Goal: Task Accomplishment & Management: Manage account settings

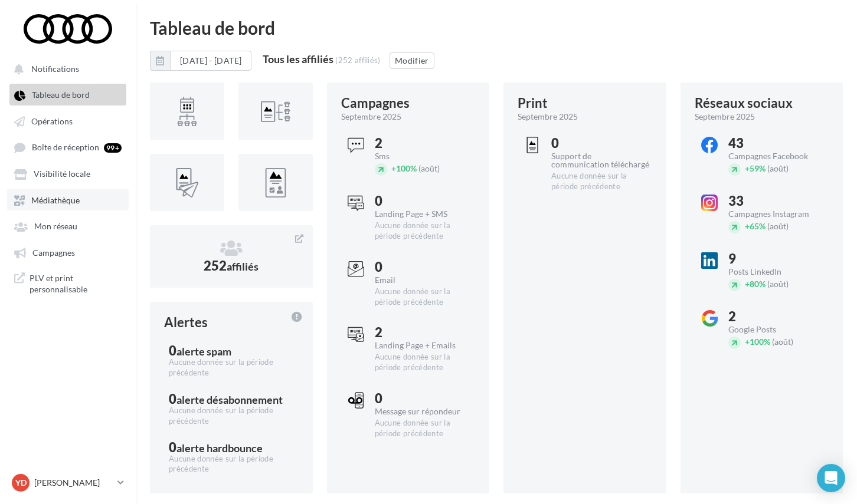
click at [76, 197] on span "Médiathèque" at bounding box center [55, 200] width 48 height 10
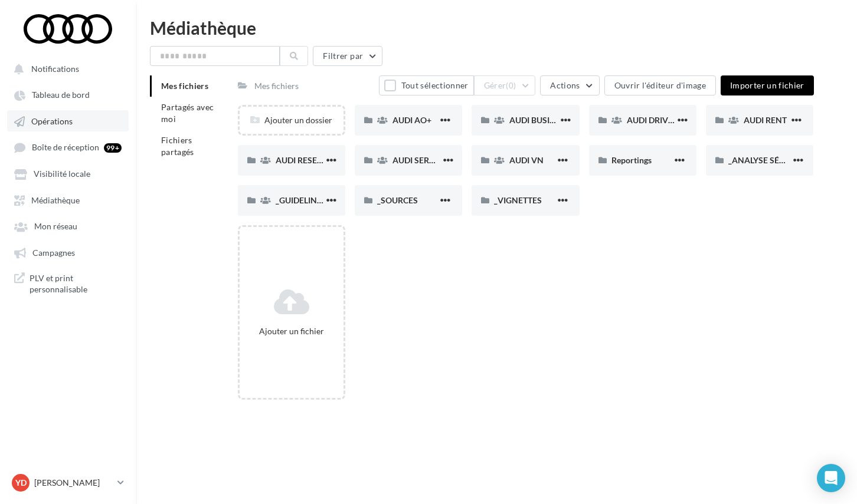
click at [53, 117] on span "Opérations" at bounding box center [51, 121] width 41 height 10
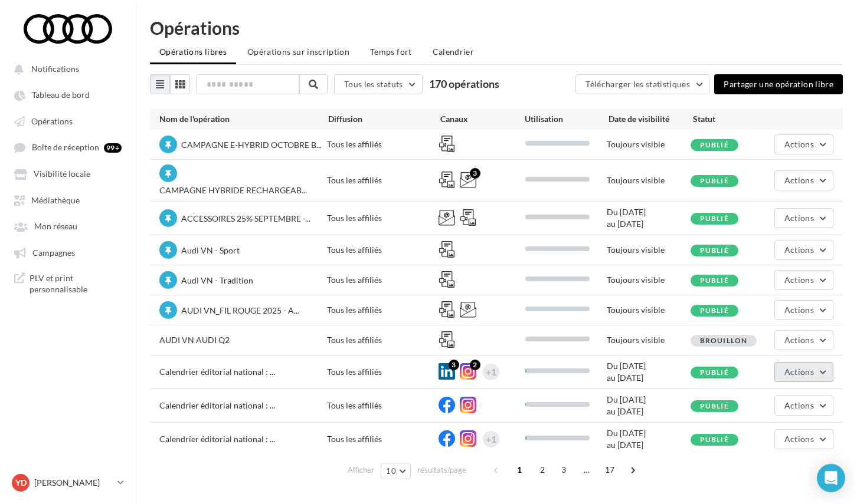
click at [798, 371] on span "Actions" at bounding box center [798, 372] width 29 height 10
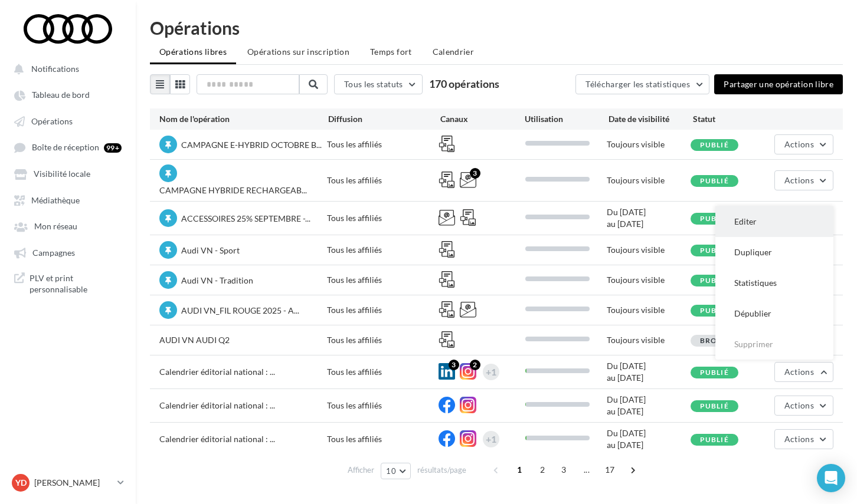
click at [743, 221] on button "Editer" at bounding box center [774, 221] width 118 height 31
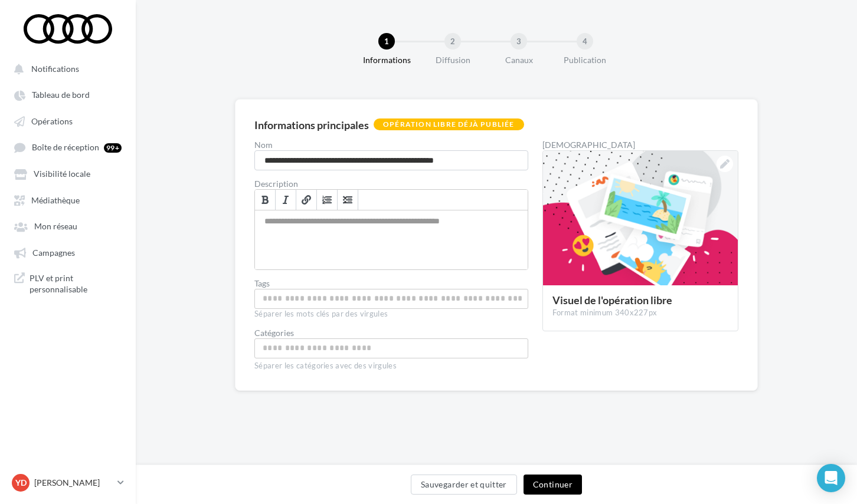
click at [555, 488] on button "Continuer" at bounding box center [552, 485] width 58 height 20
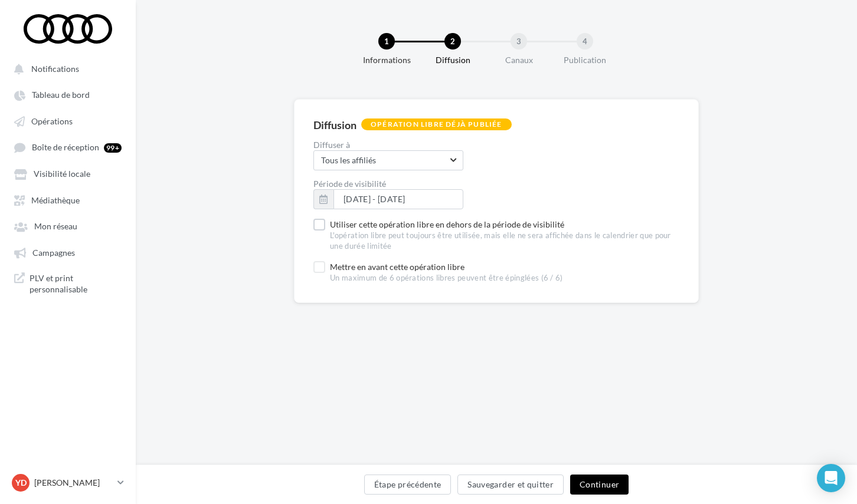
click at [555, 488] on button "Sauvegarder et quitter" at bounding box center [510, 485] width 106 height 20
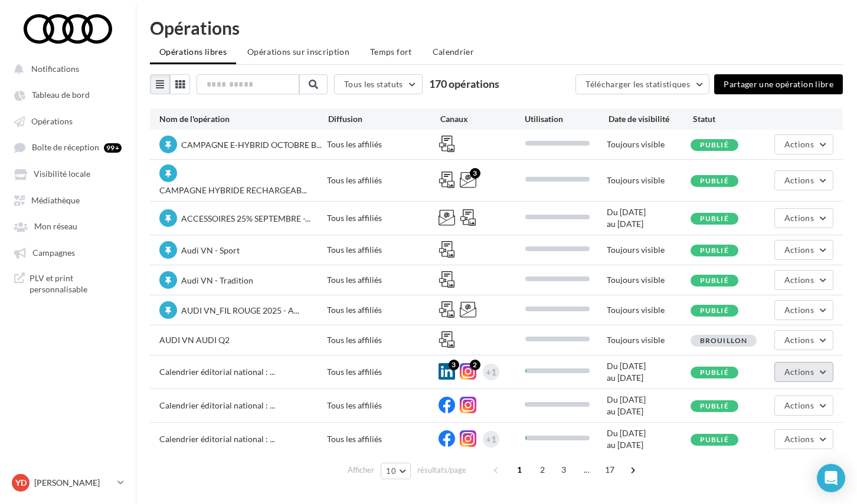
click at [820, 371] on button "Actions" at bounding box center [803, 372] width 59 height 20
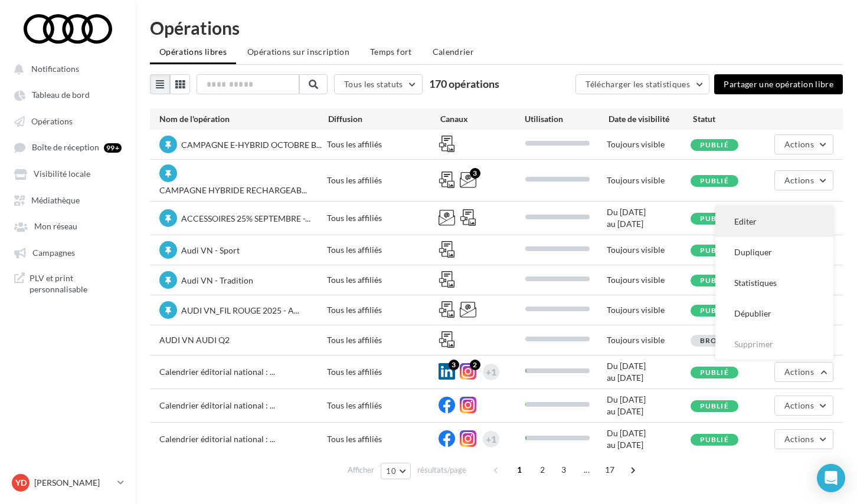
click at [750, 215] on button "Editer" at bounding box center [774, 221] width 118 height 31
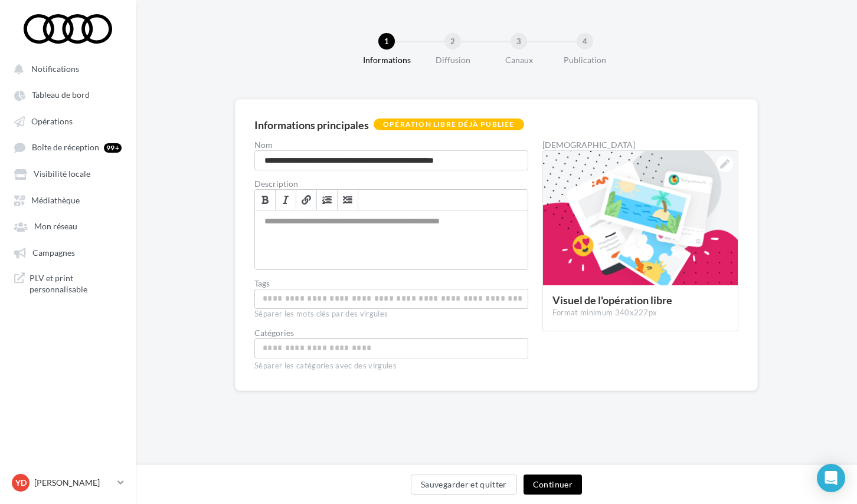
click at [568, 484] on button "Continuer" at bounding box center [552, 485] width 58 height 20
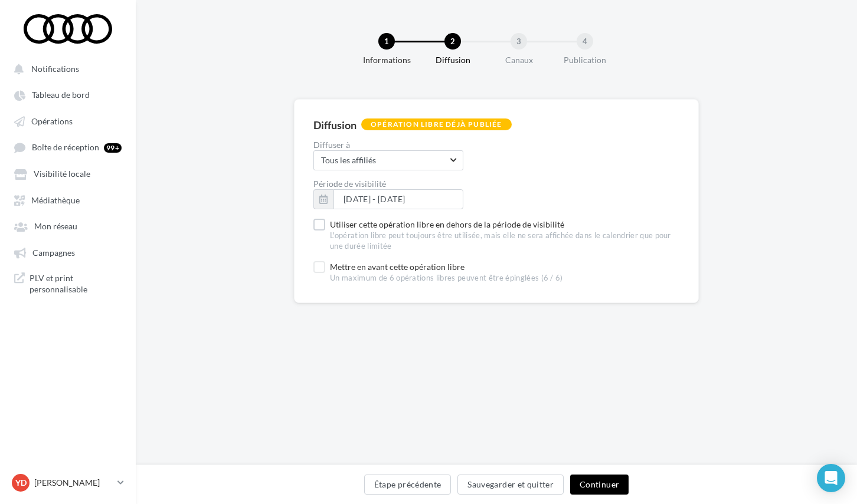
click at [607, 487] on button "Continuer" at bounding box center [599, 485] width 58 height 20
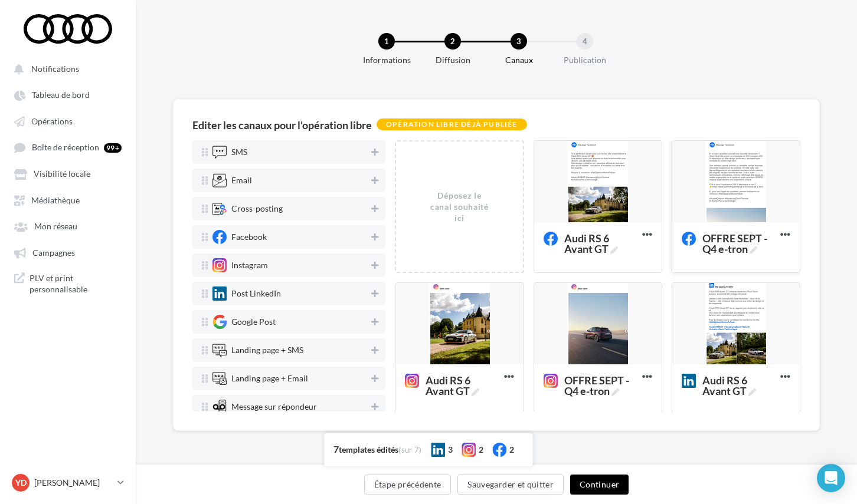
click at [749, 186] on div at bounding box center [735, 182] width 127 height 83
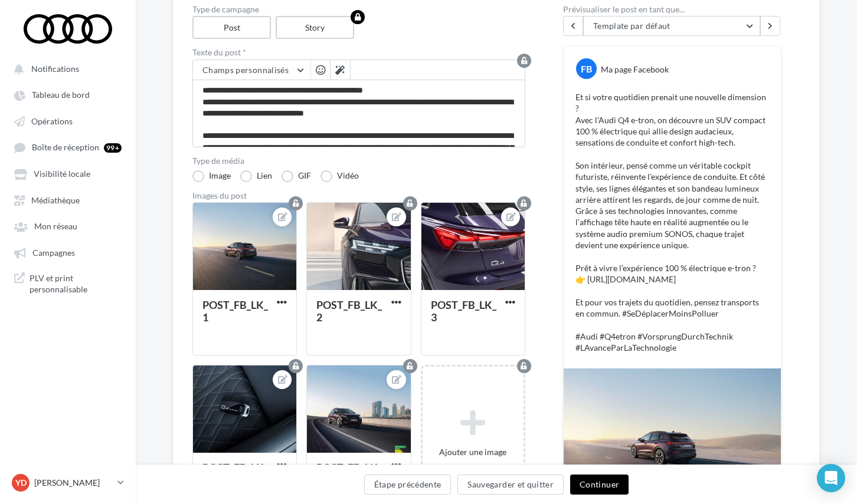
scroll to position [134, 0]
click at [506, 487] on button "Sauvegarder et quitter" at bounding box center [510, 485] width 106 height 20
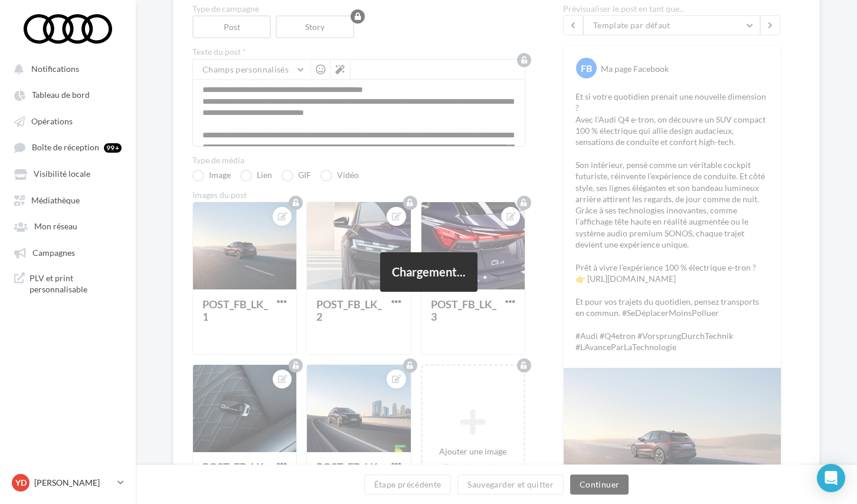
scroll to position [19, 0]
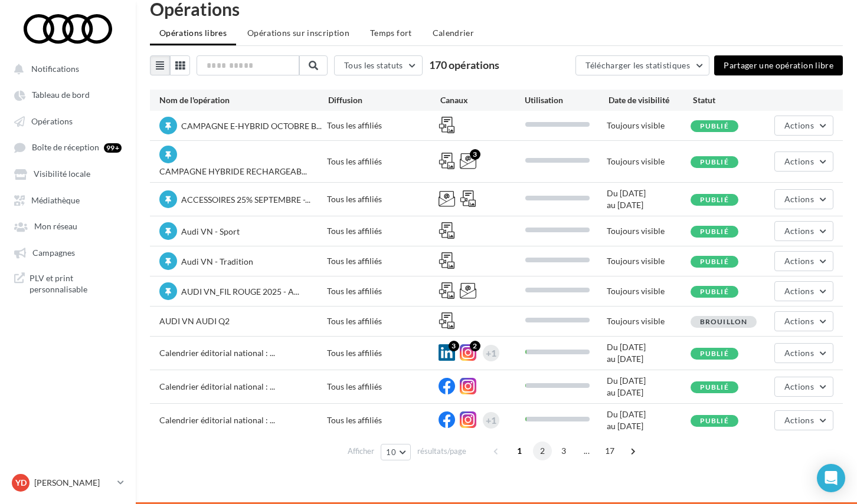
click at [538, 447] on span "2" at bounding box center [542, 451] width 19 height 19
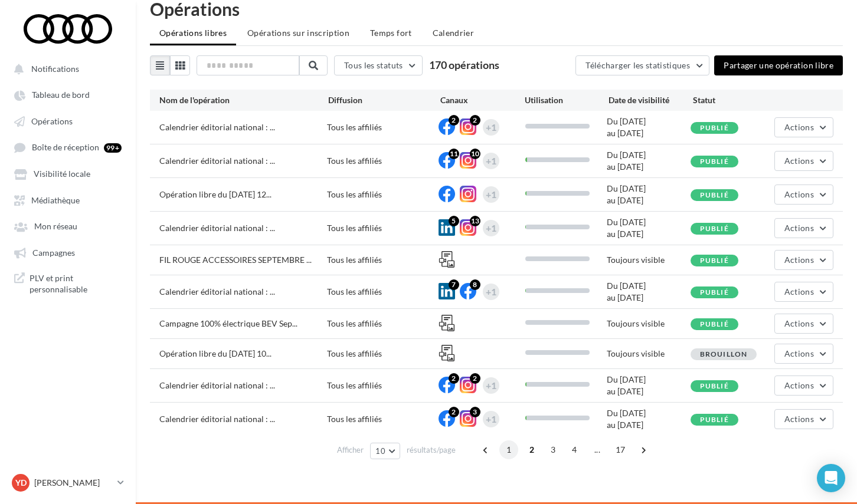
click at [503, 448] on span "1" at bounding box center [508, 450] width 19 height 19
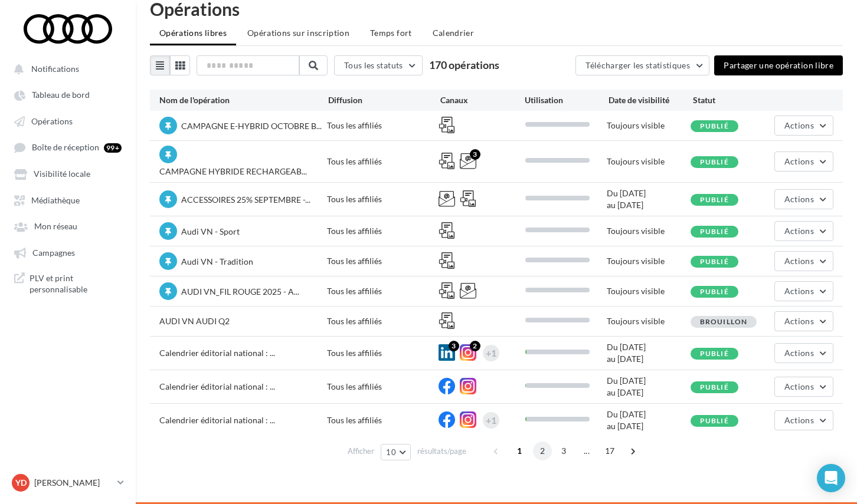
click at [542, 453] on span "2" at bounding box center [542, 451] width 19 height 19
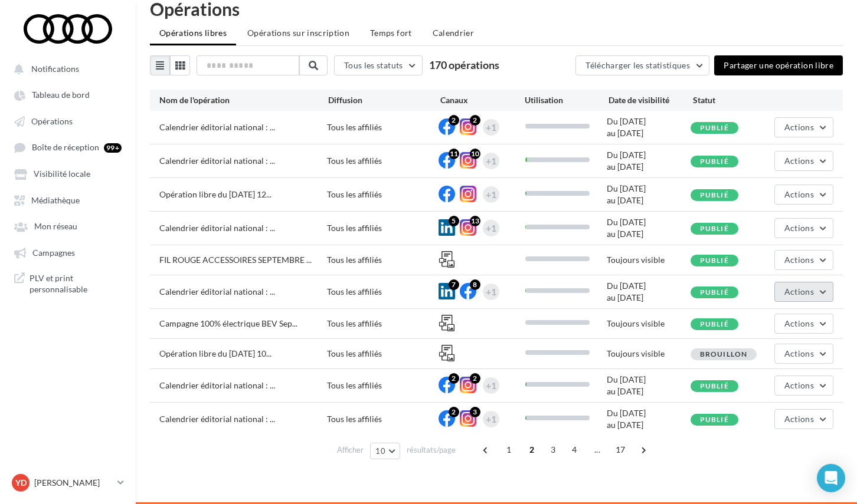
click at [796, 290] on span "Actions" at bounding box center [798, 292] width 29 height 10
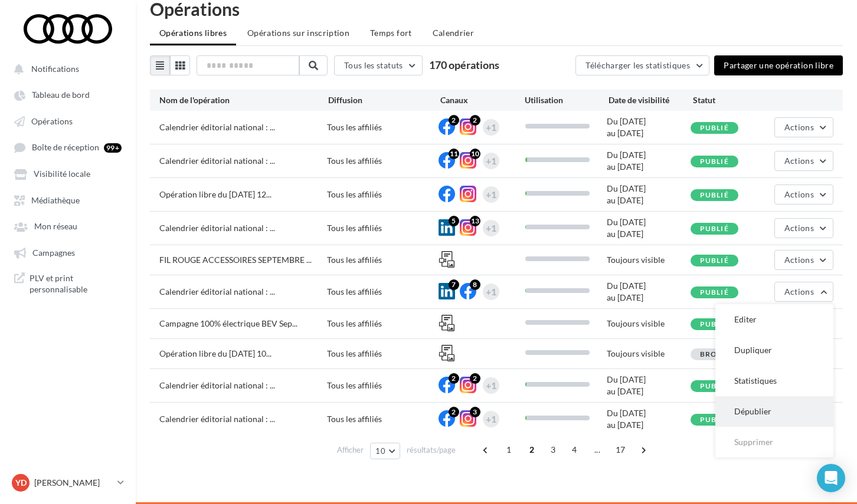
click at [771, 402] on button "Dépublier" at bounding box center [774, 411] width 118 height 31
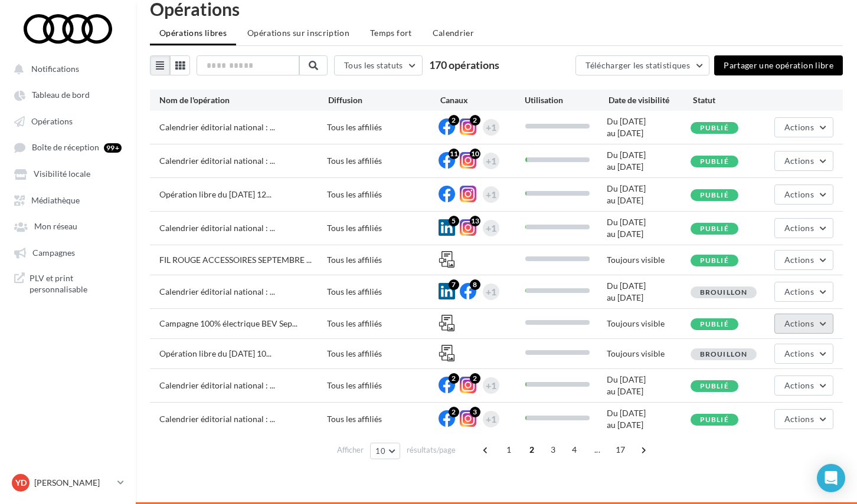
click at [821, 322] on button "Actions" at bounding box center [803, 324] width 59 height 20
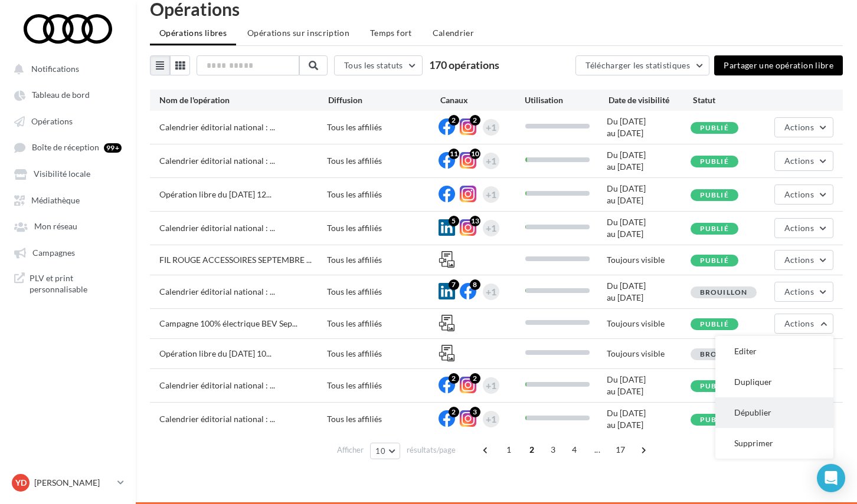
click at [752, 419] on button "Dépublier" at bounding box center [774, 413] width 118 height 31
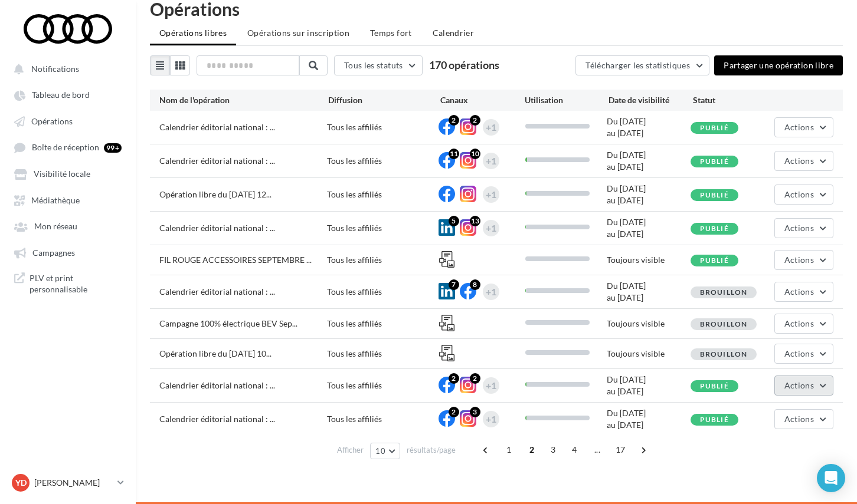
click at [824, 385] on button "Actions" at bounding box center [803, 386] width 59 height 20
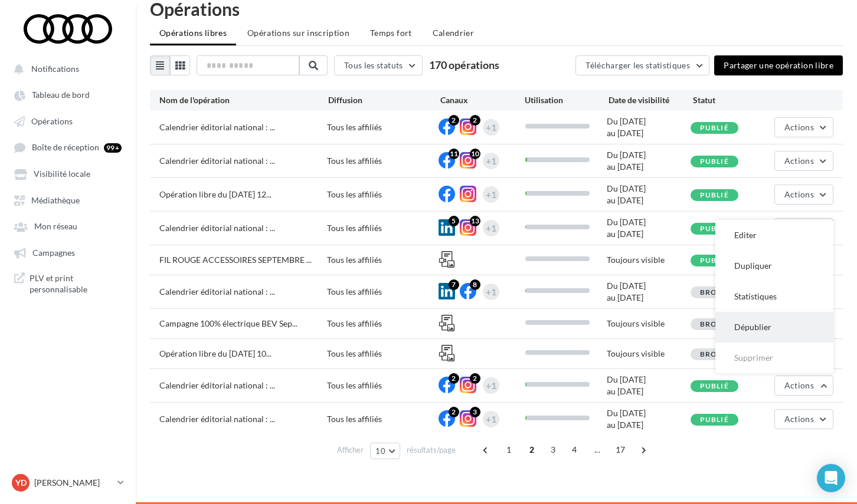
click at [761, 326] on button "Dépublier" at bounding box center [774, 327] width 118 height 31
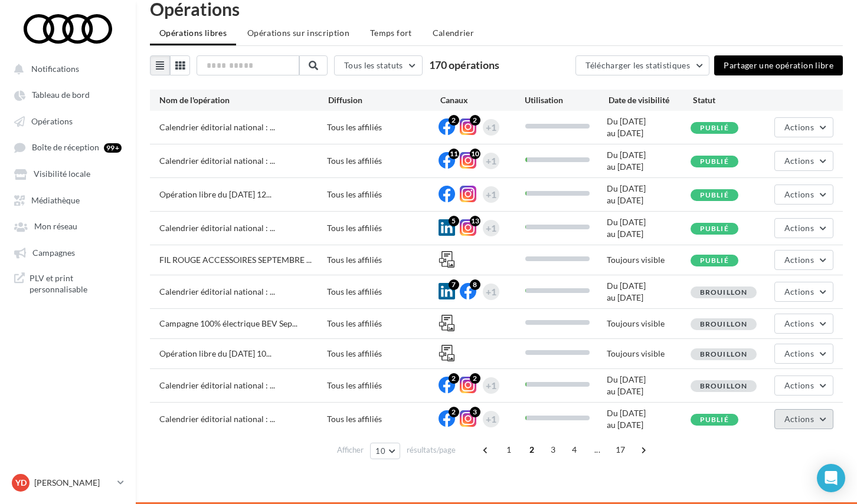
click at [827, 425] on button "Actions" at bounding box center [803, 419] width 59 height 20
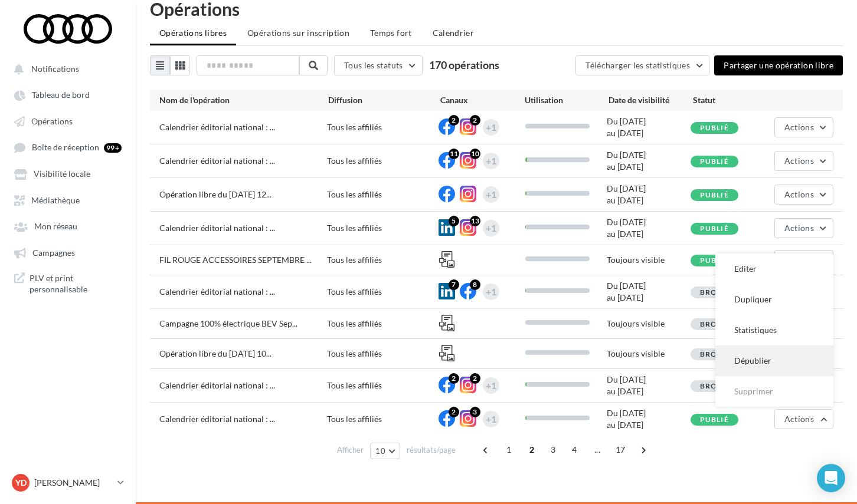
click at [789, 359] on button "Dépublier" at bounding box center [774, 361] width 118 height 31
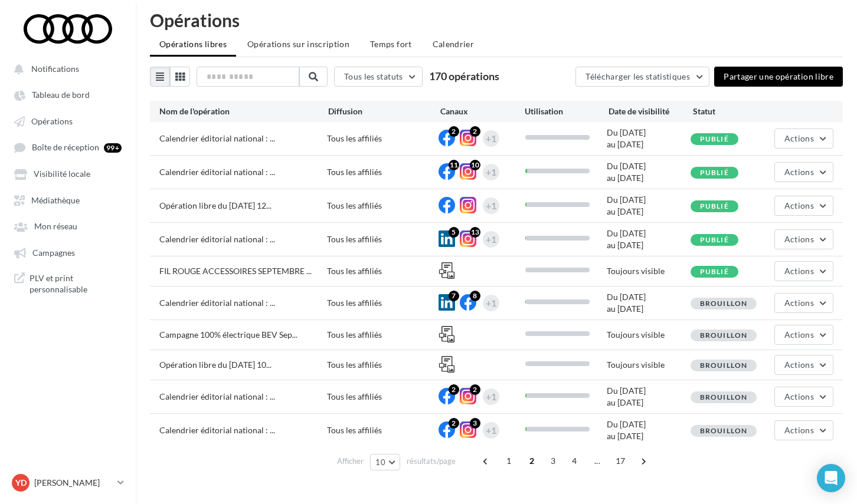
scroll to position [4, 0]
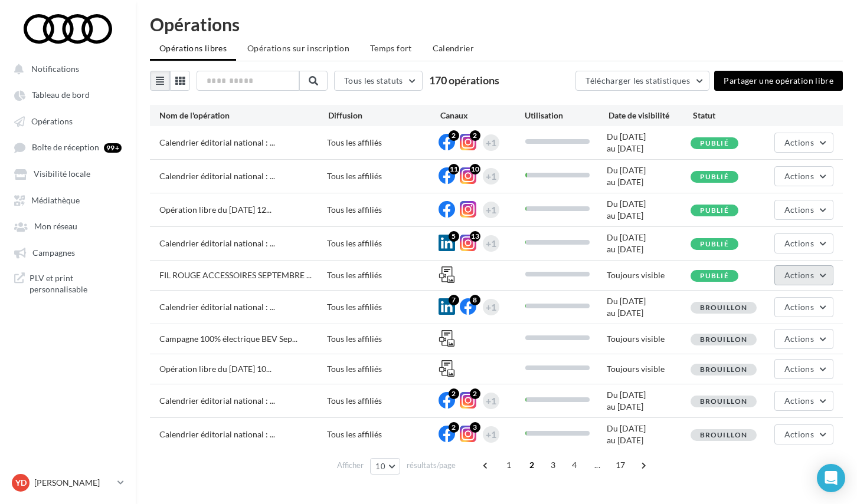
click at [817, 282] on button "Actions" at bounding box center [803, 275] width 59 height 20
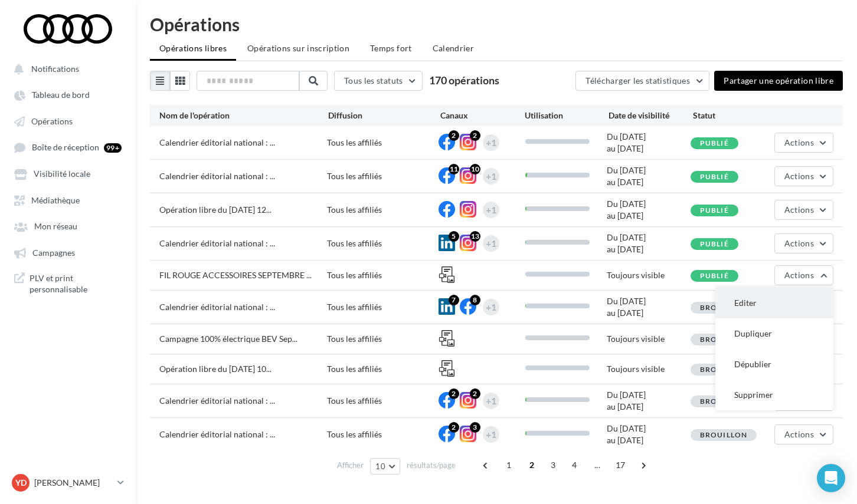
click at [798, 300] on button "Editer" at bounding box center [774, 303] width 118 height 31
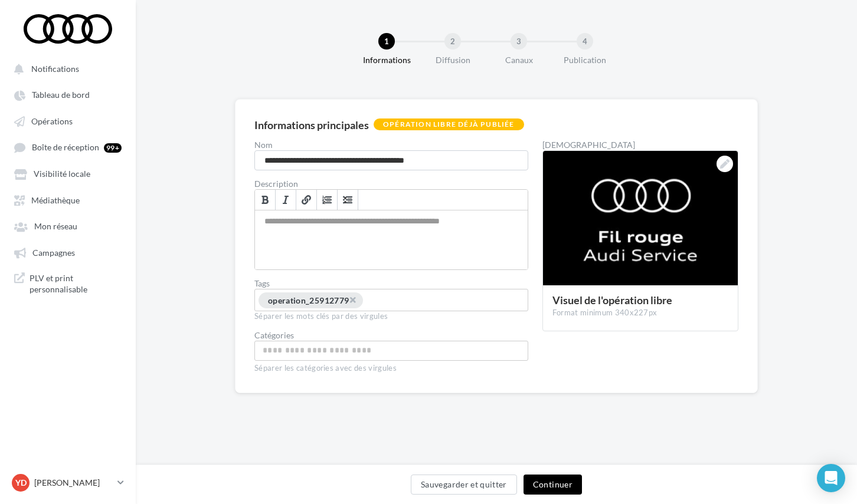
click at [566, 478] on button "Continuer" at bounding box center [552, 485] width 58 height 20
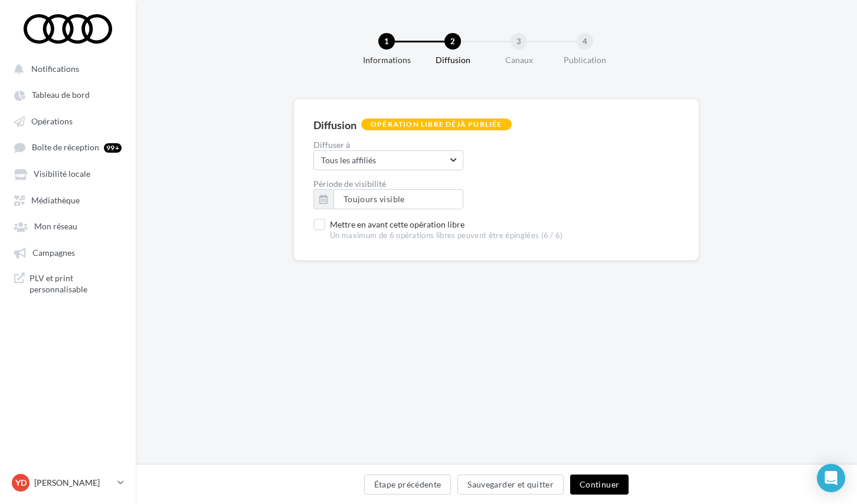
click at [584, 490] on button "Continuer" at bounding box center [599, 485] width 58 height 20
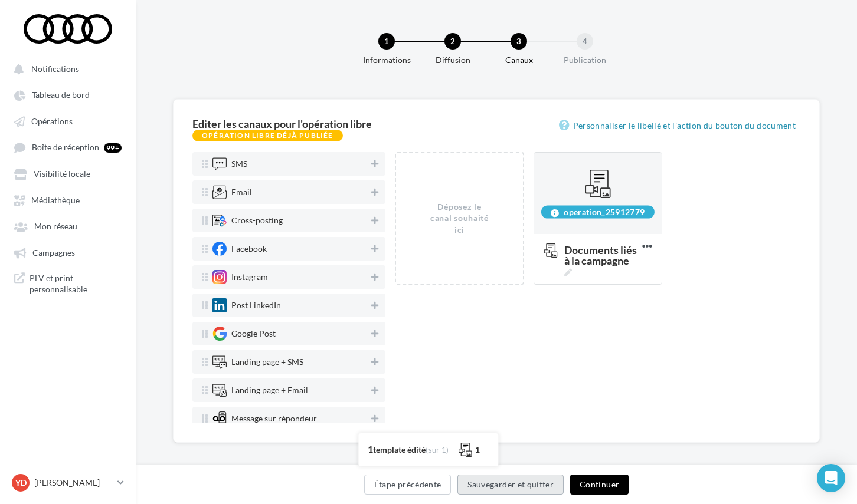
click at [518, 480] on button "Sauvegarder et quitter" at bounding box center [510, 485] width 106 height 20
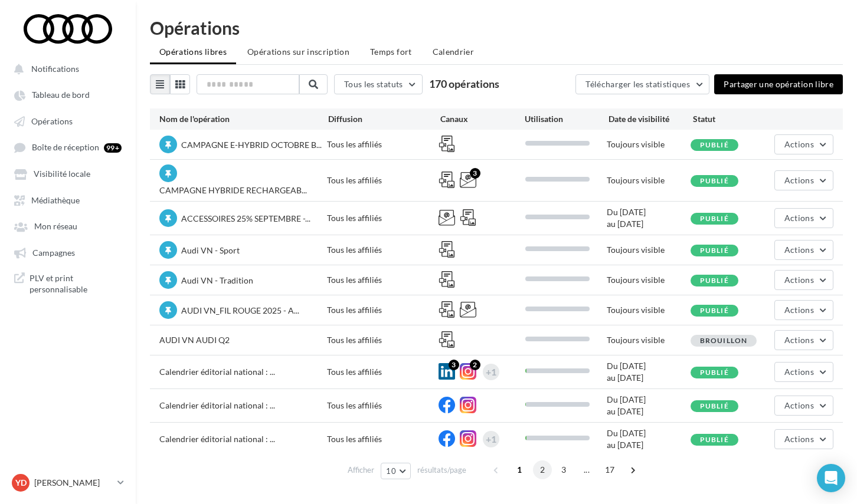
click at [543, 473] on span "2" at bounding box center [542, 470] width 19 height 19
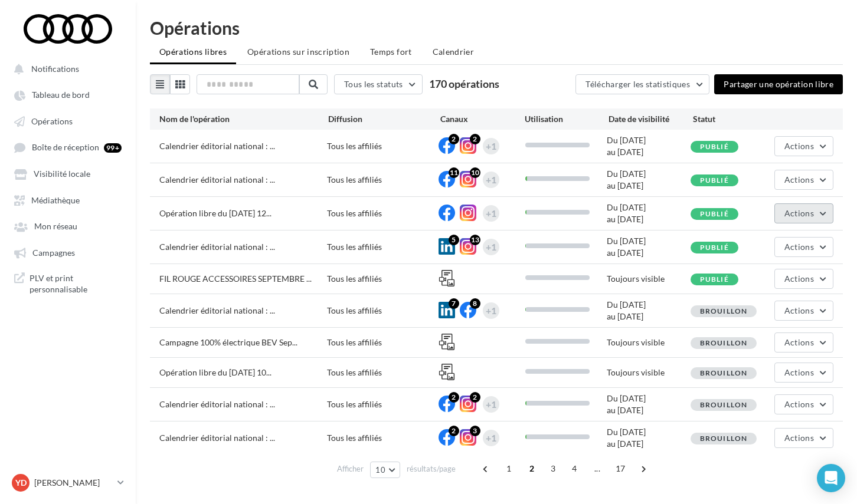
click at [825, 213] on button "Actions" at bounding box center [803, 214] width 59 height 20
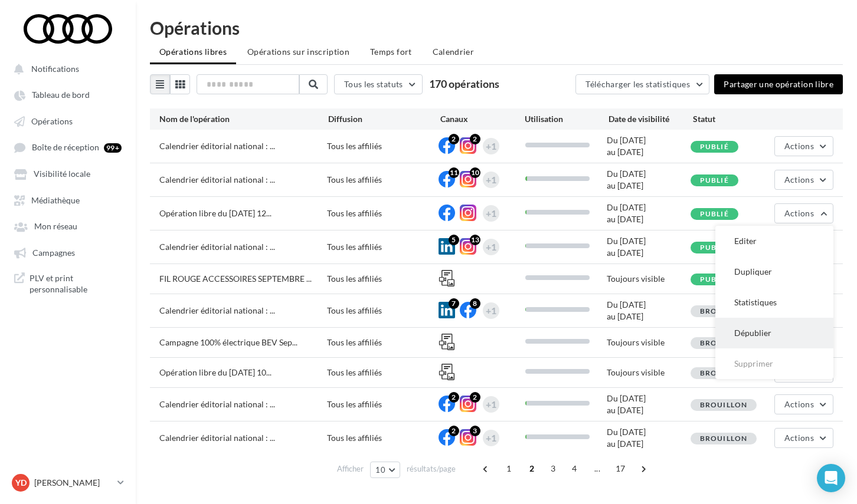
click at [775, 329] on button "Dépublier" at bounding box center [774, 333] width 118 height 31
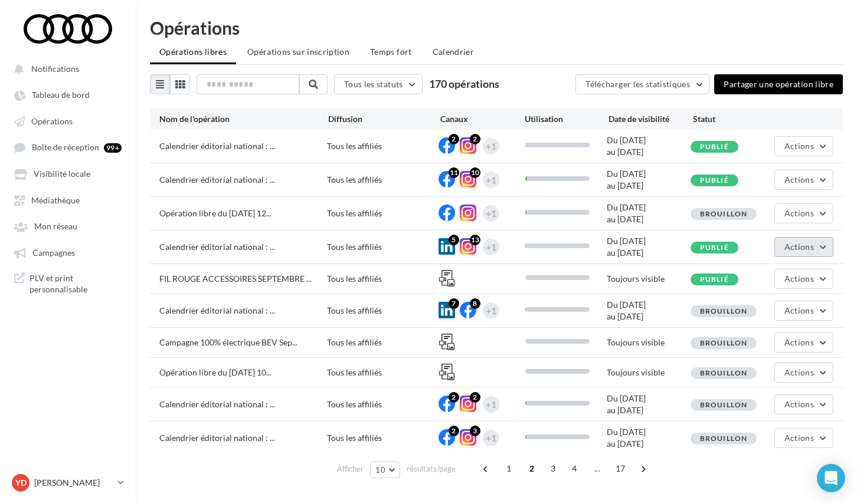
click at [823, 247] on button "Actions" at bounding box center [803, 247] width 59 height 20
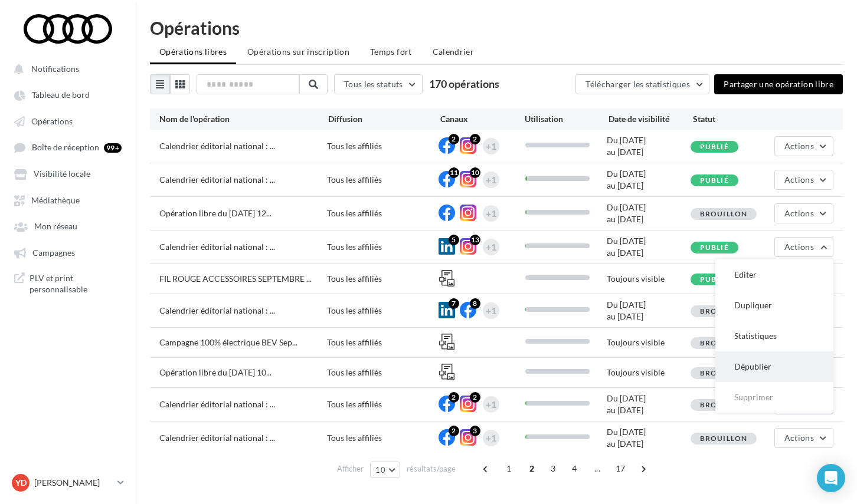
click at [796, 358] on button "Dépublier" at bounding box center [774, 367] width 118 height 31
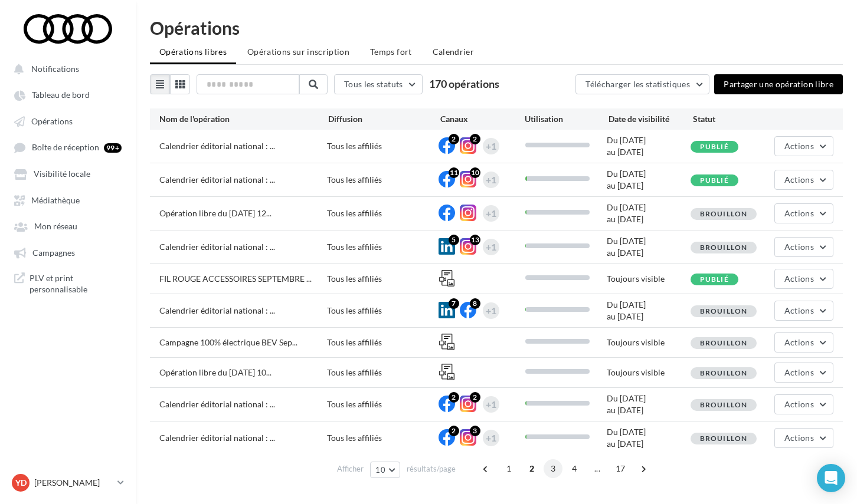
click at [546, 472] on span "3" at bounding box center [552, 469] width 19 height 19
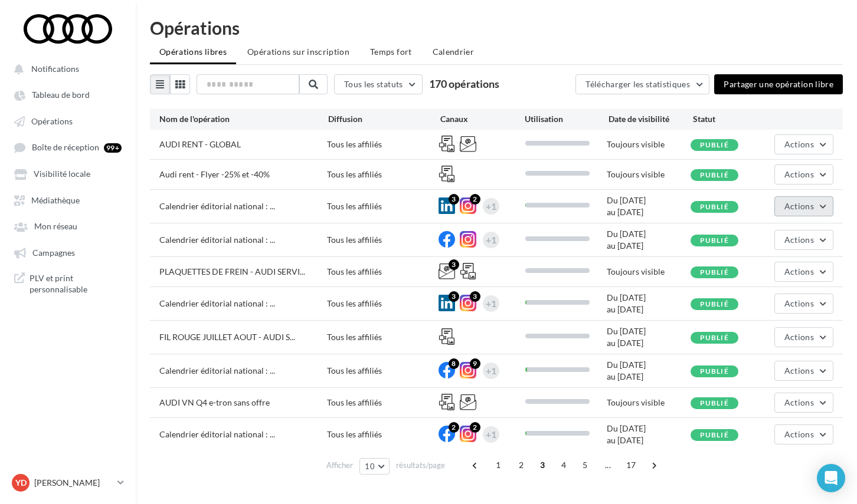
click at [810, 210] on span "Actions" at bounding box center [798, 206] width 29 height 10
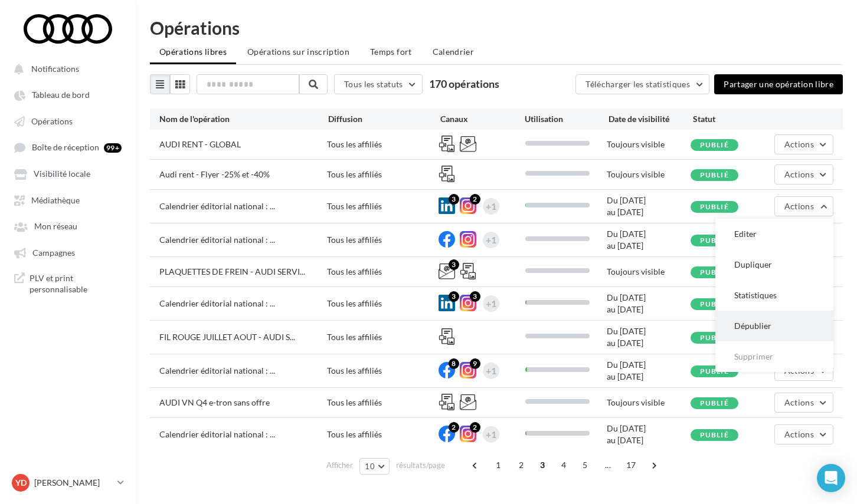
click at [753, 323] on button "Dépublier" at bounding box center [774, 326] width 118 height 31
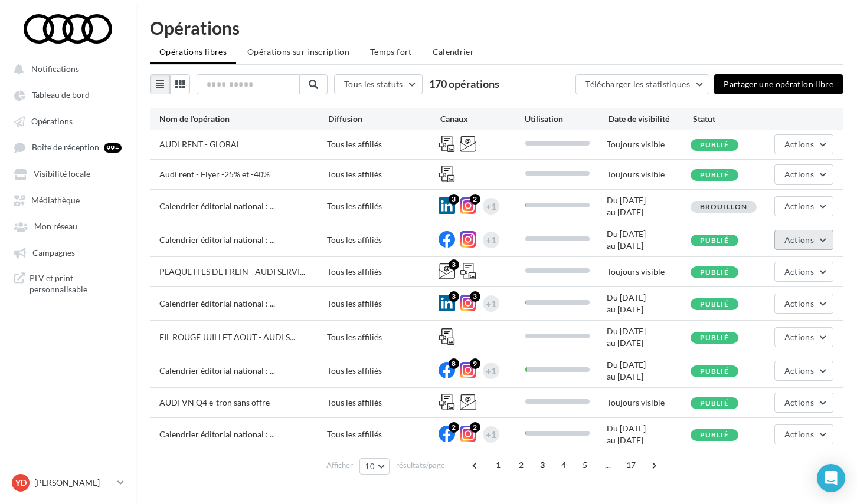
click at [814, 241] on button "Actions" at bounding box center [803, 240] width 59 height 20
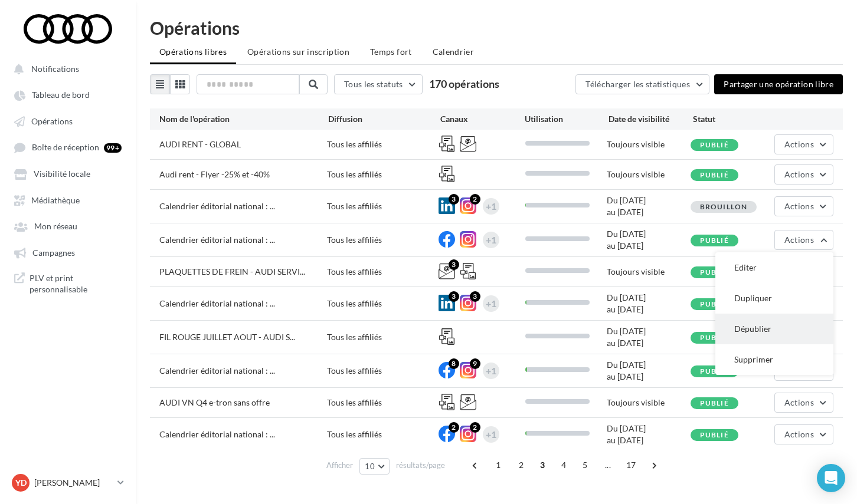
click at [779, 333] on button "Dépublier" at bounding box center [774, 329] width 118 height 31
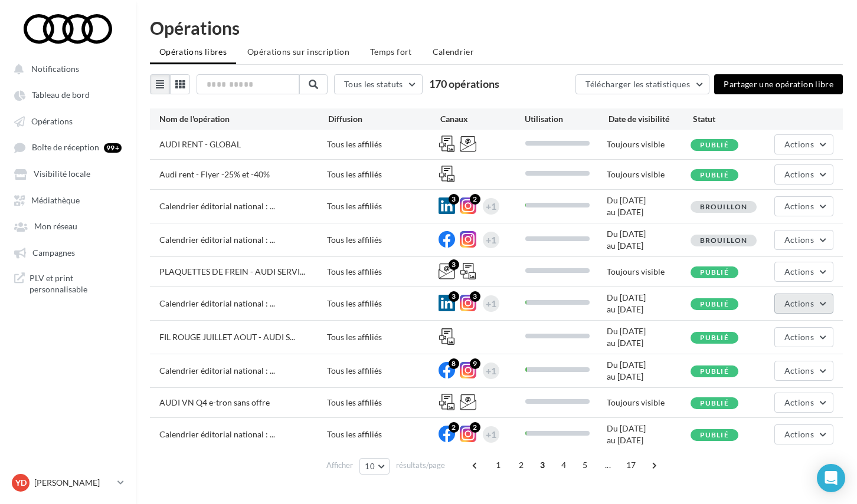
click at [797, 304] on span "Actions" at bounding box center [798, 304] width 29 height 10
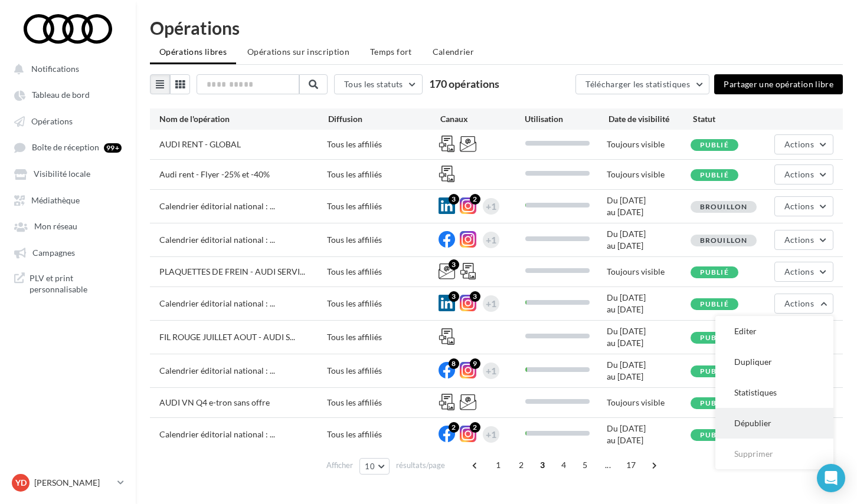
click at [768, 415] on button "Dépublier" at bounding box center [774, 423] width 118 height 31
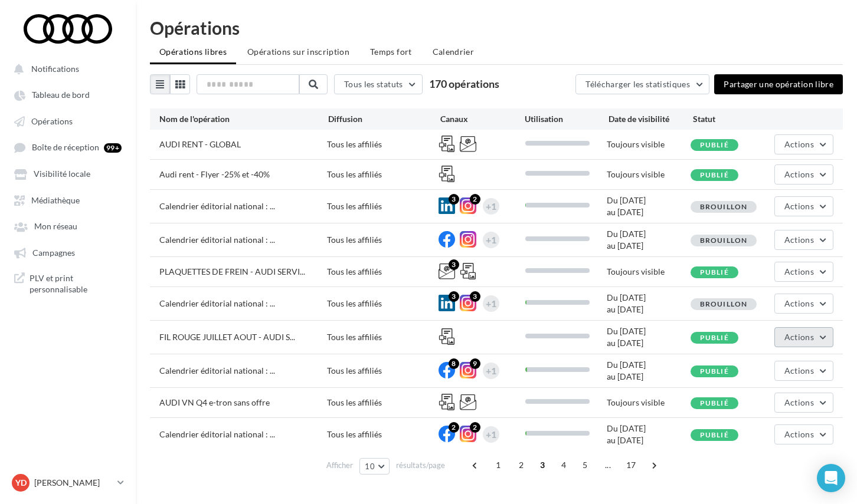
click at [798, 339] on span "Actions" at bounding box center [798, 337] width 29 height 10
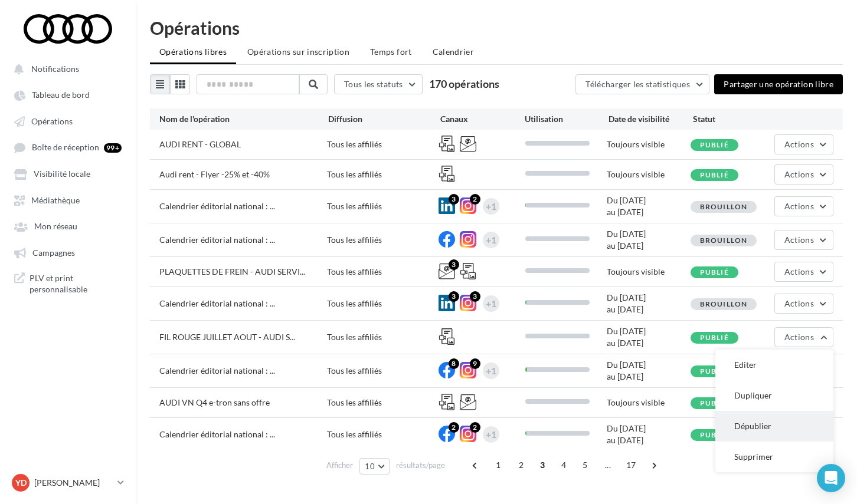
click at [770, 427] on button "Dépublier" at bounding box center [774, 426] width 118 height 31
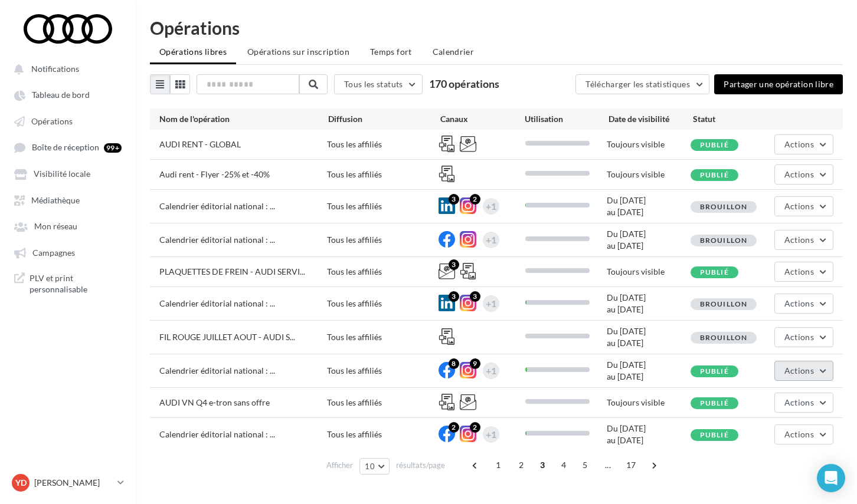
click at [789, 372] on span "Actions" at bounding box center [798, 371] width 29 height 10
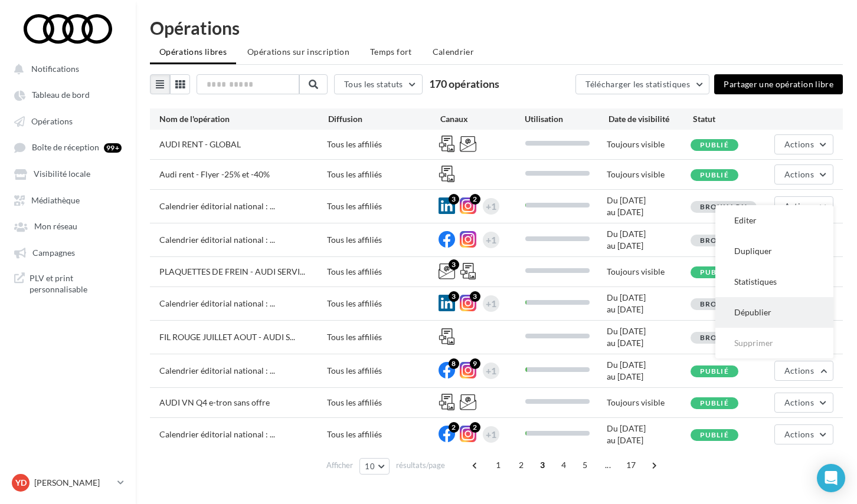
click at [756, 313] on button "Dépublier" at bounding box center [774, 312] width 118 height 31
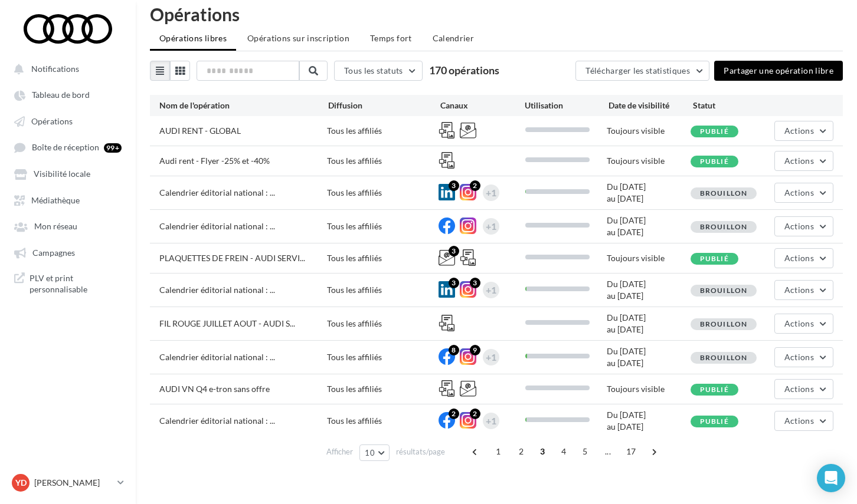
scroll to position [18, 0]
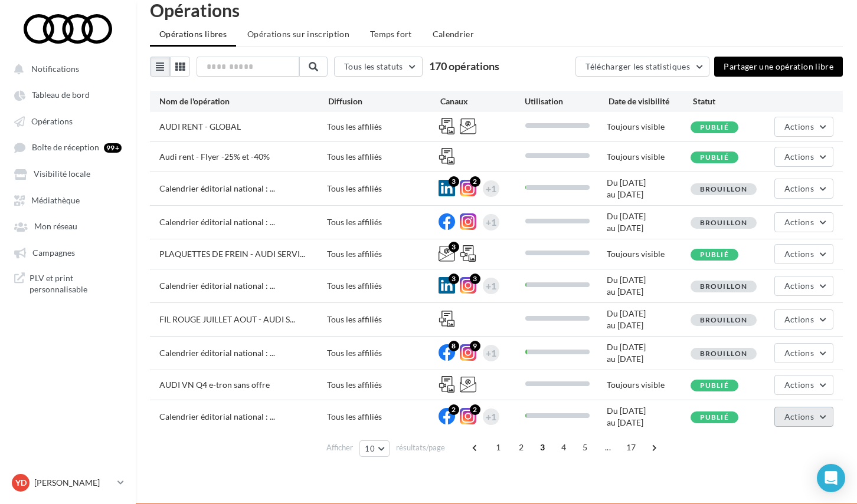
click at [822, 422] on button "Actions" at bounding box center [803, 417] width 59 height 20
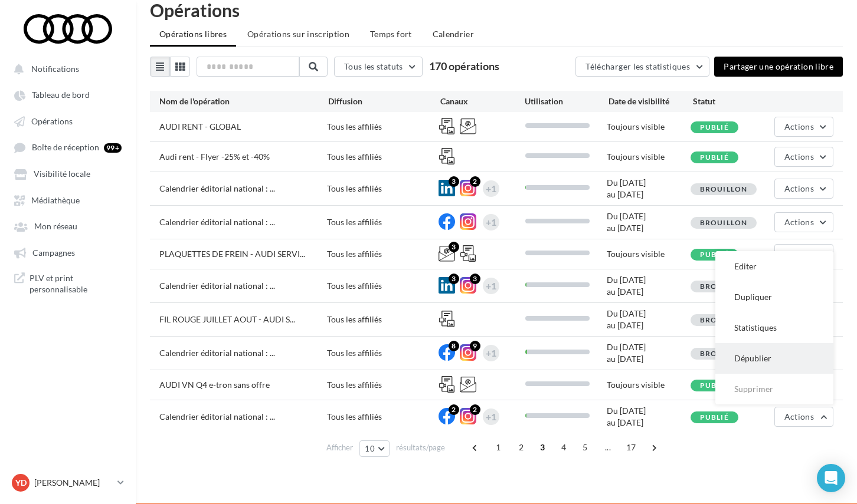
click at [779, 360] on button "Dépublier" at bounding box center [774, 358] width 118 height 31
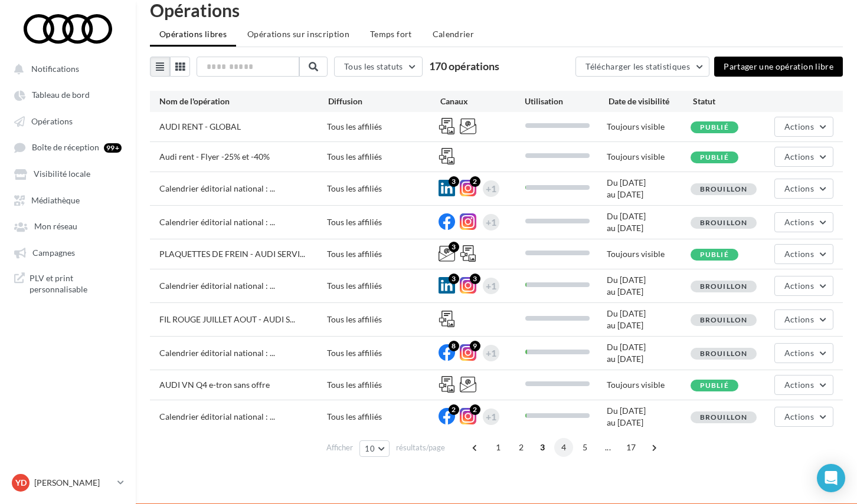
click at [561, 447] on span "4" at bounding box center [563, 447] width 19 height 19
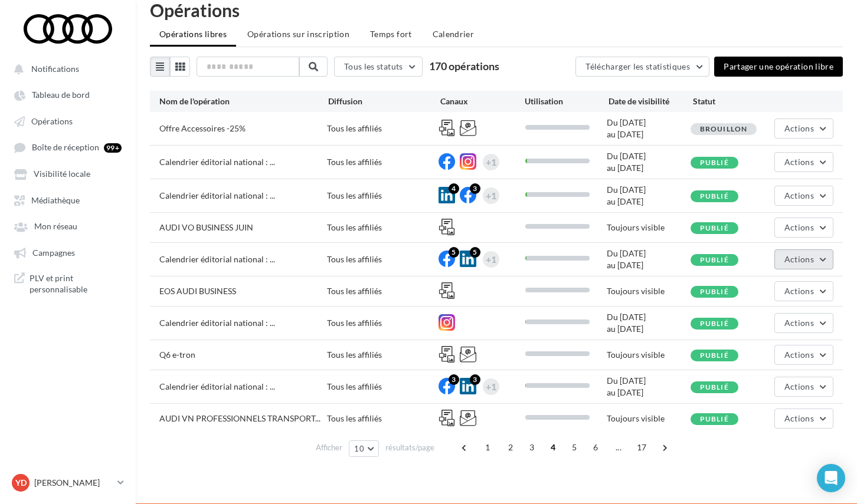
click at [801, 263] on span "Actions" at bounding box center [798, 259] width 29 height 10
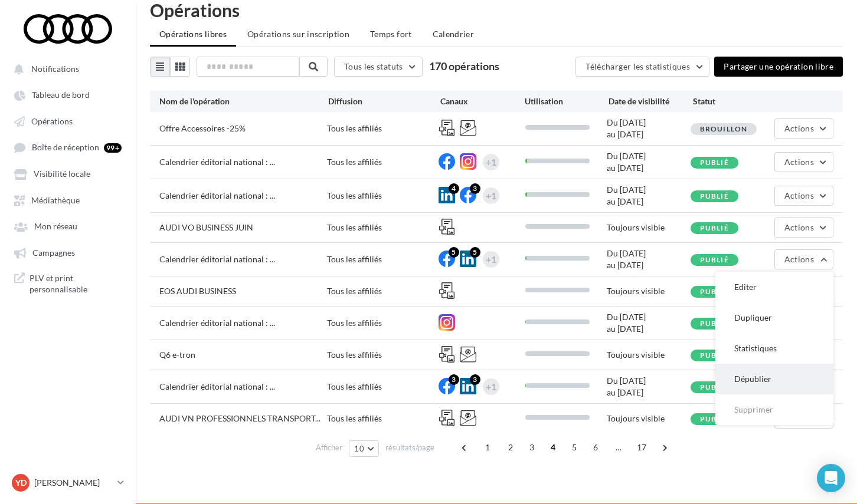
click at [761, 375] on button "Dépublier" at bounding box center [774, 379] width 118 height 31
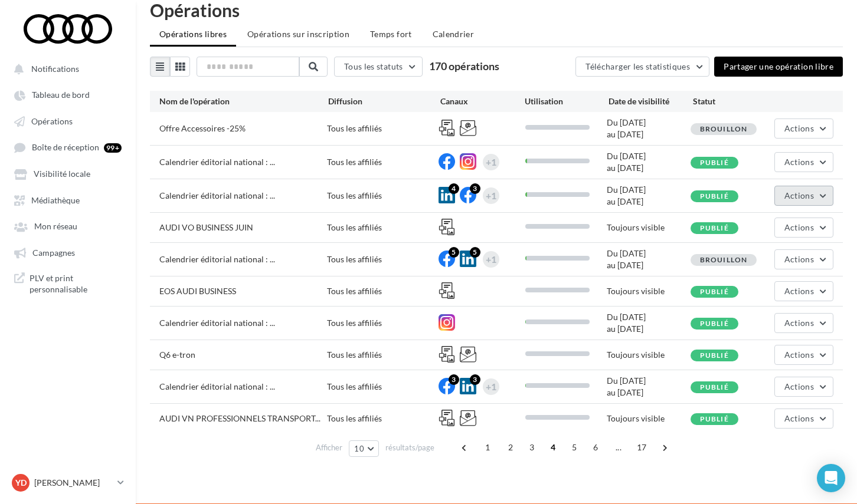
click at [808, 201] on span "Actions" at bounding box center [798, 196] width 29 height 10
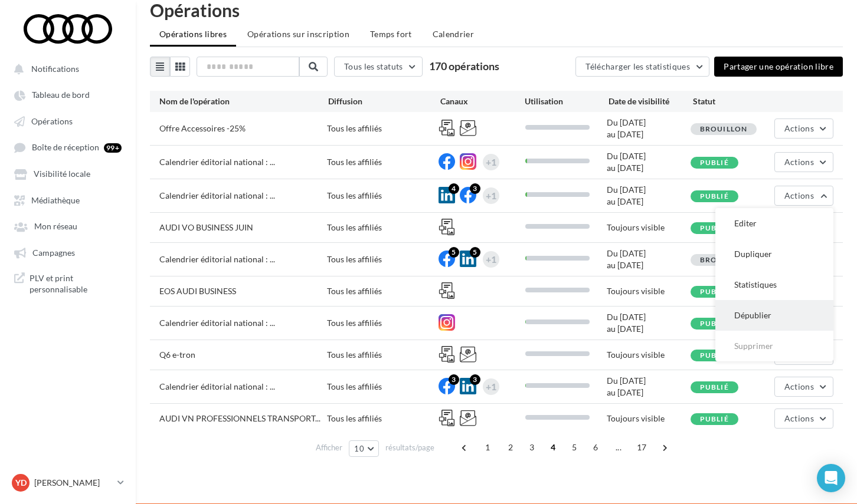
click at [762, 316] on button "Dépublier" at bounding box center [774, 315] width 118 height 31
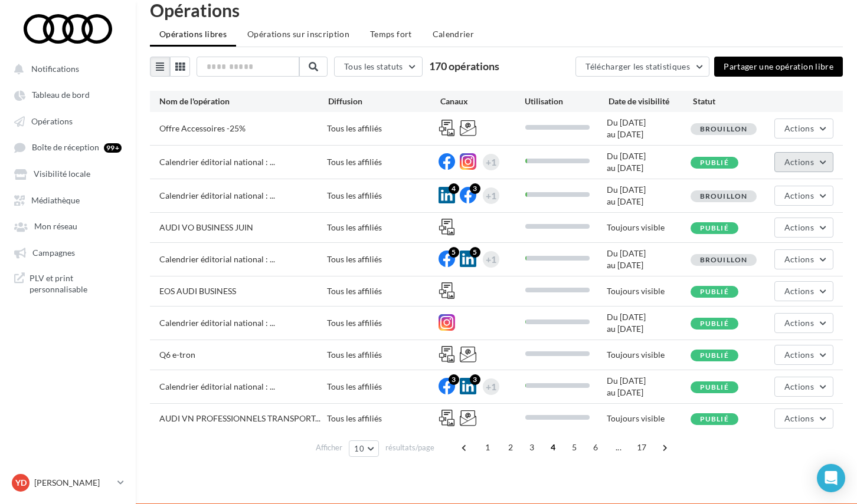
click at [800, 158] on span "Actions" at bounding box center [798, 162] width 29 height 10
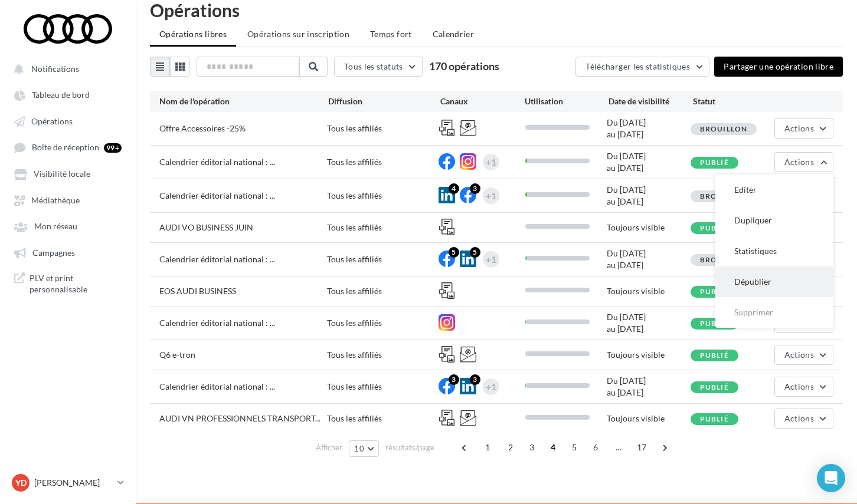
click at [770, 290] on button "Dépublier" at bounding box center [774, 282] width 118 height 31
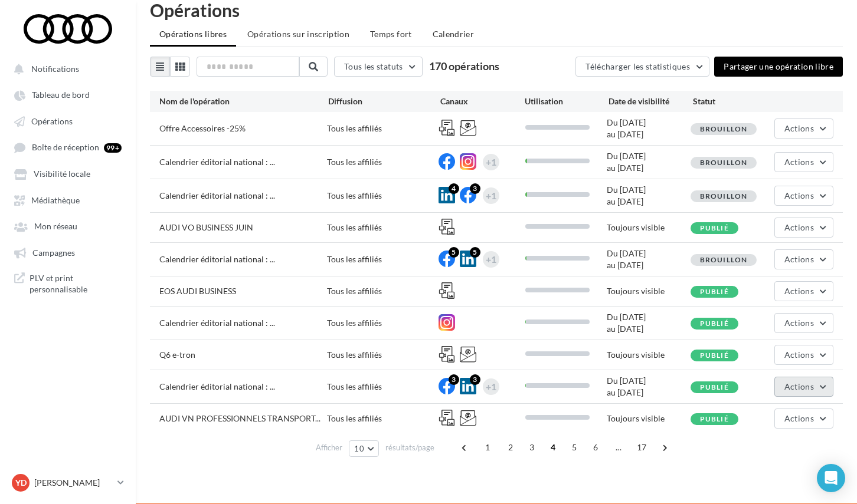
click at [811, 389] on span "Actions" at bounding box center [798, 387] width 29 height 10
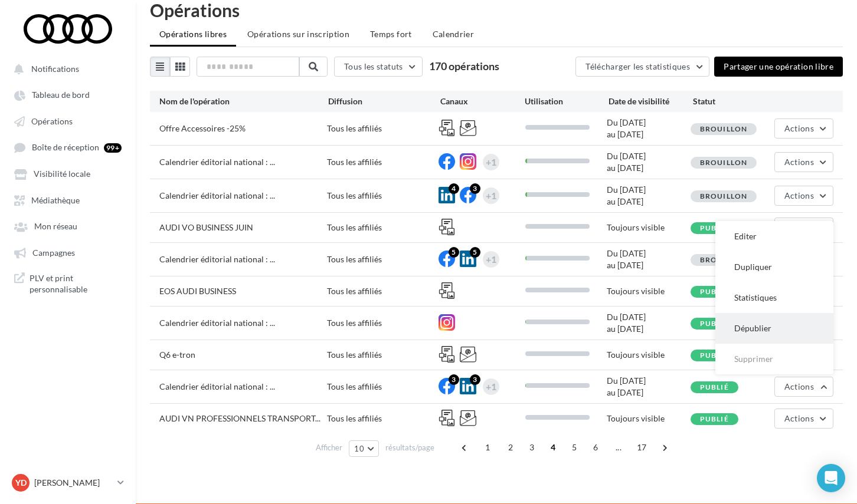
click at [783, 323] on button "Dépublier" at bounding box center [774, 328] width 118 height 31
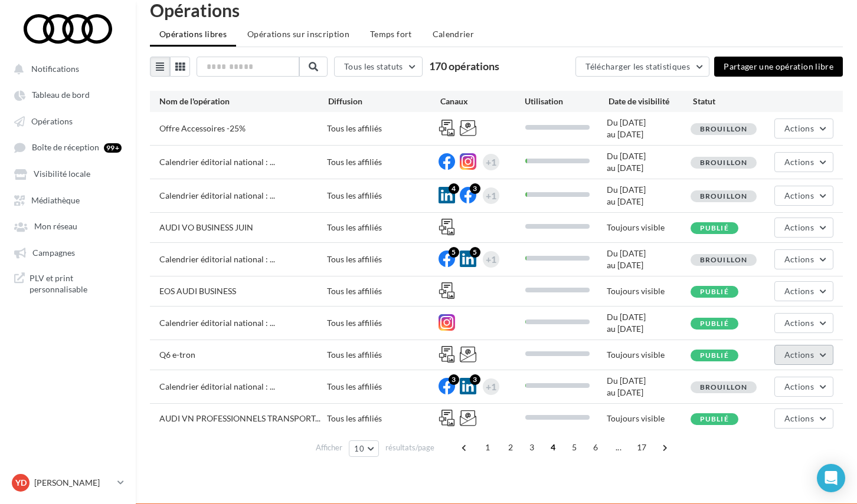
click at [804, 354] on span "Actions" at bounding box center [798, 355] width 29 height 10
click at [756, 316] on div "Calendrier éditorial national : ... Tous les affiliés Du [DATE] au [DATE] Publi…" at bounding box center [496, 323] width 693 height 33
click at [800, 326] on span "Actions" at bounding box center [798, 323] width 29 height 10
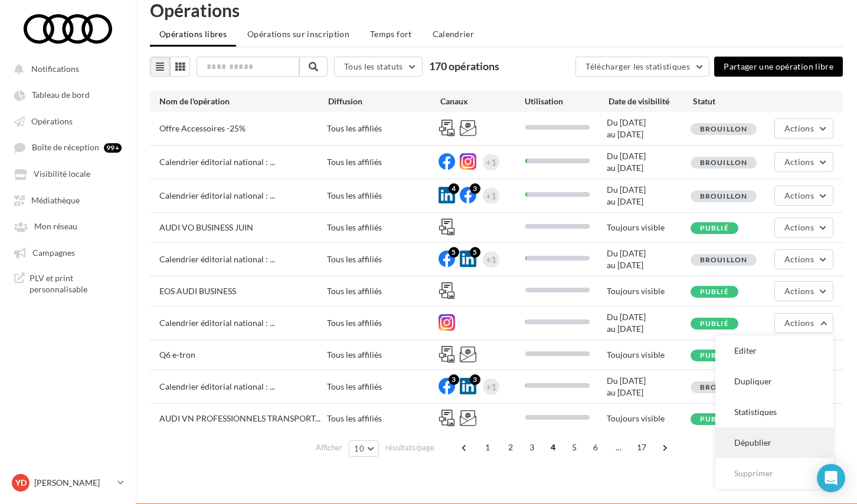
click at [770, 441] on button "Dépublier" at bounding box center [774, 443] width 118 height 31
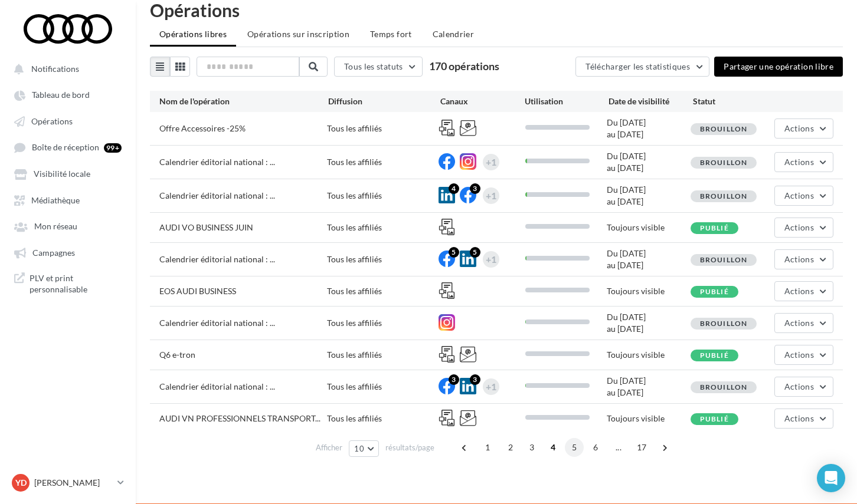
click at [568, 452] on span "5" at bounding box center [574, 447] width 19 height 19
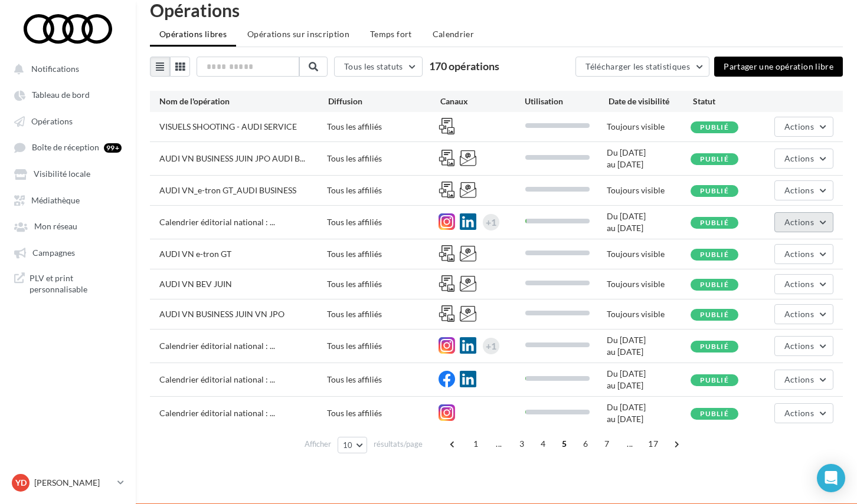
click at [815, 229] on button "Actions" at bounding box center [803, 222] width 59 height 20
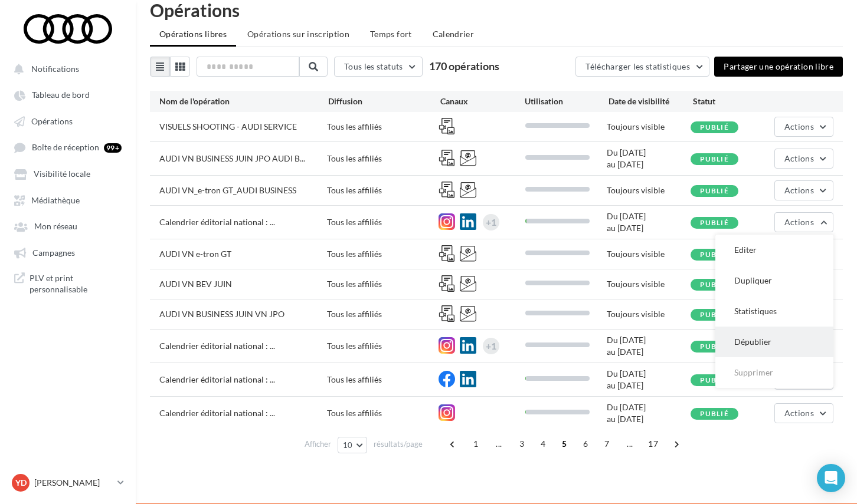
click at [760, 337] on button "Dépublier" at bounding box center [774, 342] width 118 height 31
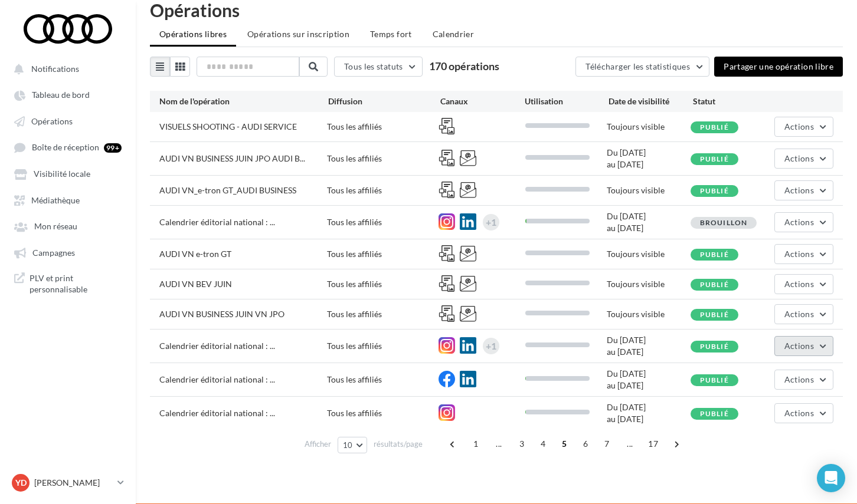
click at [799, 339] on button "Actions" at bounding box center [803, 346] width 59 height 20
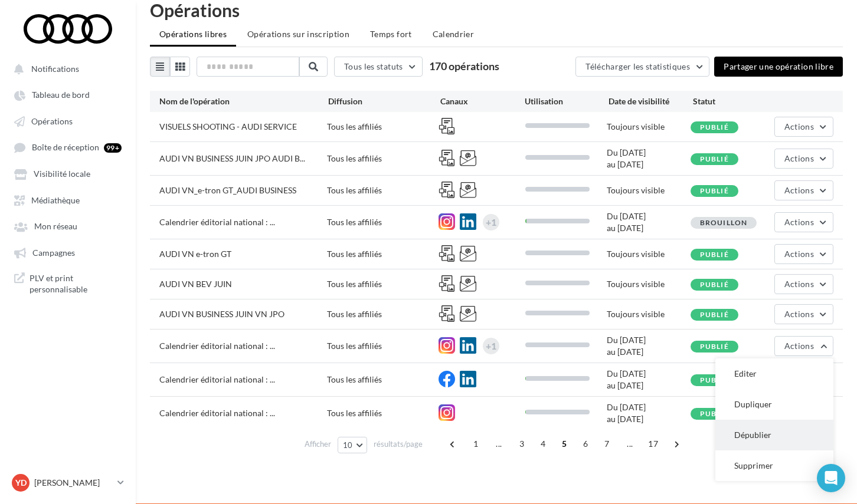
click at [763, 434] on button "Dépublier" at bounding box center [774, 435] width 118 height 31
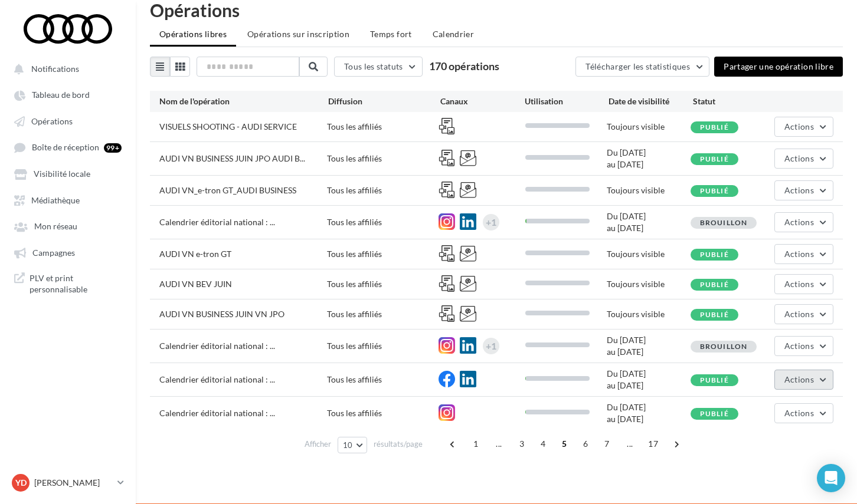
click at [801, 383] on span "Actions" at bounding box center [798, 380] width 29 height 10
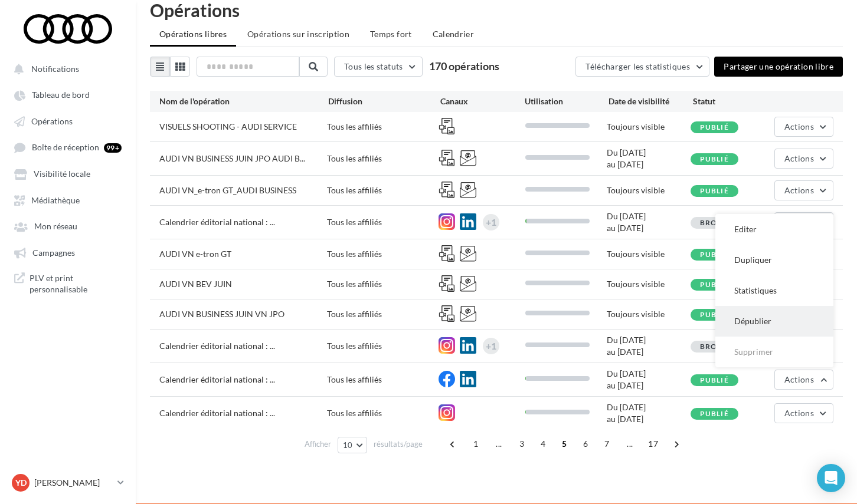
click at [785, 323] on button "Dépublier" at bounding box center [774, 321] width 118 height 31
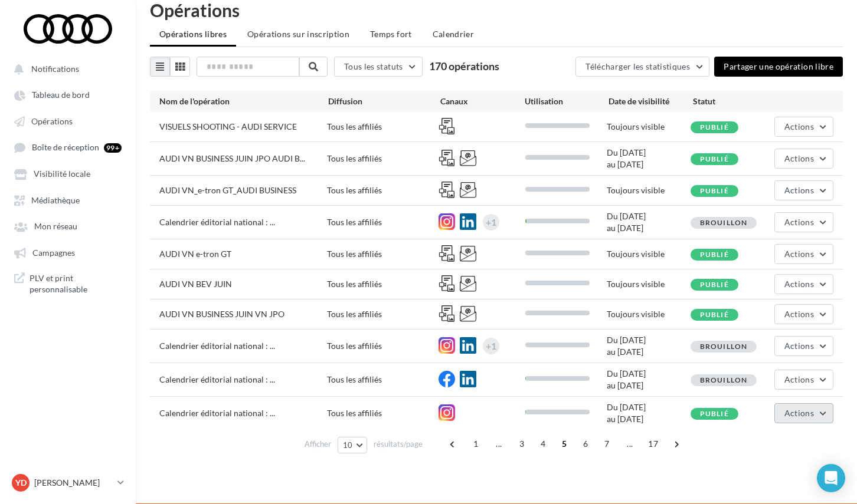
click at [793, 411] on span "Actions" at bounding box center [798, 413] width 29 height 10
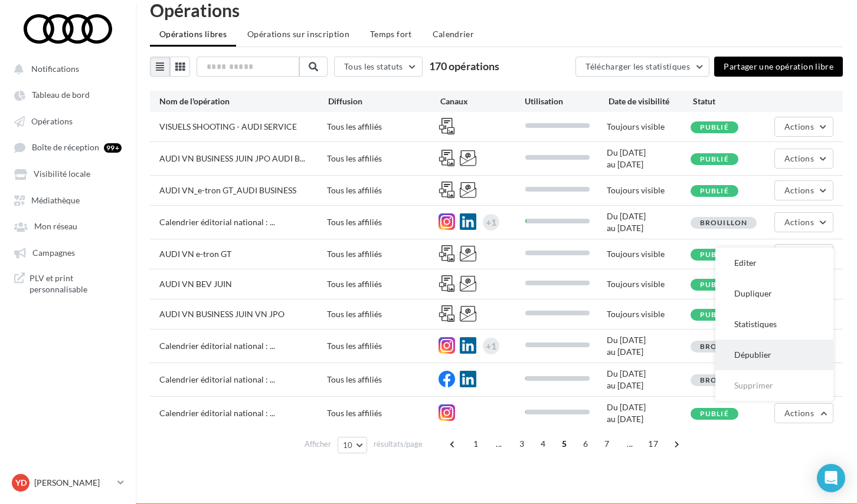
click at [788, 360] on button "Dépublier" at bounding box center [774, 355] width 118 height 31
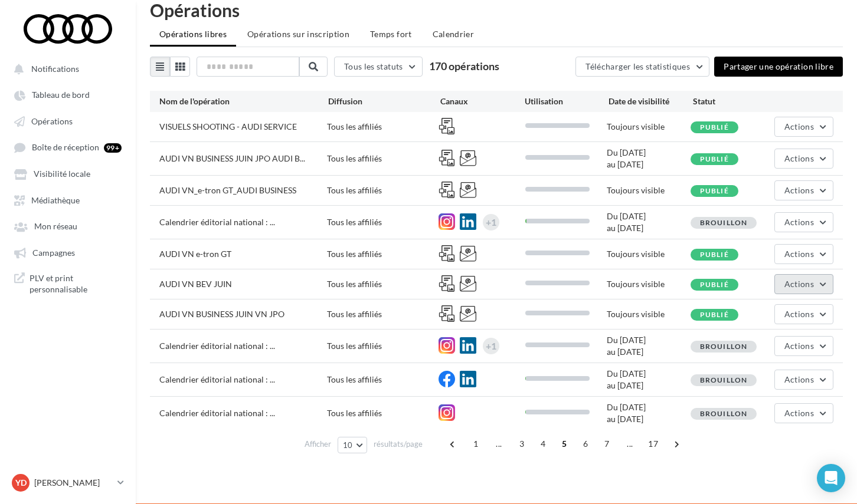
click at [809, 284] on span "Actions" at bounding box center [798, 284] width 29 height 10
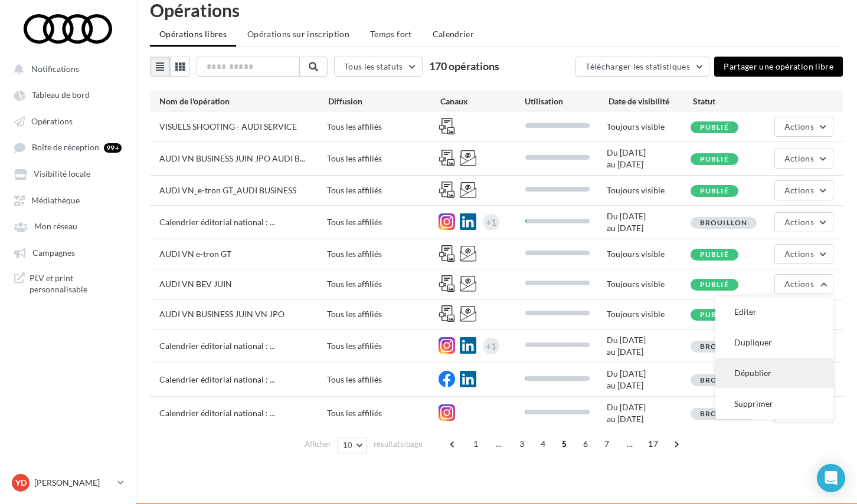
click at [777, 371] on button "Dépublier" at bounding box center [774, 373] width 118 height 31
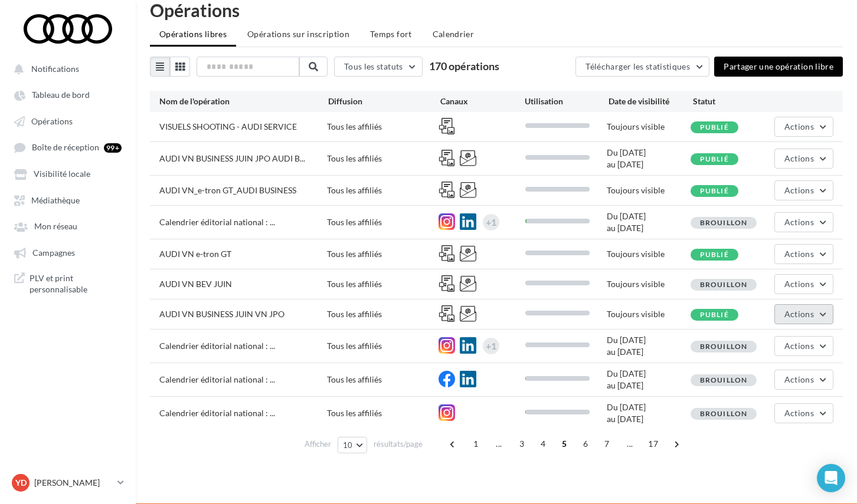
click at [799, 314] on span "Actions" at bounding box center [798, 314] width 29 height 10
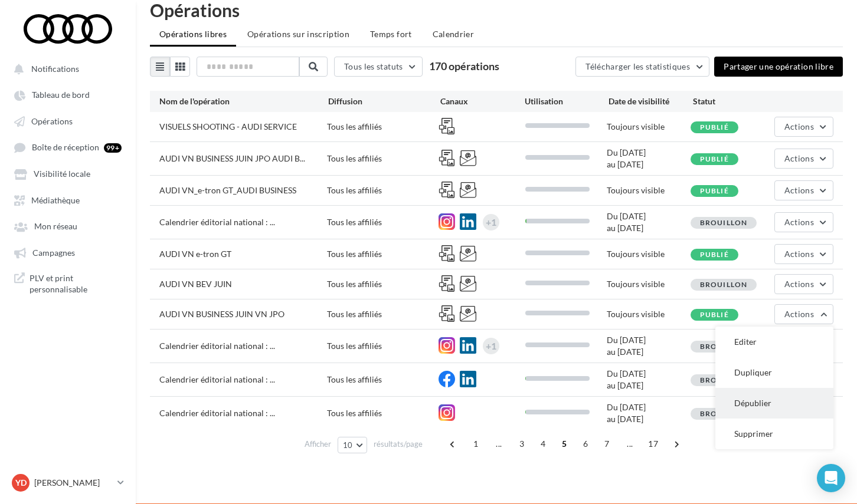
click at [775, 406] on button "Dépublier" at bounding box center [774, 403] width 118 height 31
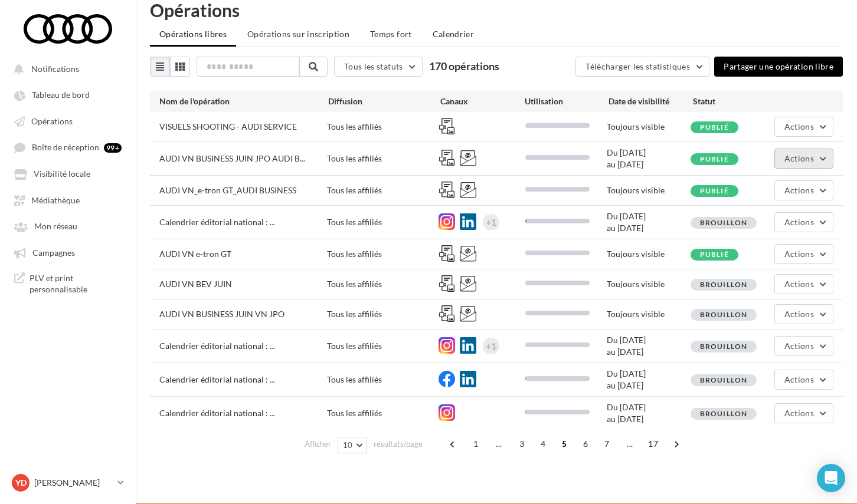
click at [803, 157] on span "Actions" at bounding box center [798, 158] width 29 height 10
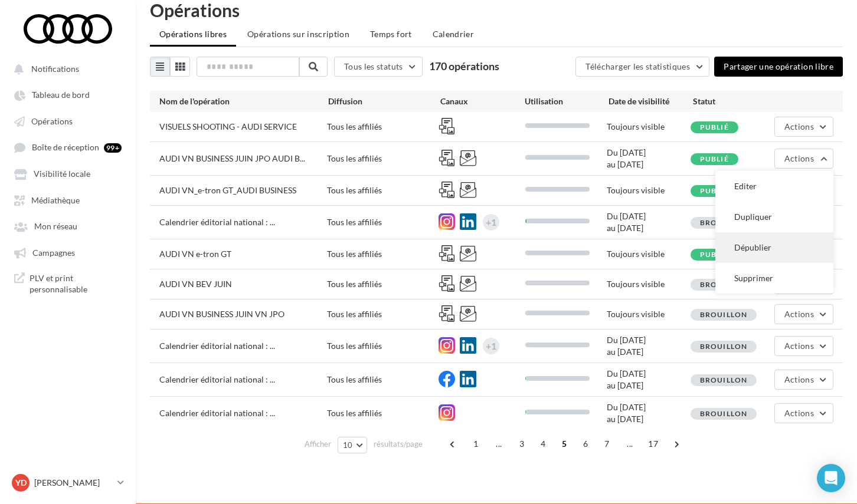
click at [770, 248] on button "Dépublier" at bounding box center [774, 247] width 118 height 31
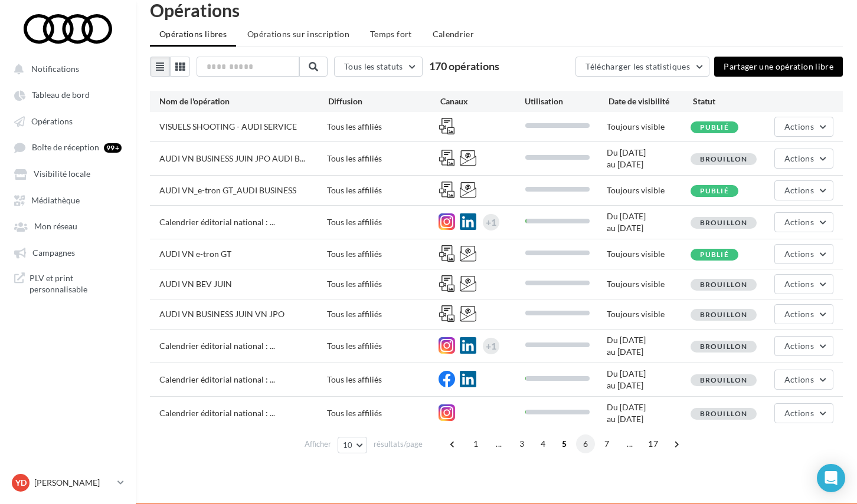
click at [583, 444] on span "6" at bounding box center [585, 444] width 19 height 19
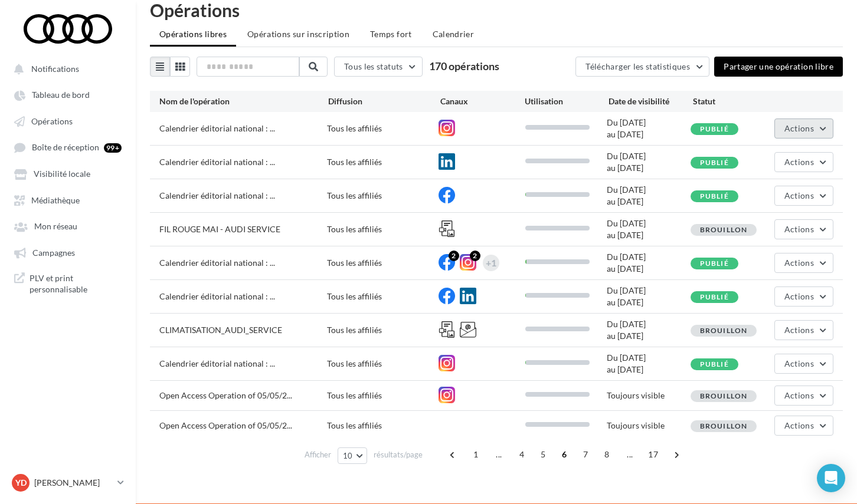
click at [828, 127] on button "Actions" at bounding box center [803, 129] width 59 height 20
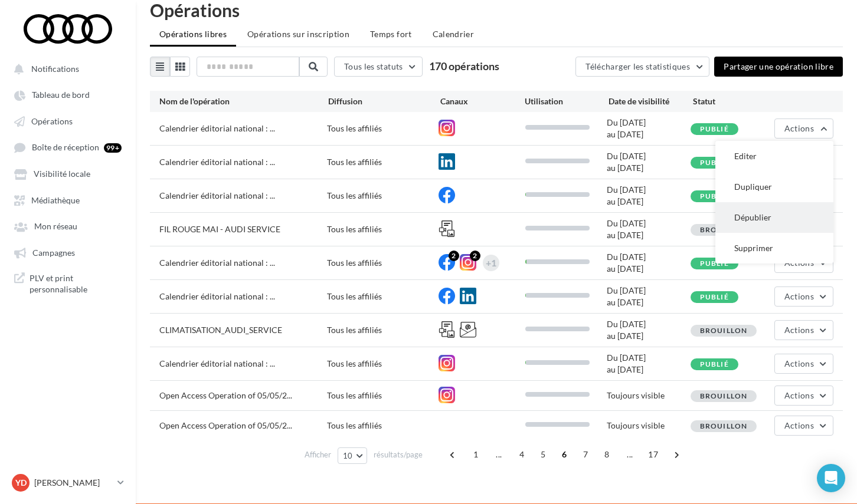
click at [769, 221] on button "Dépublier" at bounding box center [774, 217] width 118 height 31
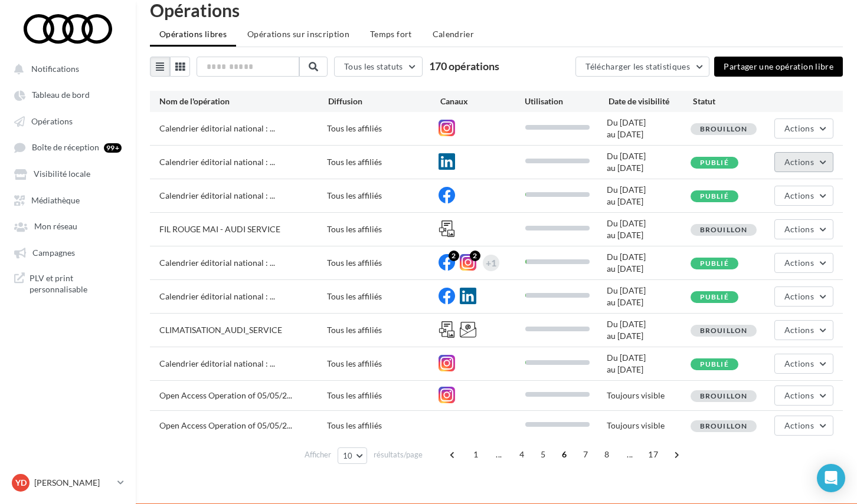
click at [824, 158] on button "Actions" at bounding box center [803, 162] width 59 height 20
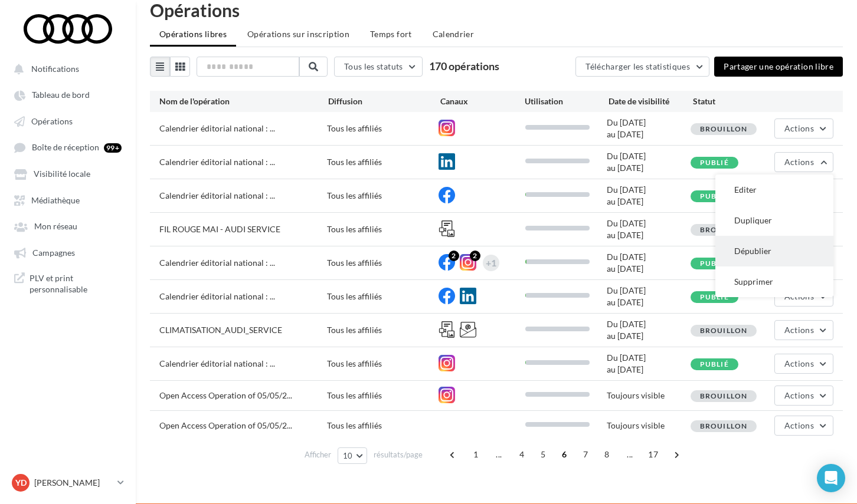
click at [768, 249] on button "Dépublier" at bounding box center [774, 251] width 118 height 31
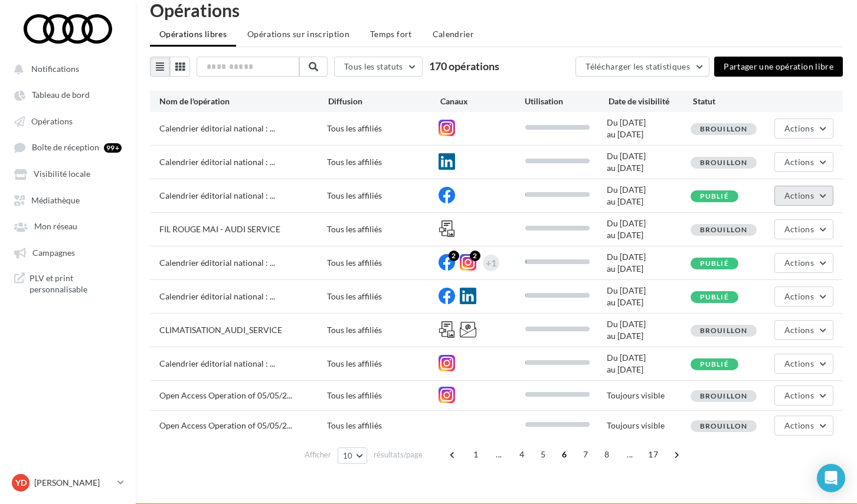
click at [821, 198] on button "Actions" at bounding box center [803, 196] width 59 height 20
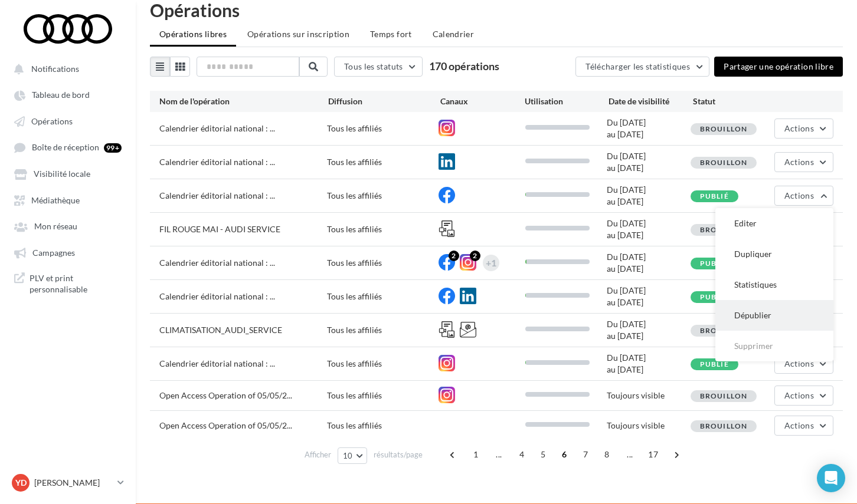
click at [765, 307] on button "Dépublier" at bounding box center [774, 315] width 118 height 31
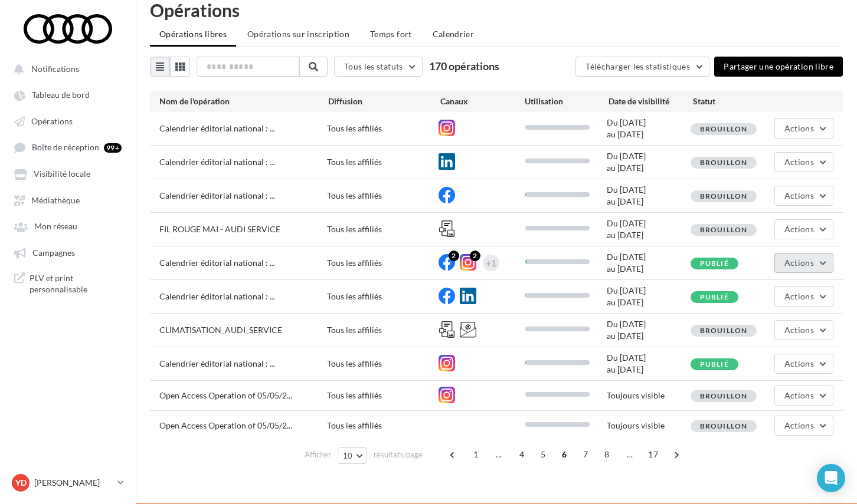
click at [827, 267] on button "Actions" at bounding box center [803, 263] width 59 height 20
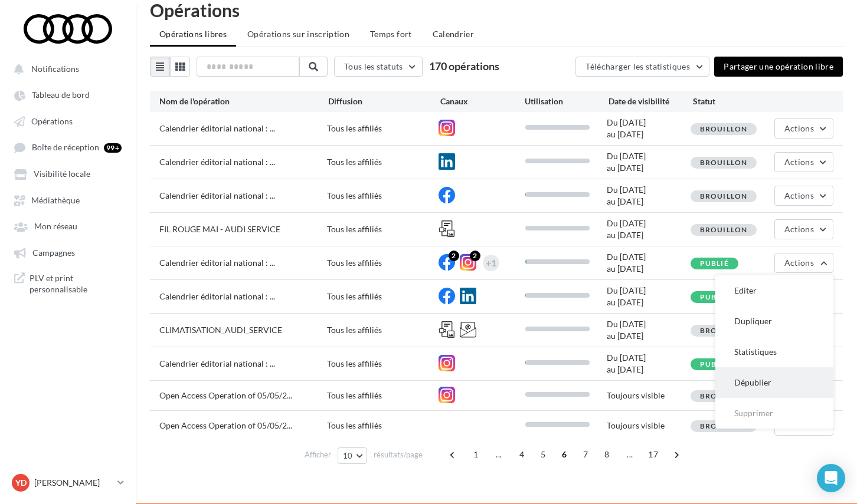
click at [782, 383] on button "Dépublier" at bounding box center [774, 383] width 118 height 31
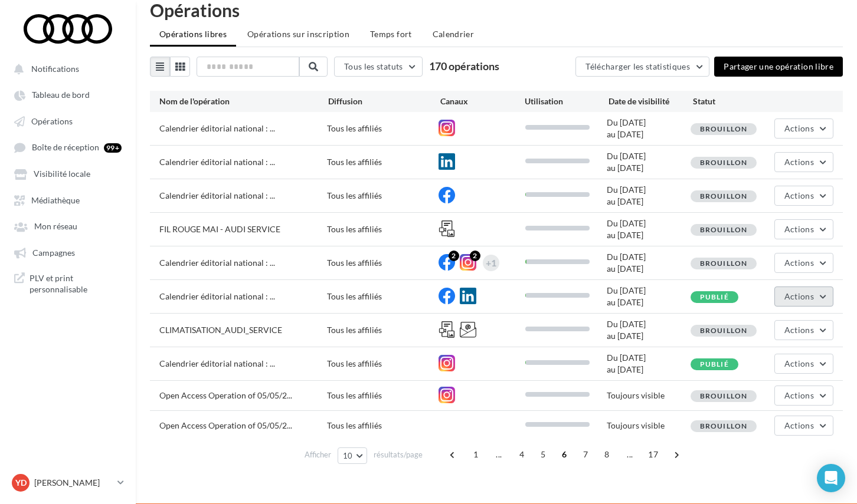
click at [824, 300] on button "Actions" at bounding box center [803, 297] width 59 height 20
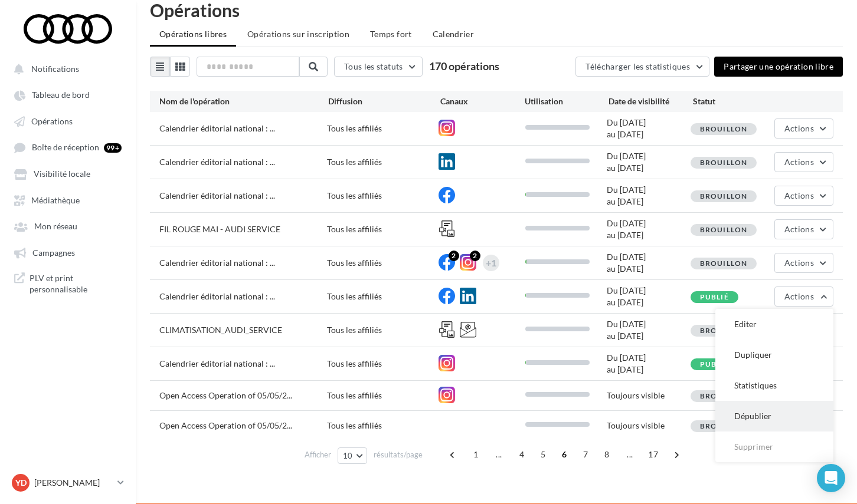
click at [760, 408] on button "Dépublier" at bounding box center [774, 416] width 118 height 31
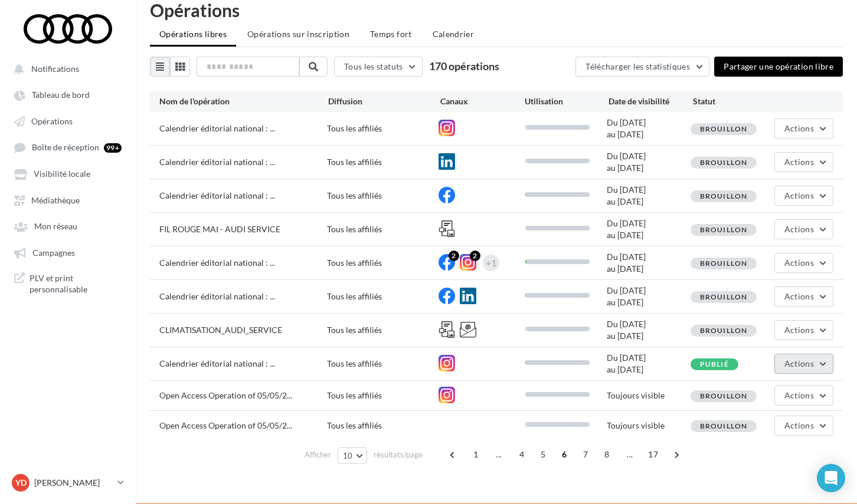
click at [824, 365] on button "Actions" at bounding box center [803, 364] width 59 height 20
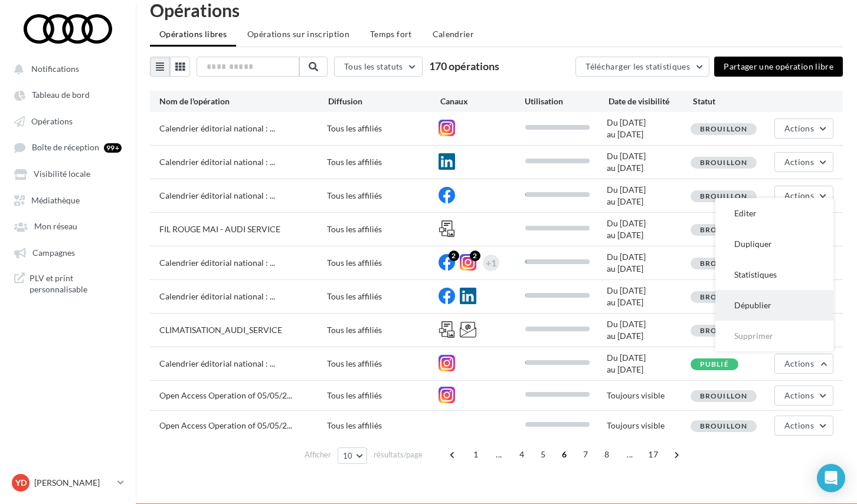
click at [791, 314] on button "Dépublier" at bounding box center [774, 305] width 118 height 31
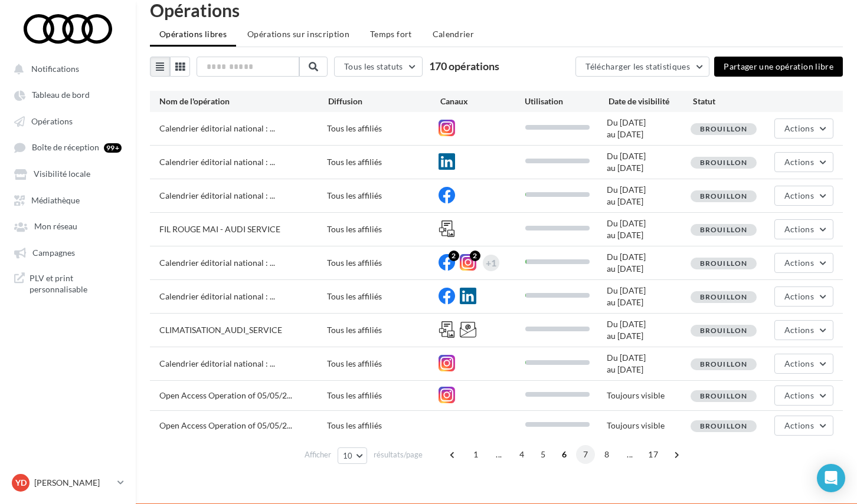
click at [583, 454] on span "7" at bounding box center [585, 454] width 19 height 19
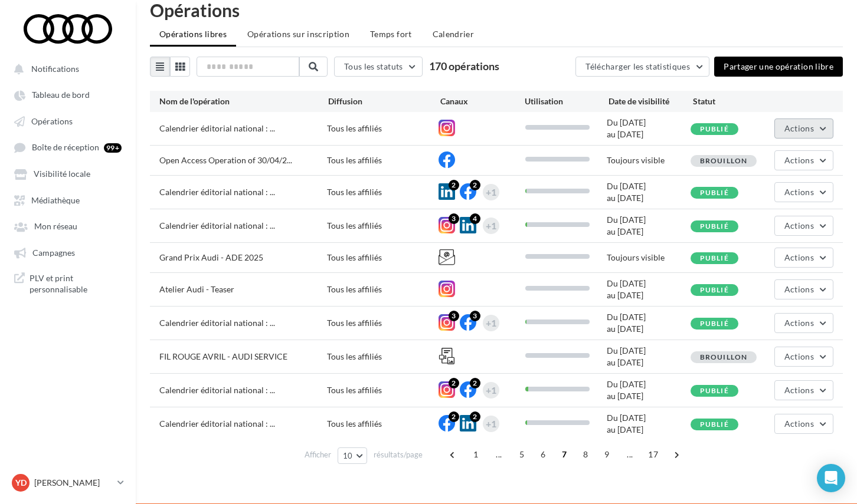
click at [823, 128] on button "Actions" at bounding box center [803, 129] width 59 height 20
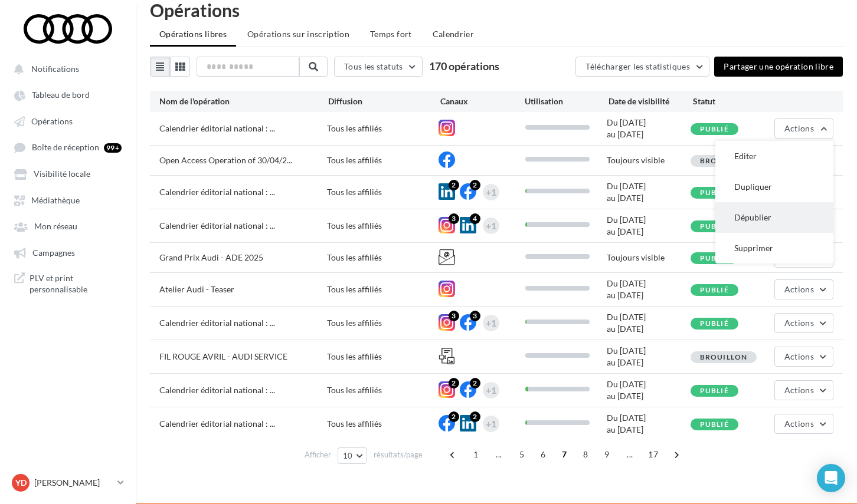
click at [786, 213] on button "Dépublier" at bounding box center [774, 217] width 118 height 31
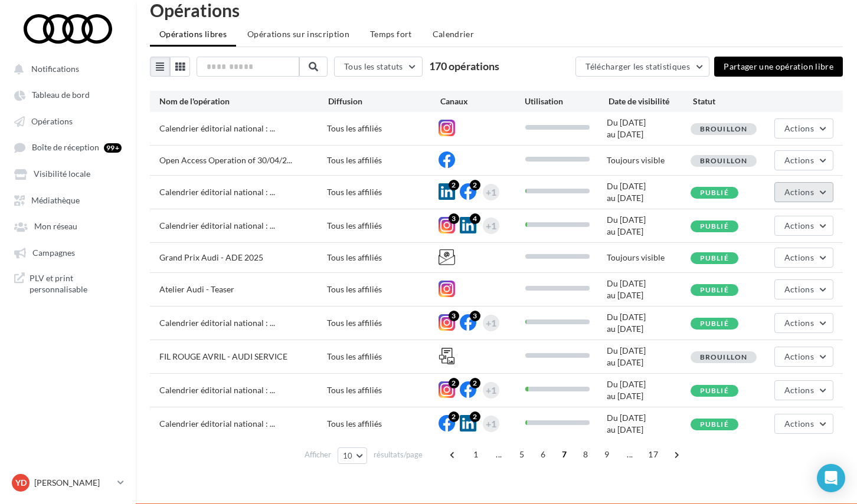
click at [822, 190] on button "Actions" at bounding box center [803, 192] width 59 height 20
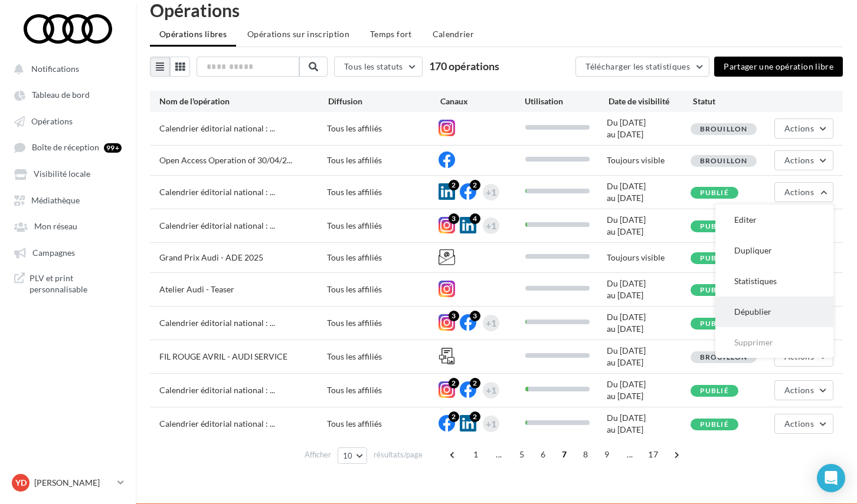
click at [781, 301] on button "Dépublier" at bounding box center [774, 312] width 118 height 31
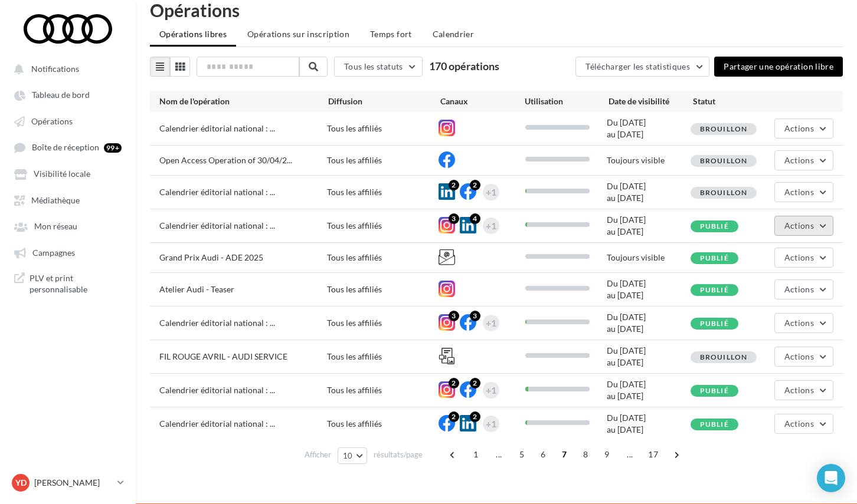
click at [821, 227] on button "Actions" at bounding box center [803, 226] width 59 height 20
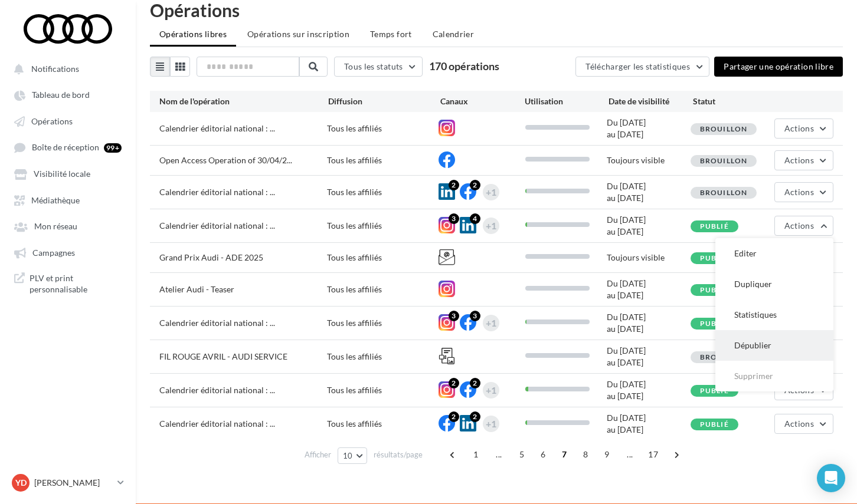
click at [770, 338] on button "Dépublier" at bounding box center [774, 345] width 118 height 31
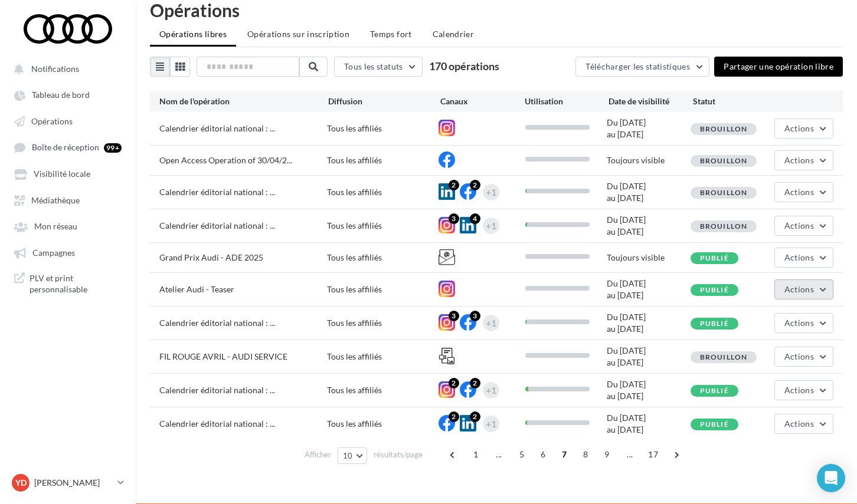
click at [814, 288] on button "Actions" at bounding box center [803, 290] width 59 height 20
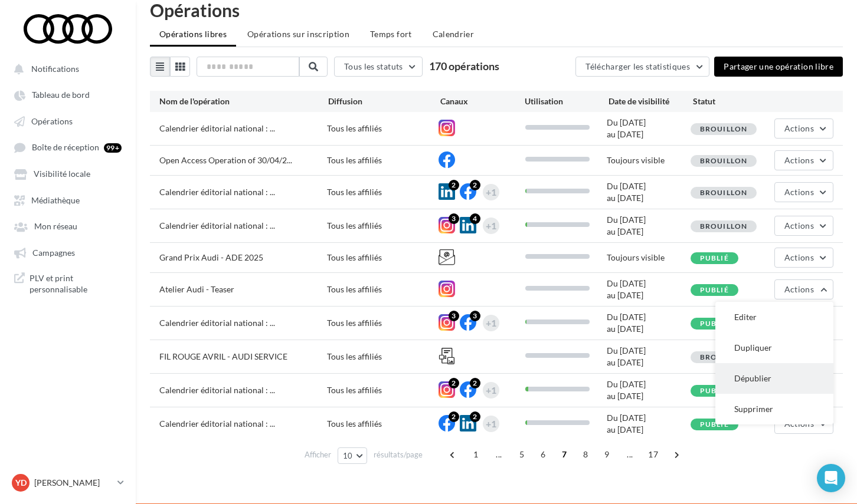
click at [786, 372] on button "Dépublier" at bounding box center [774, 378] width 118 height 31
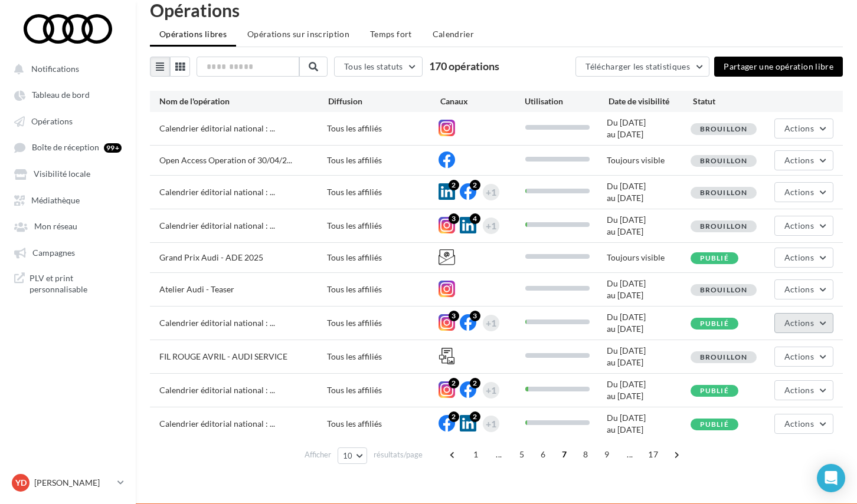
click at [827, 323] on button "Actions" at bounding box center [803, 323] width 59 height 20
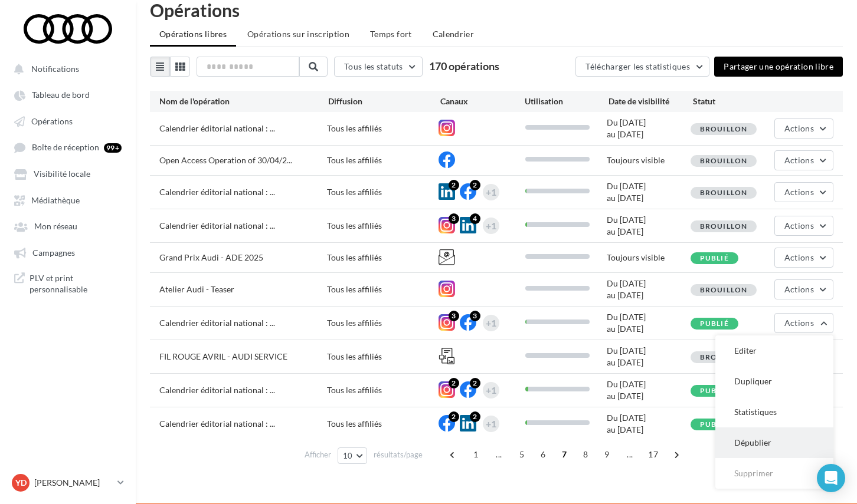
click at [768, 438] on button "Dépublier" at bounding box center [774, 443] width 118 height 31
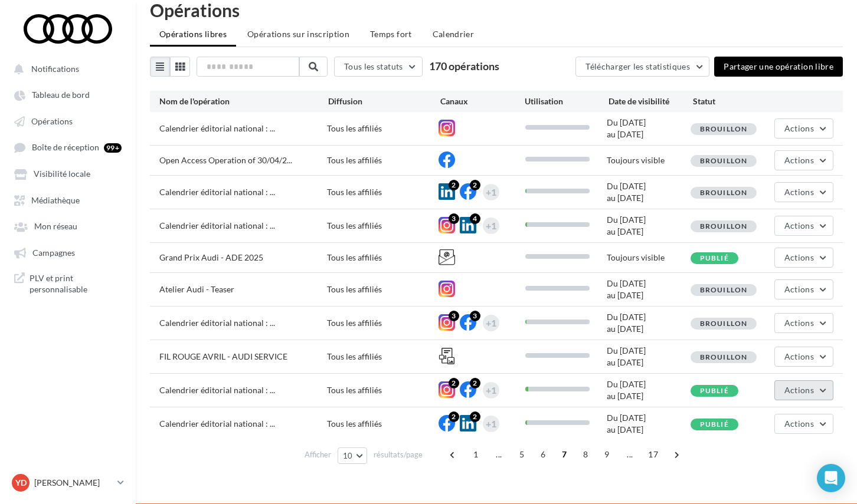
click at [822, 398] on button "Actions" at bounding box center [803, 391] width 59 height 20
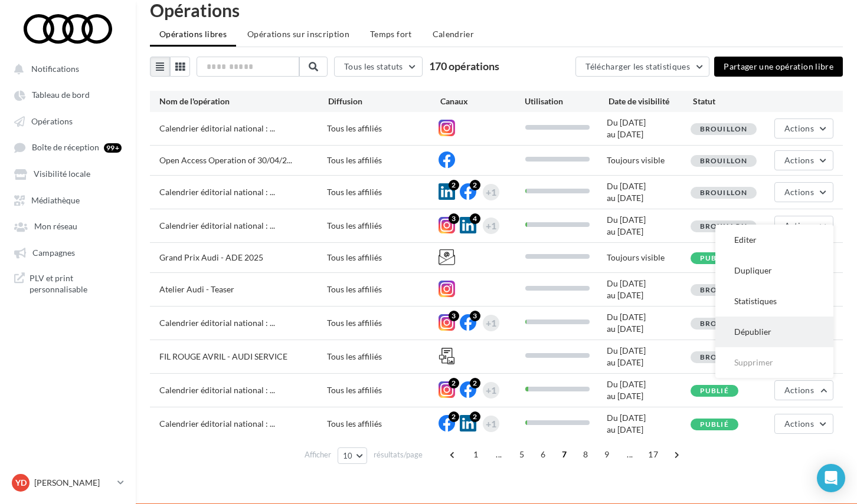
click at [779, 339] on button "Dépublier" at bounding box center [774, 332] width 118 height 31
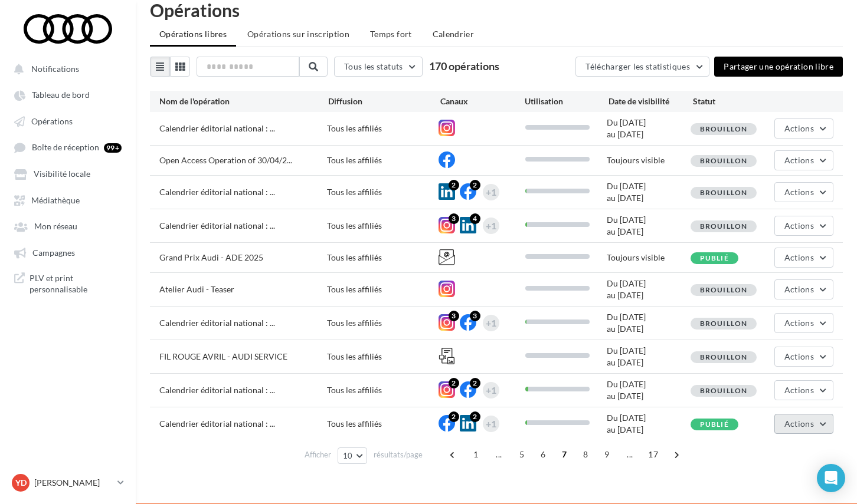
click at [805, 427] on span "Actions" at bounding box center [798, 424] width 29 height 10
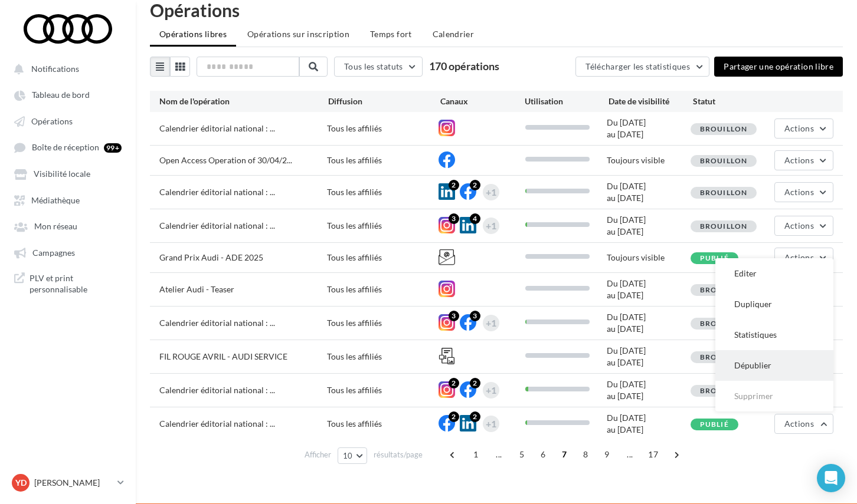
click at [790, 358] on button "Dépublier" at bounding box center [774, 365] width 118 height 31
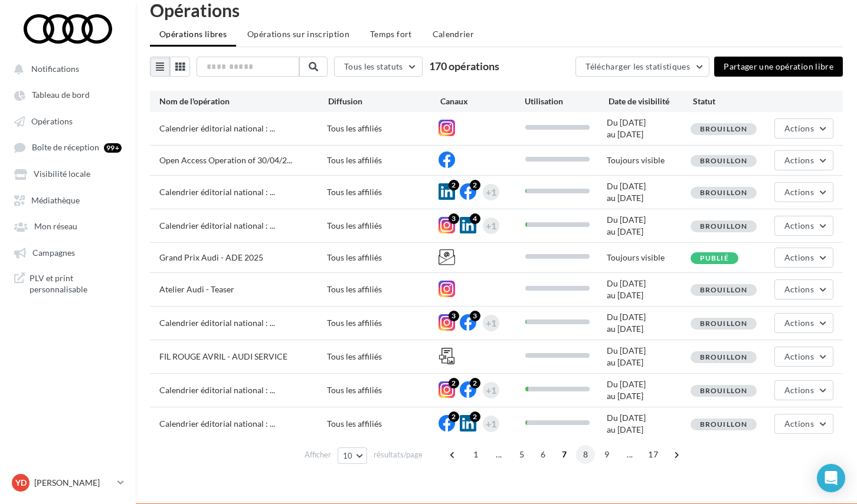
click at [587, 459] on span "8" at bounding box center [585, 454] width 19 height 19
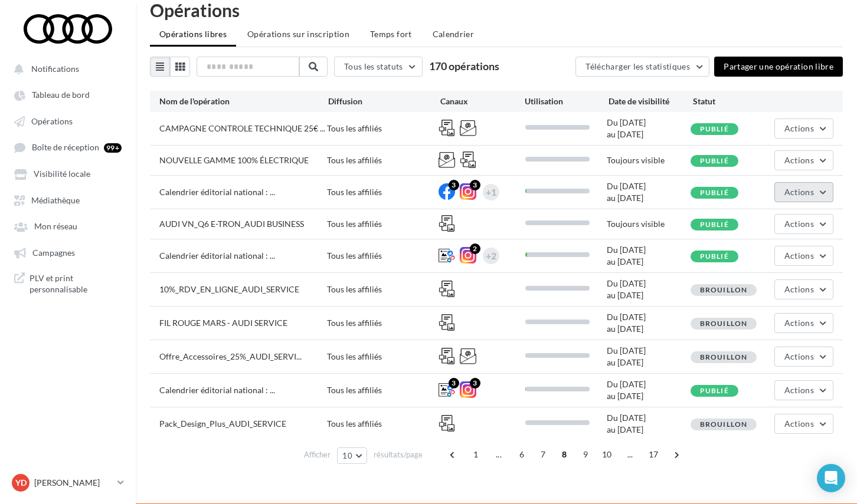
click at [822, 192] on button "Actions" at bounding box center [803, 192] width 59 height 20
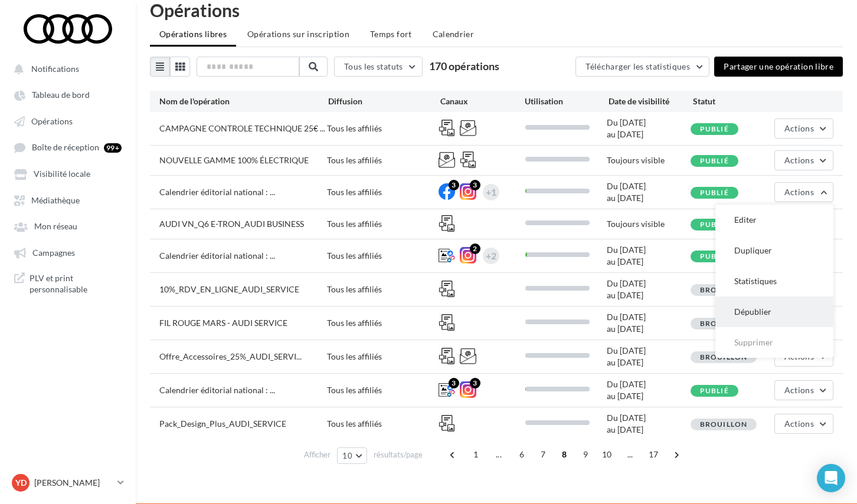
click at [770, 316] on button "Dépublier" at bounding box center [774, 312] width 118 height 31
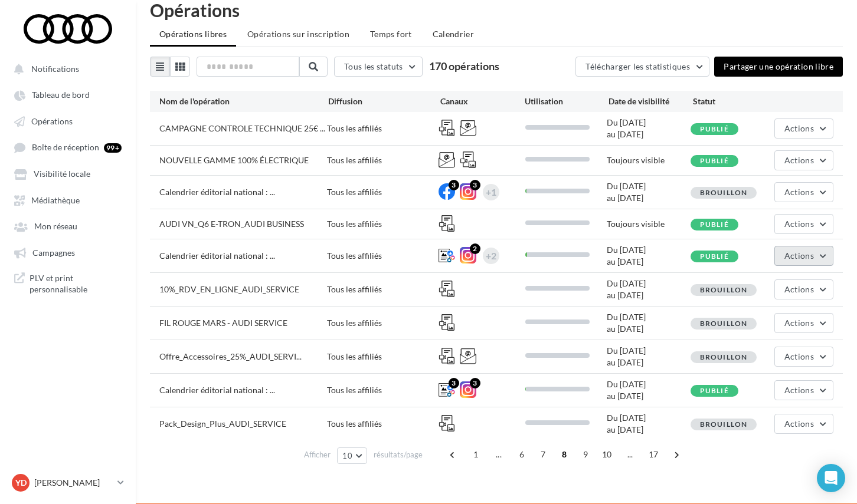
click at [822, 260] on button "Actions" at bounding box center [803, 256] width 59 height 20
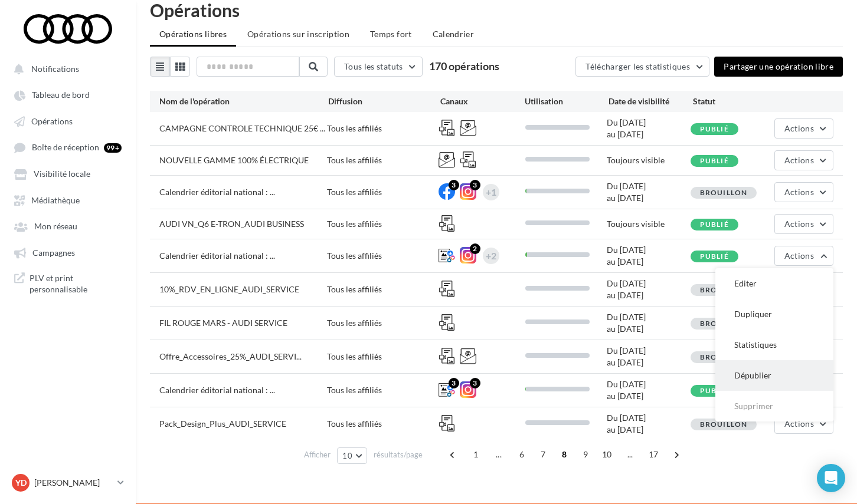
click at [775, 369] on button "Dépublier" at bounding box center [774, 375] width 118 height 31
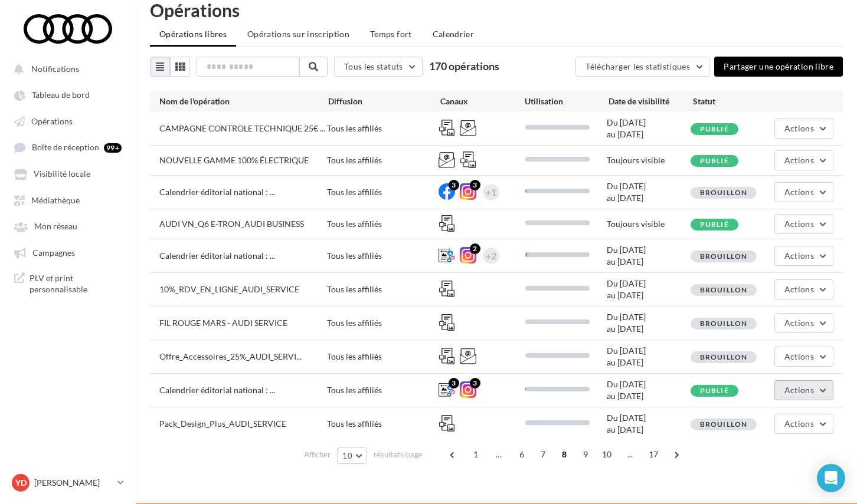
click at [827, 391] on button "Actions" at bounding box center [803, 391] width 59 height 20
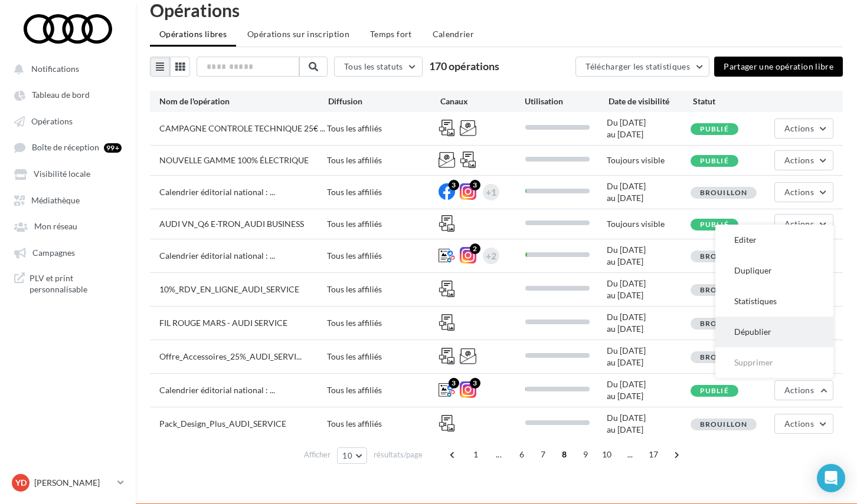
click at [795, 342] on button "Dépublier" at bounding box center [774, 332] width 118 height 31
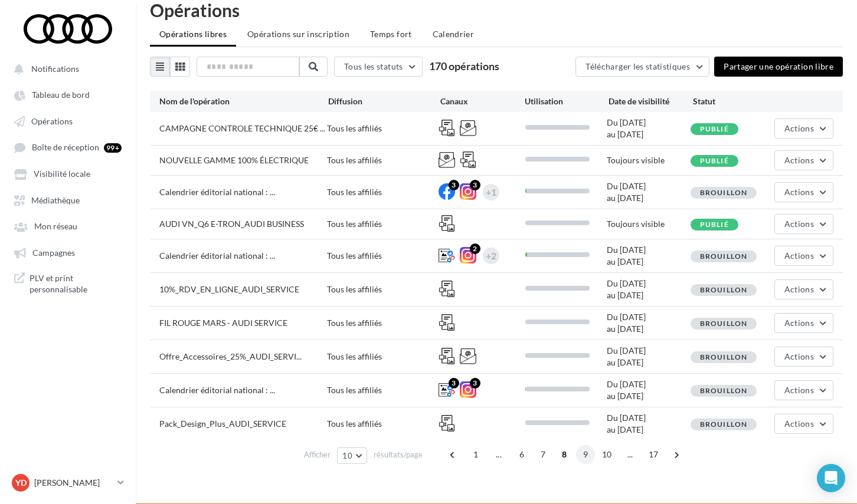
click at [583, 457] on span "9" at bounding box center [585, 454] width 19 height 19
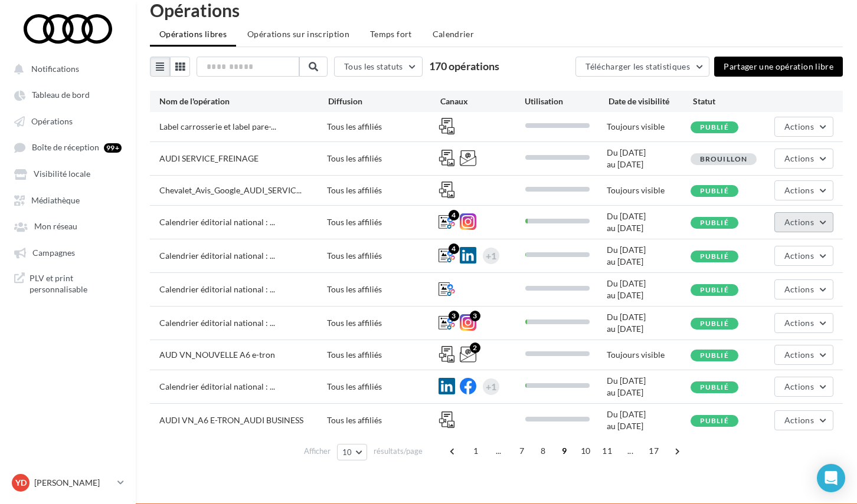
click at [819, 220] on button "Actions" at bounding box center [803, 222] width 59 height 20
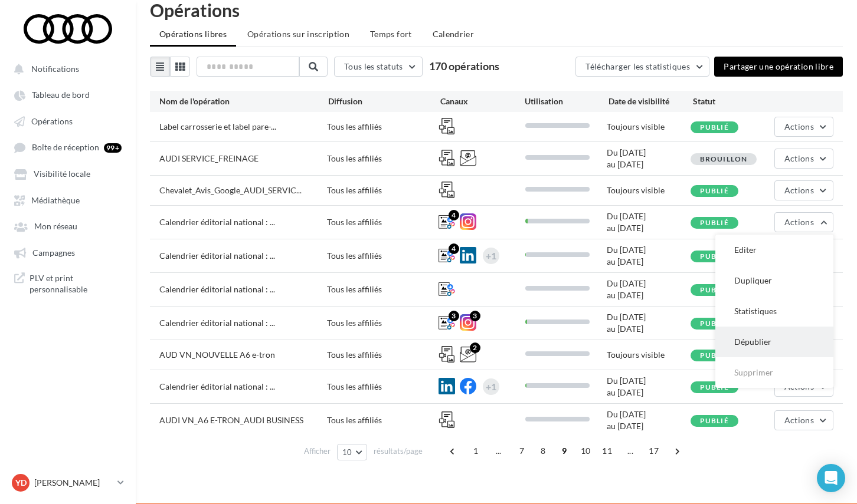
click at [774, 341] on button "Dépublier" at bounding box center [774, 342] width 118 height 31
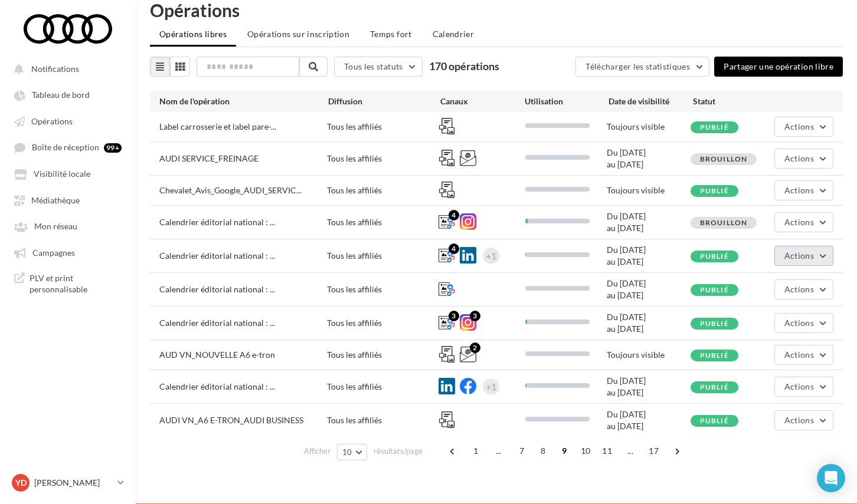
click at [821, 260] on button "Actions" at bounding box center [803, 256] width 59 height 20
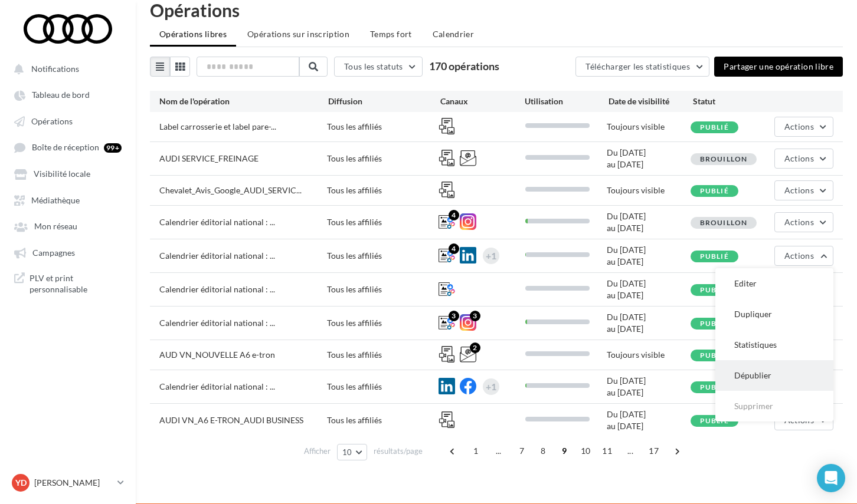
click at [783, 375] on button "Dépublier" at bounding box center [774, 375] width 118 height 31
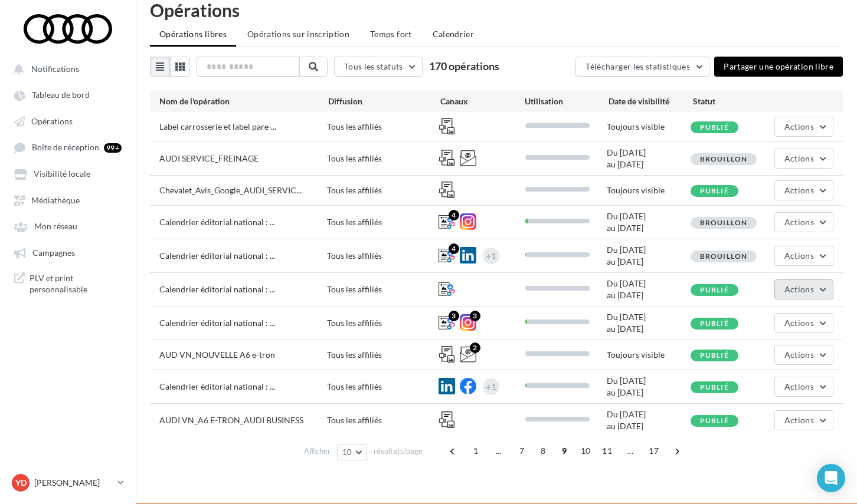
click at [820, 289] on button "Actions" at bounding box center [803, 290] width 59 height 20
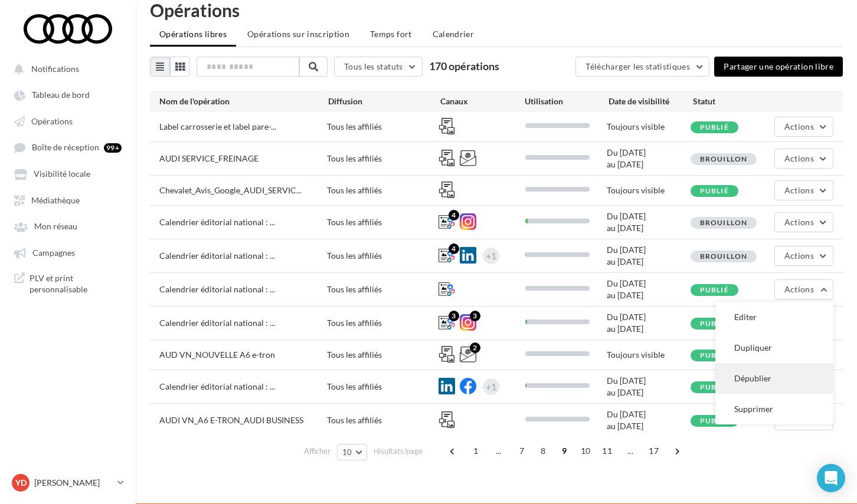
click at [766, 385] on button "Dépublier" at bounding box center [774, 378] width 118 height 31
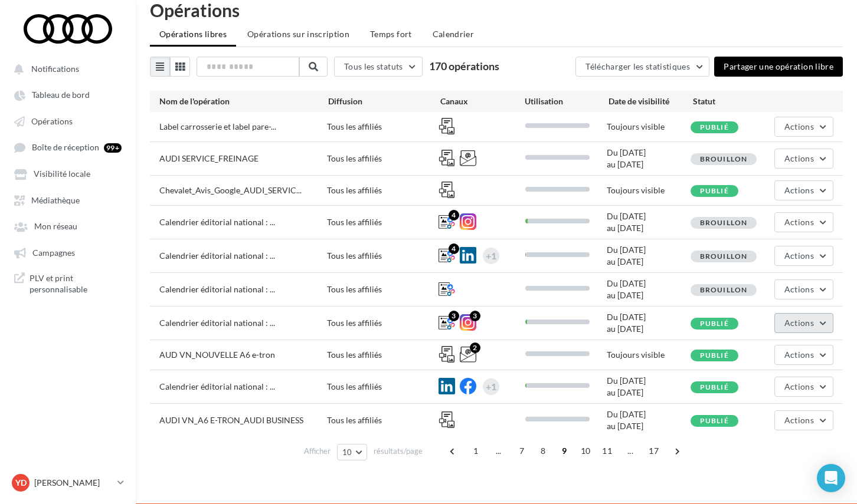
click at [817, 317] on button "Actions" at bounding box center [803, 323] width 59 height 20
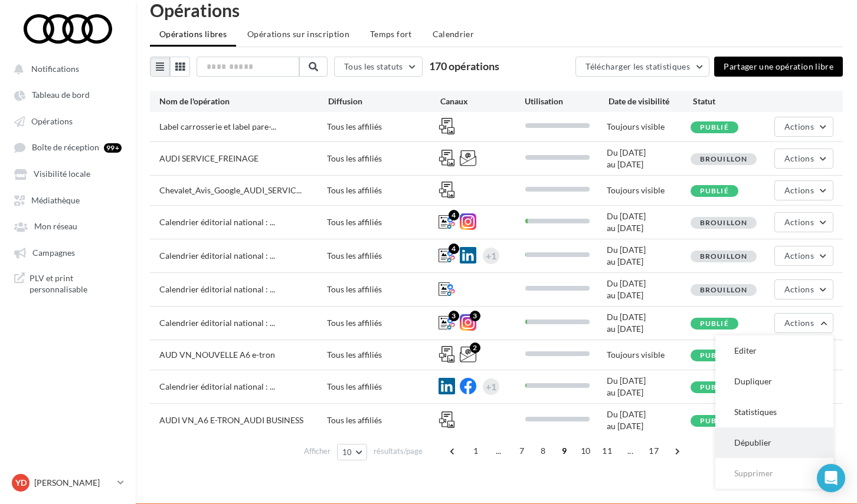
click at [756, 435] on button "Dépublier" at bounding box center [774, 443] width 118 height 31
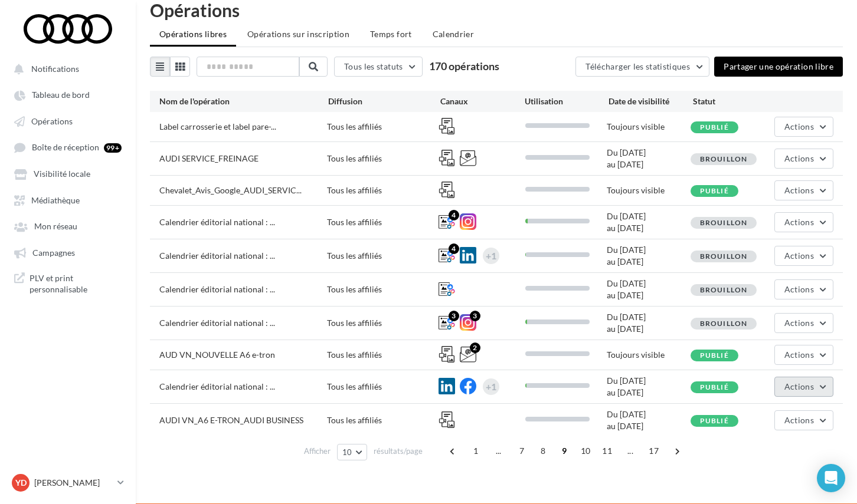
click at [808, 397] on button "Actions" at bounding box center [803, 387] width 59 height 20
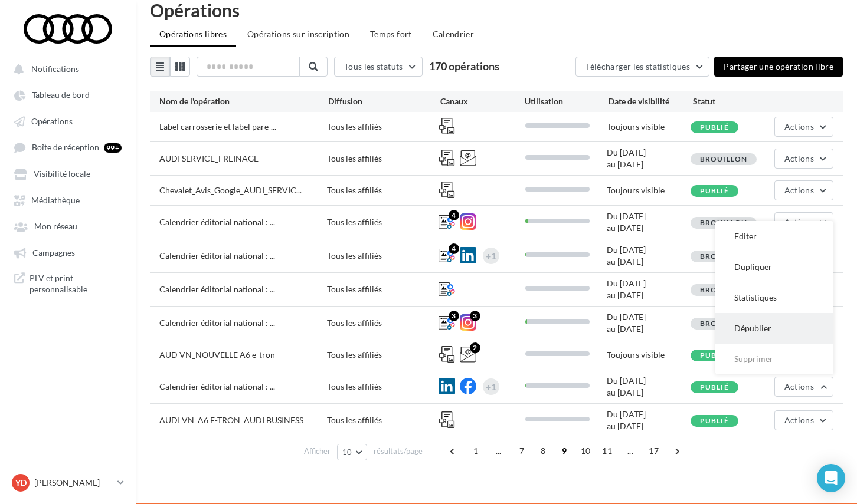
click at [788, 324] on button "Dépublier" at bounding box center [774, 328] width 118 height 31
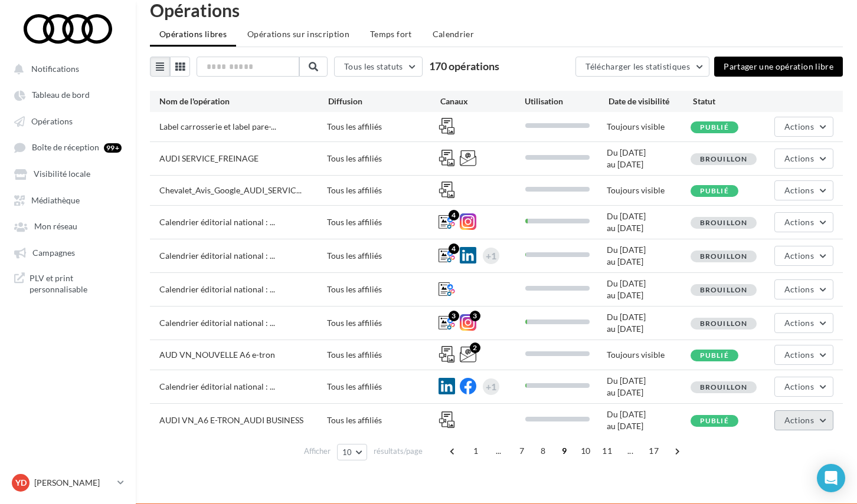
click at [795, 422] on span "Actions" at bounding box center [798, 420] width 29 height 10
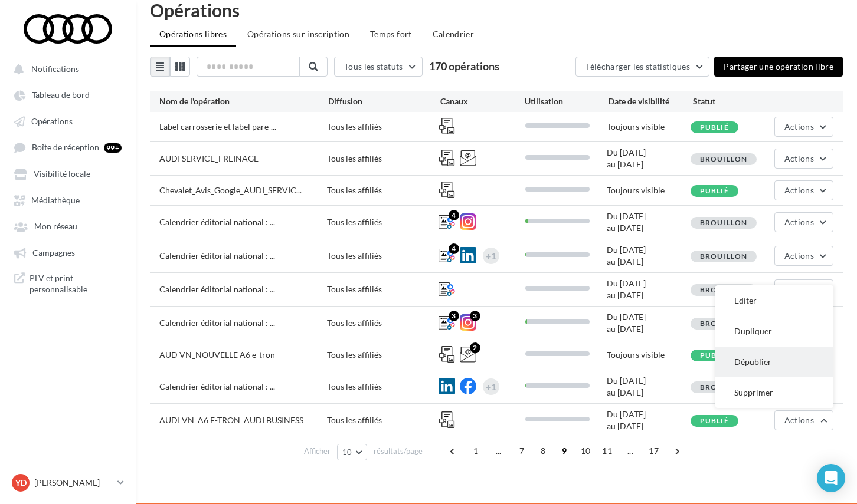
click at [783, 368] on button "Dépublier" at bounding box center [774, 362] width 118 height 31
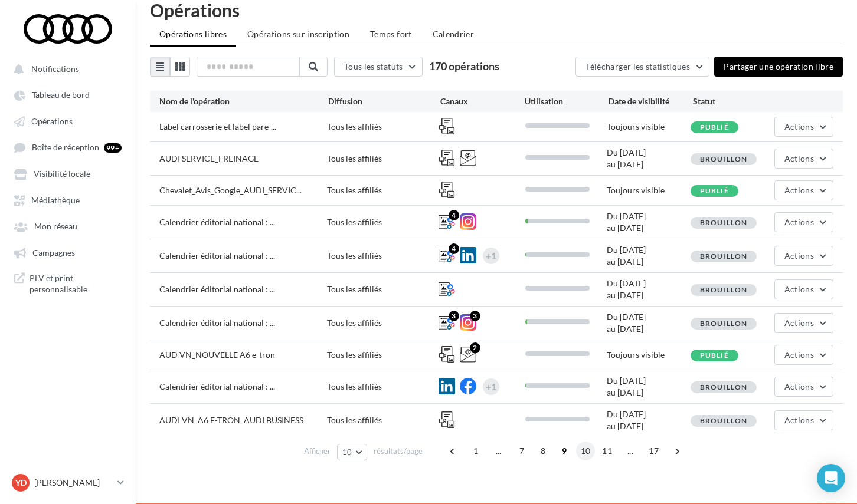
click at [583, 450] on span "10" at bounding box center [585, 451] width 19 height 19
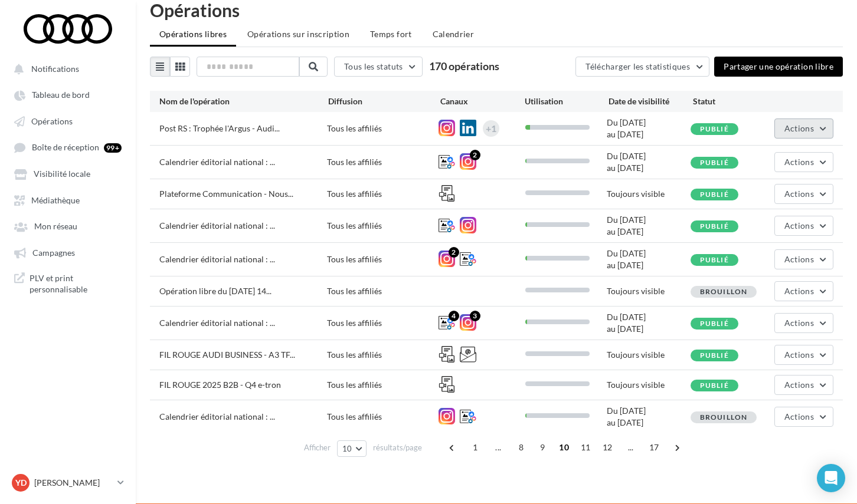
click at [814, 130] on button "Actions" at bounding box center [803, 129] width 59 height 20
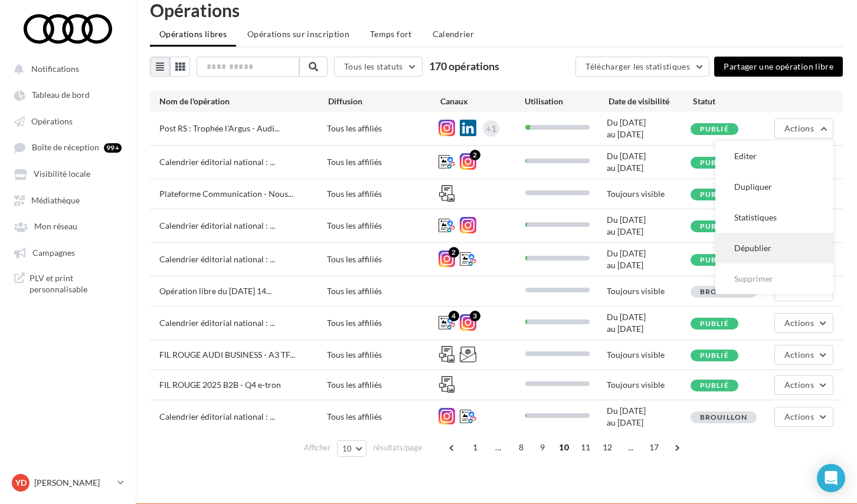
click at [766, 241] on button "Dépublier" at bounding box center [774, 248] width 118 height 31
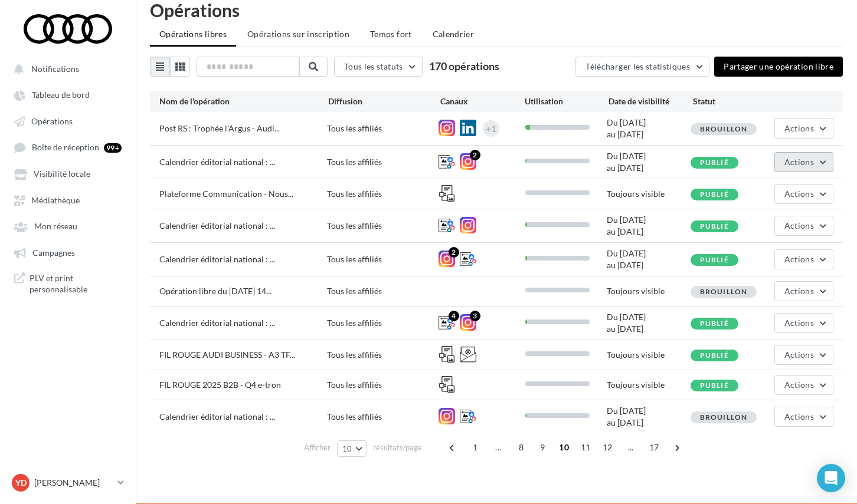
click at [809, 166] on span "Actions" at bounding box center [798, 162] width 29 height 10
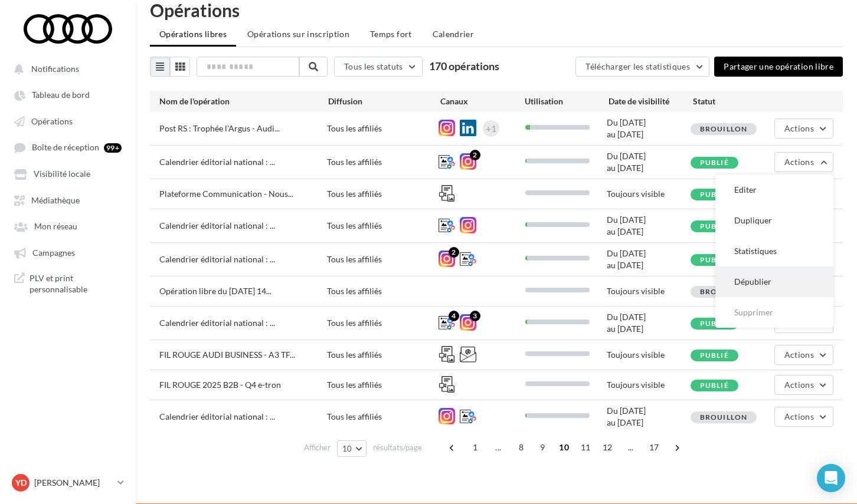
click at [759, 274] on button "Dépublier" at bounding box center [774, 282] width 118 height 31
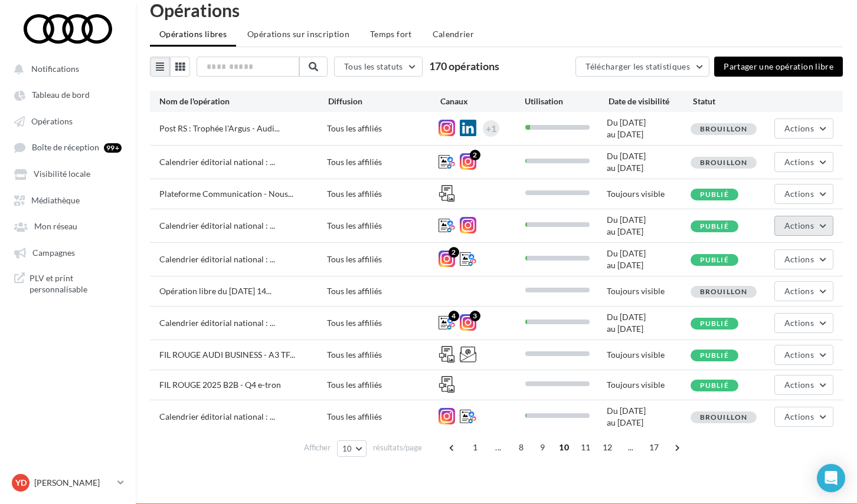
click at [798, 232] on button "Actions" at bounding box center [803, 226] width 59 height 20
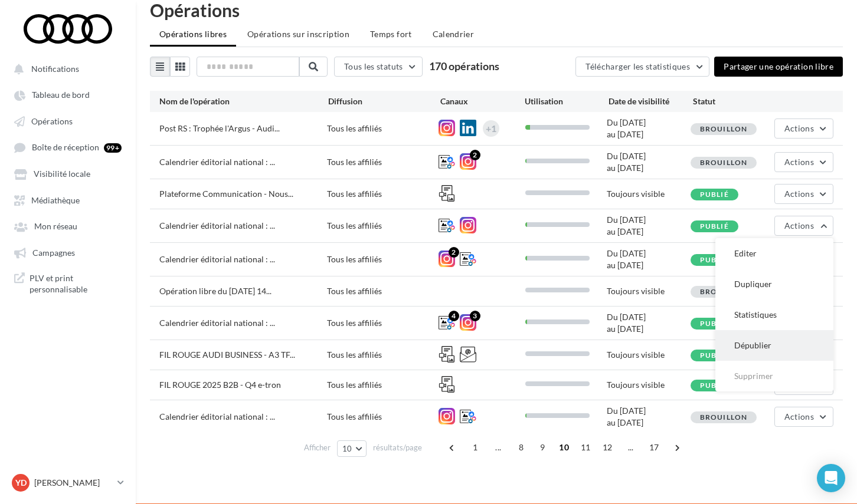
click at [764, 342] on button "Dépublier" at bounding box center [774, 345] width 118 height 31
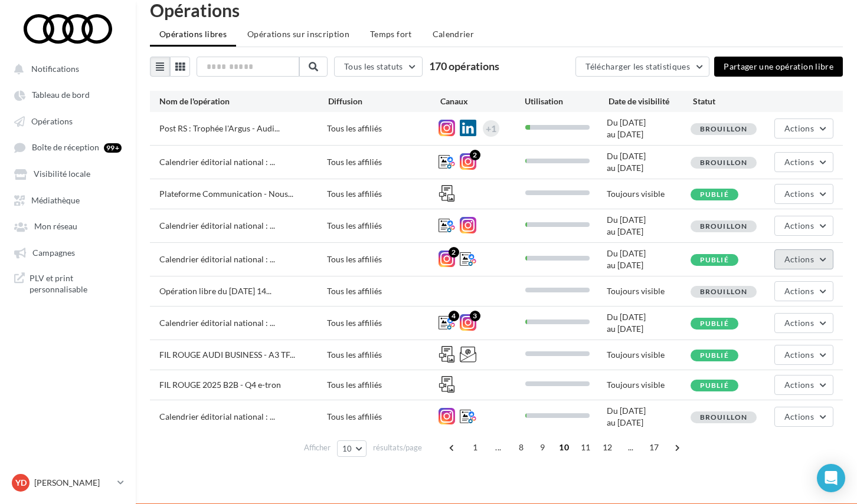
click at [799, 258] on span "Actions" at bounding box center [798, 259] width 29 height 10
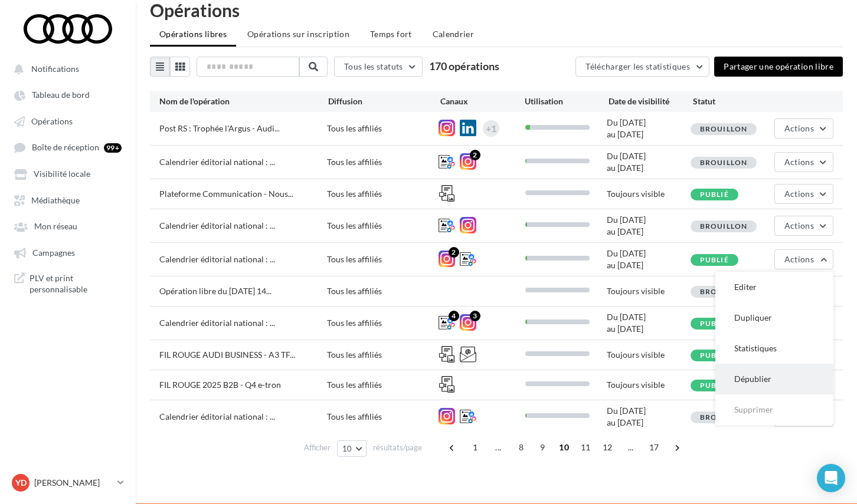
click at [765, 387] on button "Dépublier" at bounding box center [774, 379] width 118 height 31
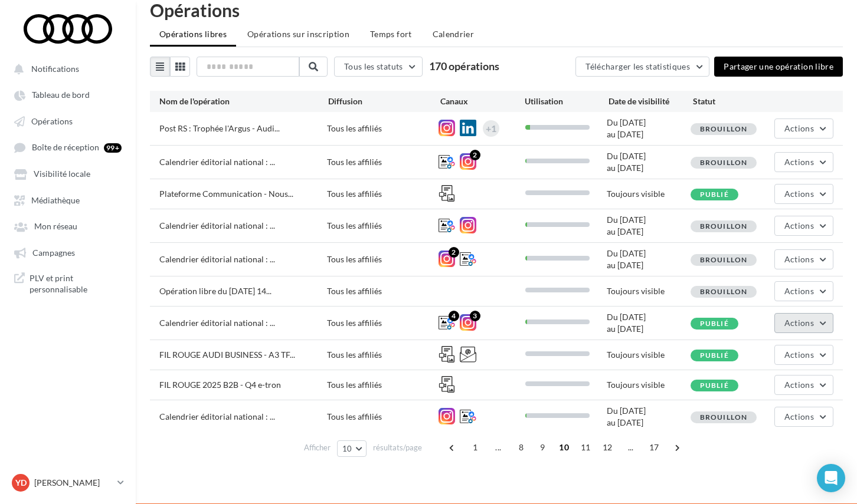
click at [783, 325] on button "Actions" at bounding box center [803, 323] width 59 height 20
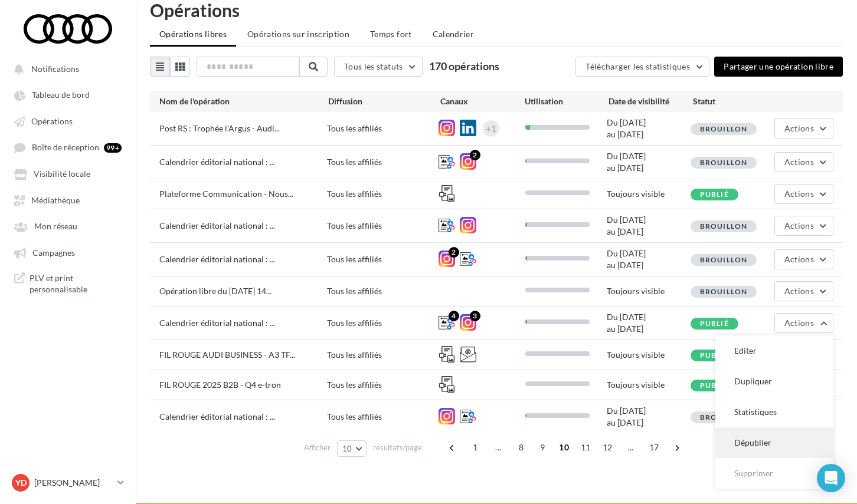
click at [745, 435] on button "Dépublier" at bounding box center [774, 443] width 118 height 31
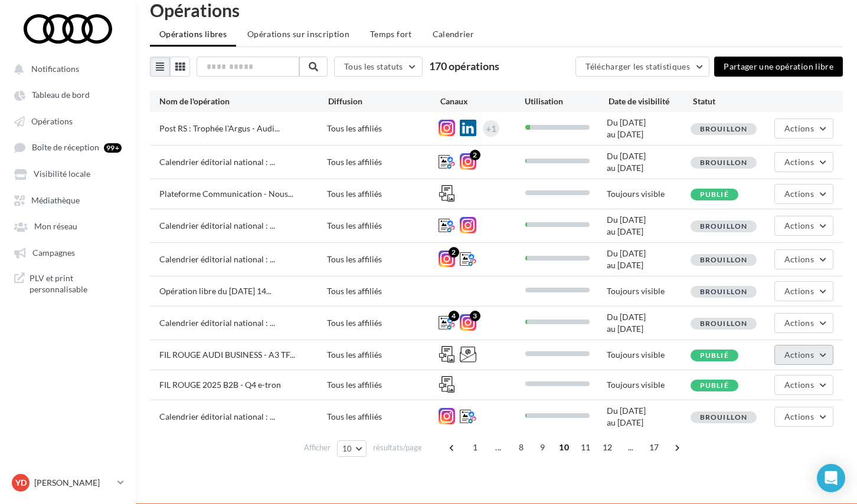
click at [798, 360] on button "Actions" at bounding box center [803, 355] width 59 height 20
click at [742, 353] on div "Publié" at bounding box center [732, 355] width 84 height 12
click at [579, 449] on span "11" at bounding box center [585, 447] width 19 height 19
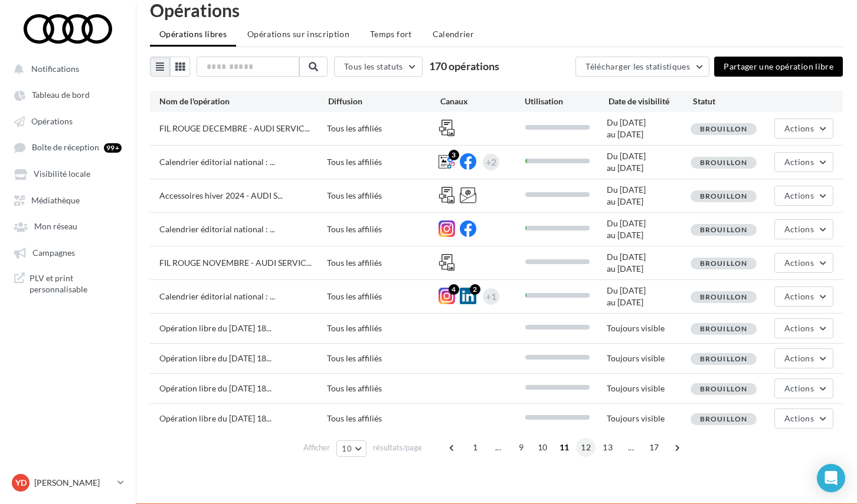
click at [582, 447] on span "12" at bounding box center [585, 447] width 19 height 19
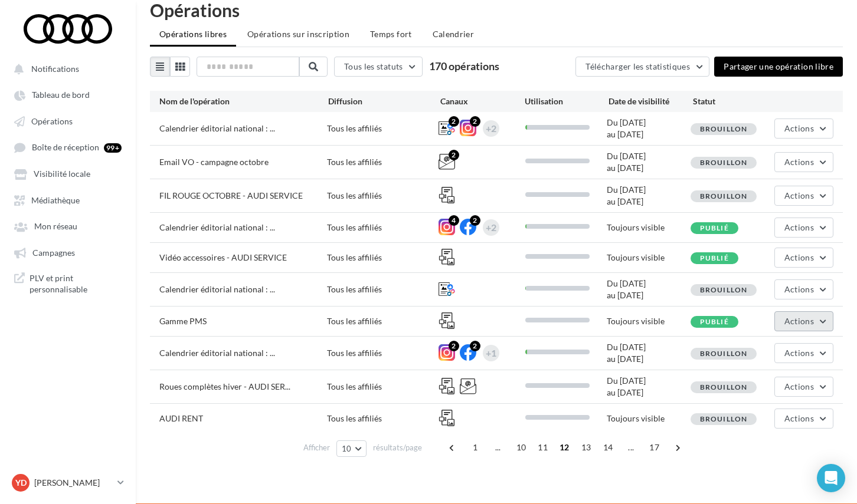
click at [805, 320] on span "Actions" at bounding box center [798, 321] width 29 height 10
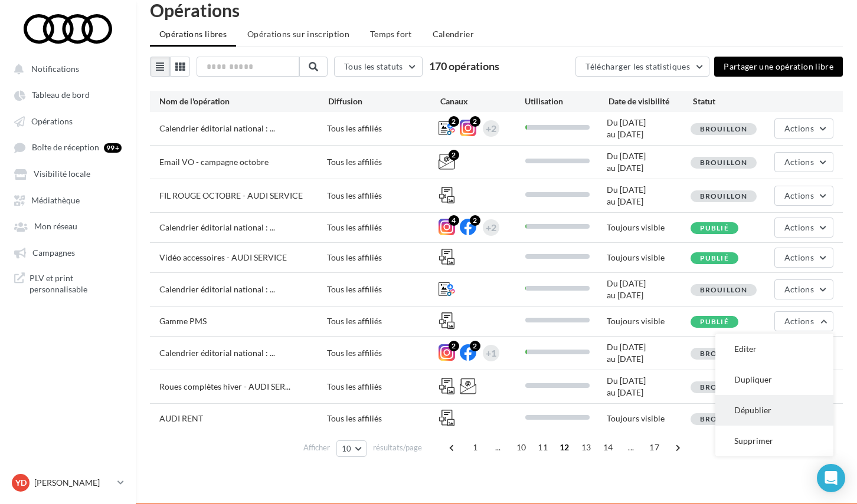
click at [773, 414] on button "Dépublier" at bounding box center [774, 410] width 118 height 31
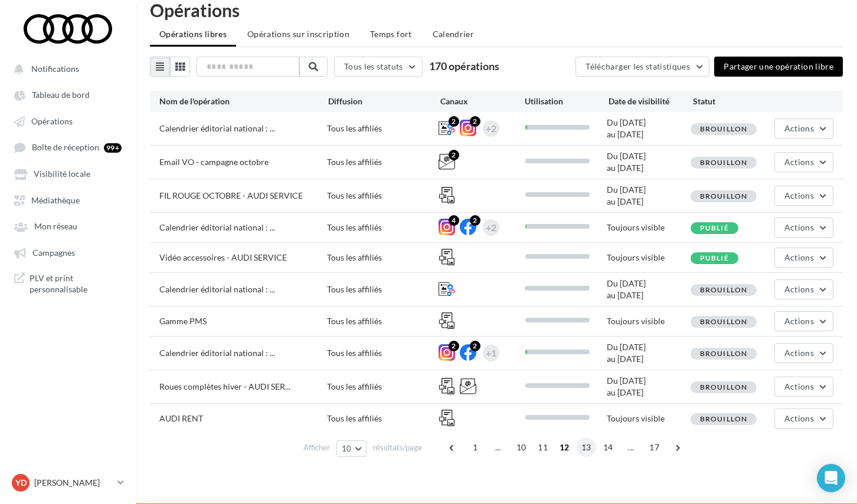
click at [588, 451] on span "13" at bounding box center [585, 447] width 19 height 19
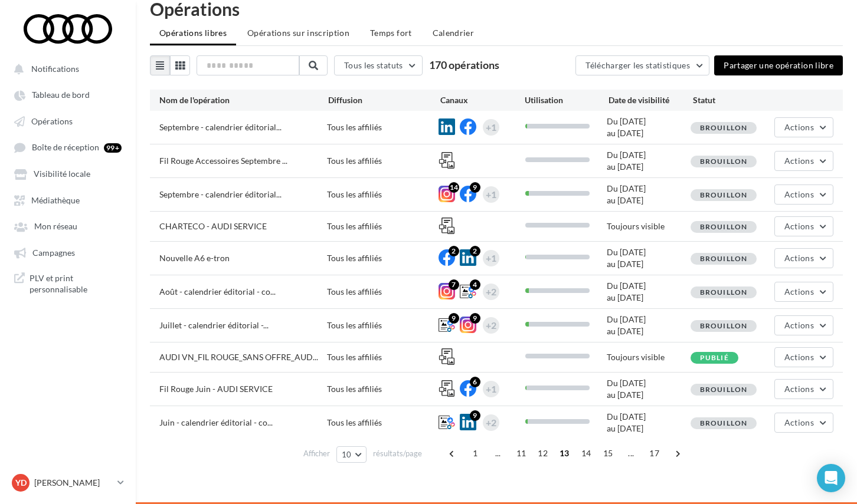
scroll to position [19, 0]
click at [583, 457] on span "14" at bounding box center [585, 453] width 19 height 19
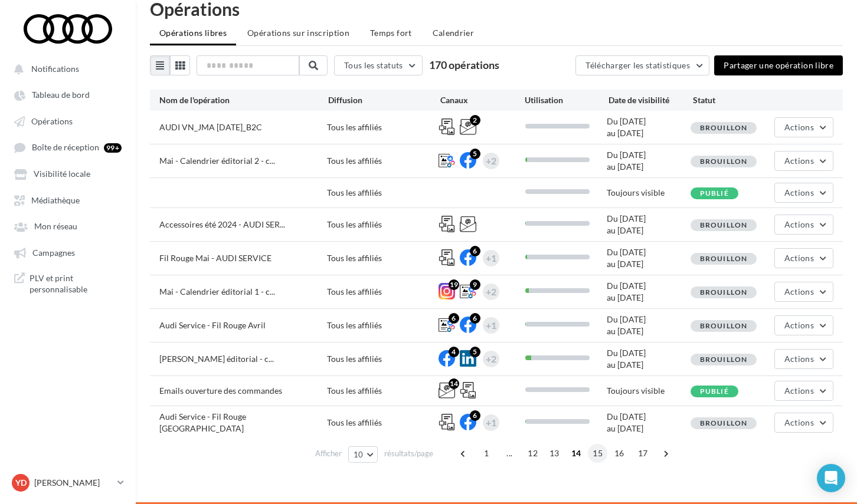
click at [601, 455] on span "15" at bounding box center [597, 453] width 19 height 19
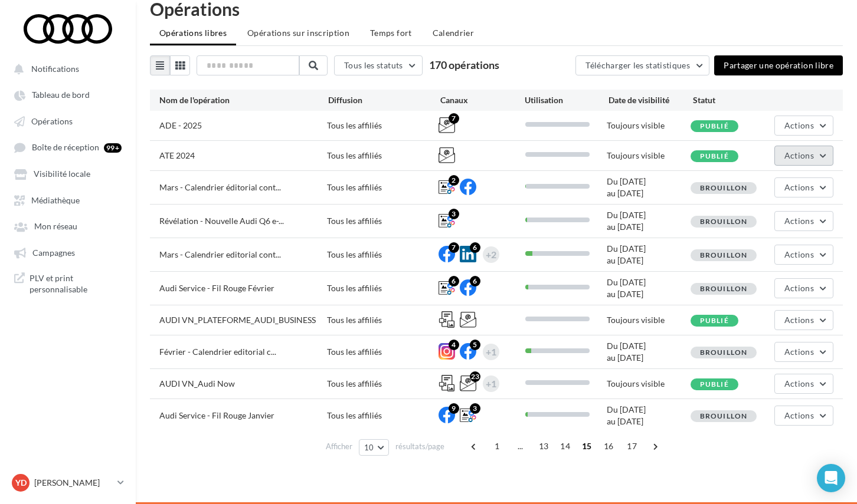
click at [792, 156] on span "Actions" at bounding box center [798, 155] width 29 height 10
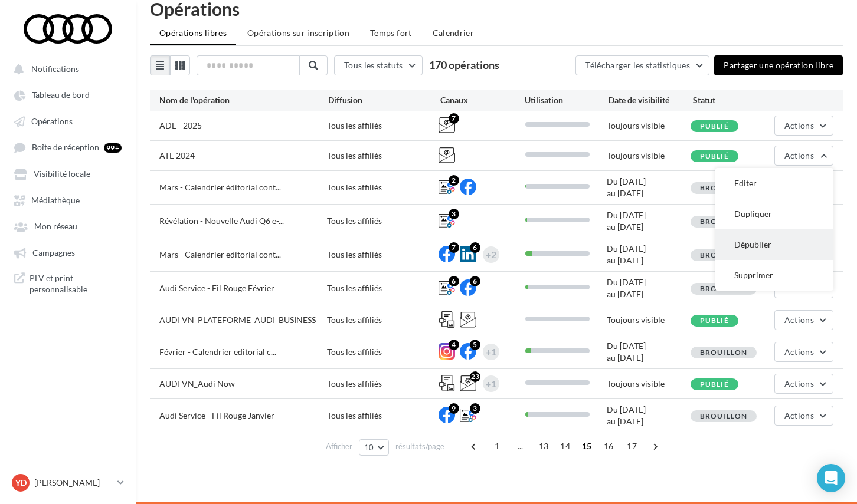
click at [776, 243] on button "Dépublier" at bounding box center [774, 244] width 118 height 31
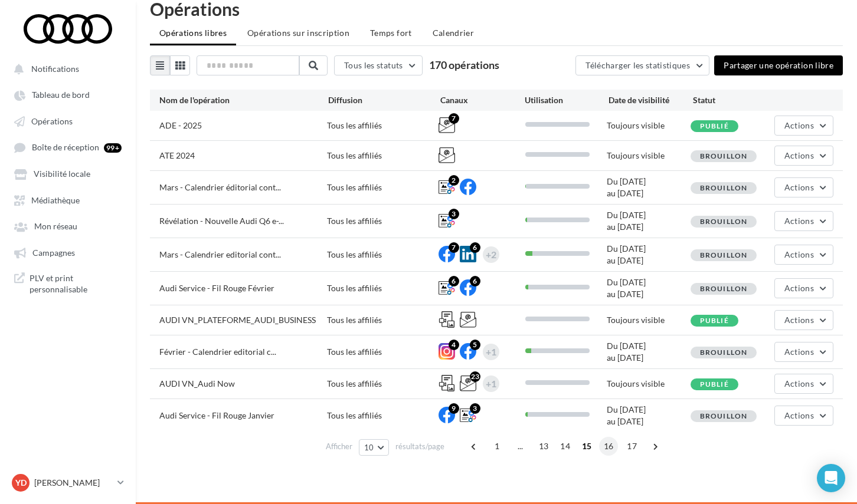
click at [606, 443] on span "16" at bounding box center [608, 446] width 19 height 19
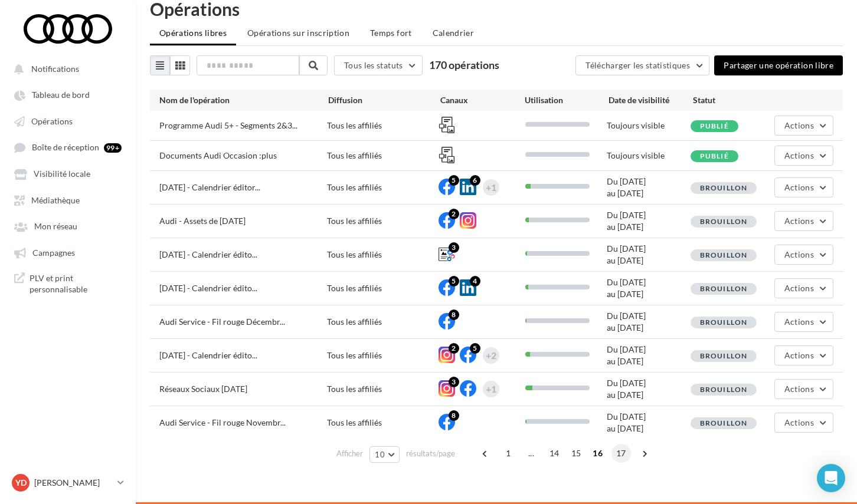
click at [622, 451] on span "17" at bounding box center [620, 453] width 19 height 19
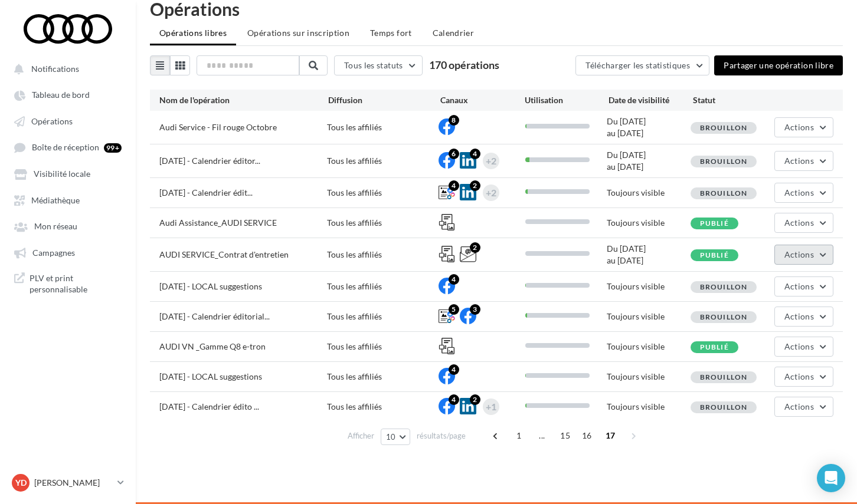
click at [798, 258] on span "Actions" at bounding box center [798, 255] width 29 height 10
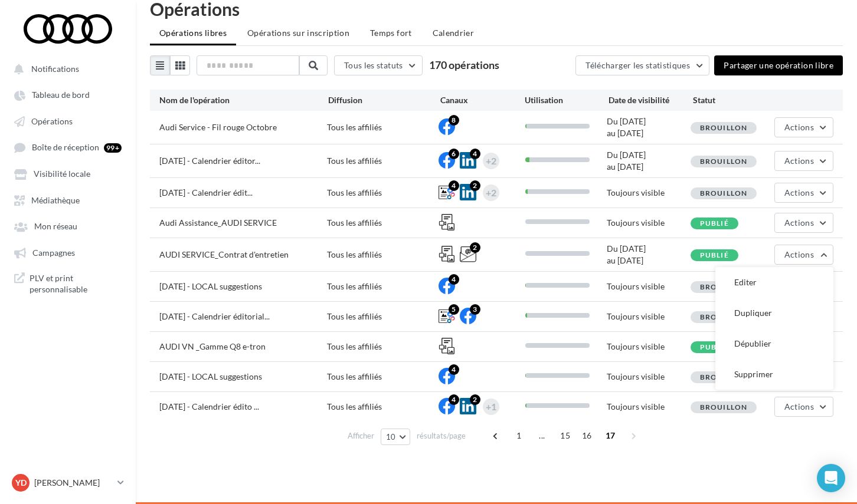
click at [749, 234] on div "Audi Assistance_AUDI SERVICE Tous les affiliés Toujours visible Publié Actions" at bounding box center [496, 222] width 693 height 29
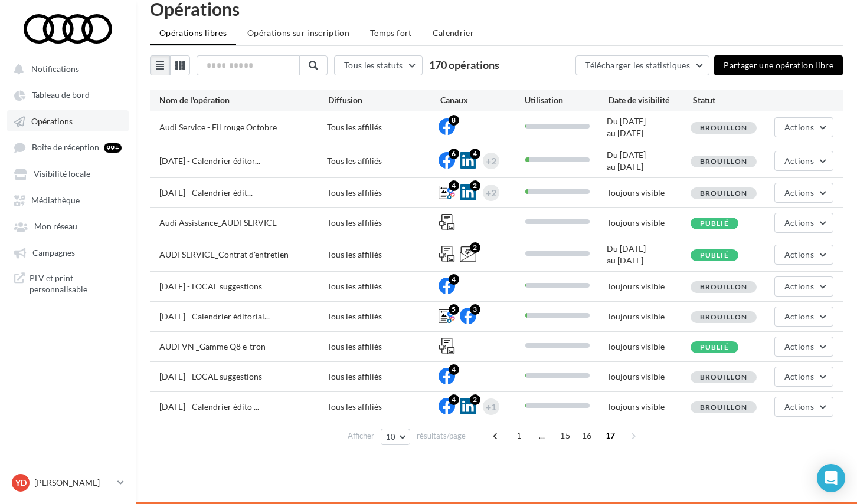
click at [63, 126] on span "Opérations" at bounding box center [51, 121] width 41 height 10
click at [829, 348] on button "Actions" at bounding box center [803, 347] width 59 height 20
click at [791, 374] on button "Editer" at bounding box center [774, 374] width 118 height 31
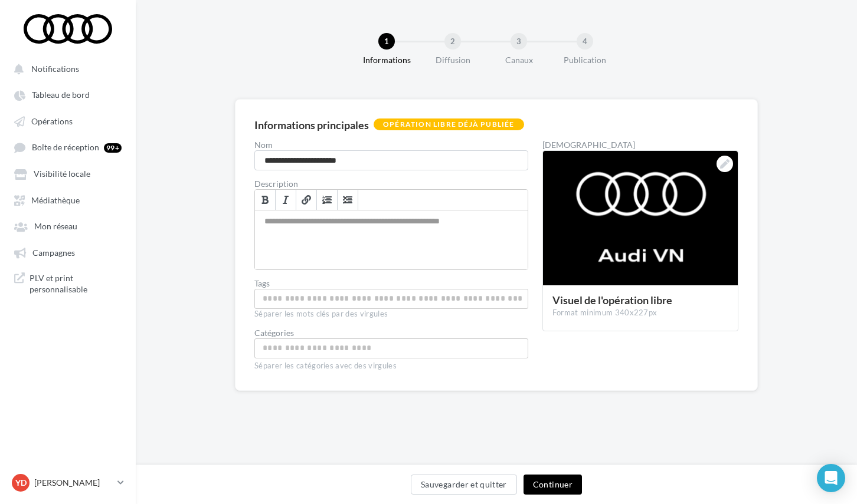
click at [536, 481] on button "Continuer" at bounding box center [552, 485] width 58 height 20
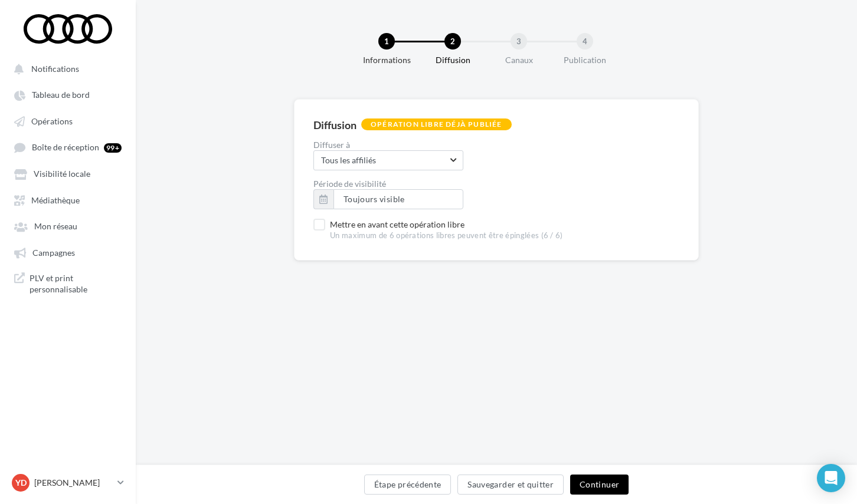
click at [591, 487] on button "Continuer" at bounding box center [599, 485] width 58 height 20
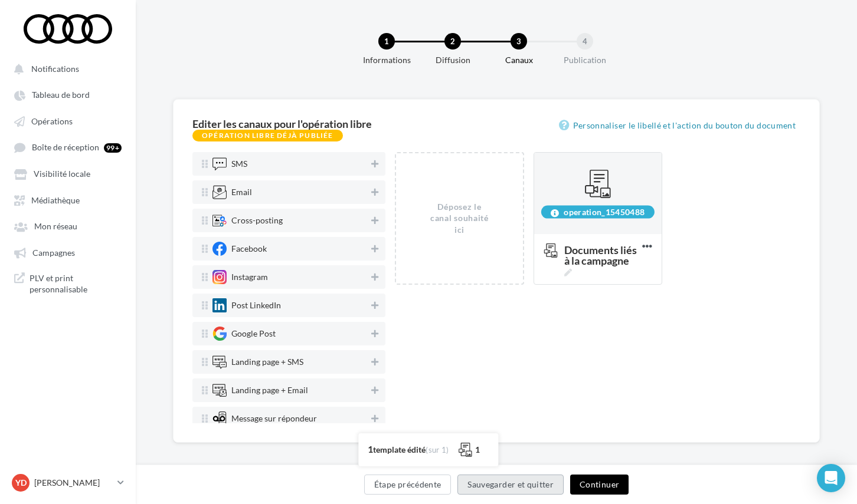
click at [519, 481] on button "Sauvegarder et quitter" at bounding box center [510, 485] width 106 height 20
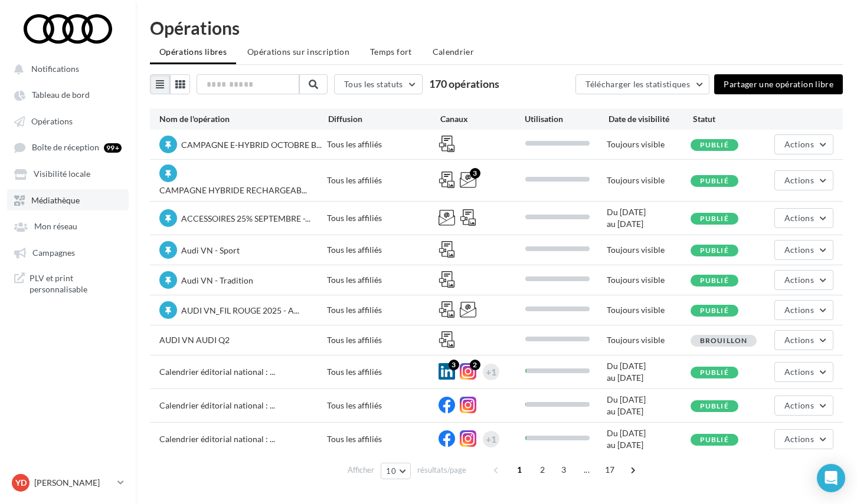
click at [68, 201] on span "Médiathèque" at bounding box center [55, 200] width 48 height 10
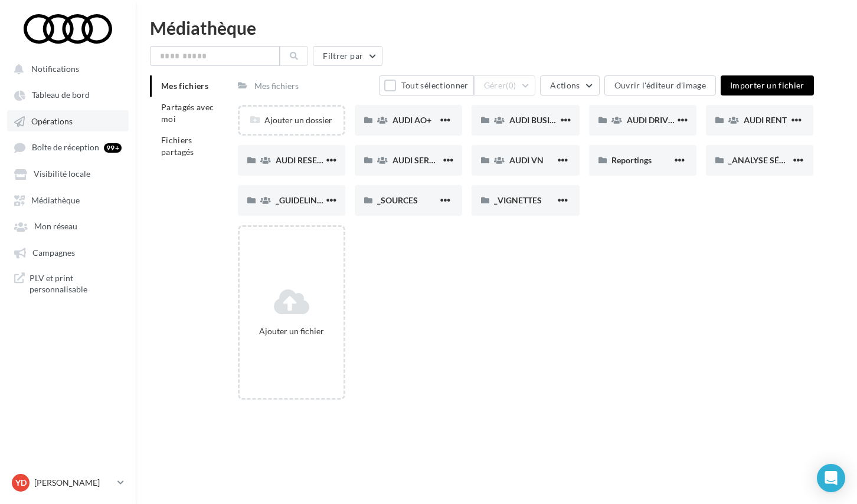
click at [49, 116] on span "Opérations" at bounding box center [51, 121] width 41 height 10
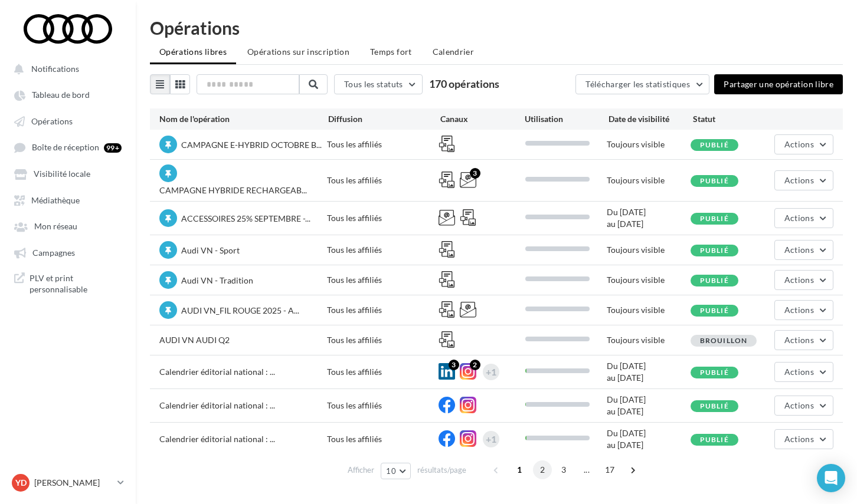
click at [544, 474] on span "2" at bounding box center [542, 470] width 19 height 19
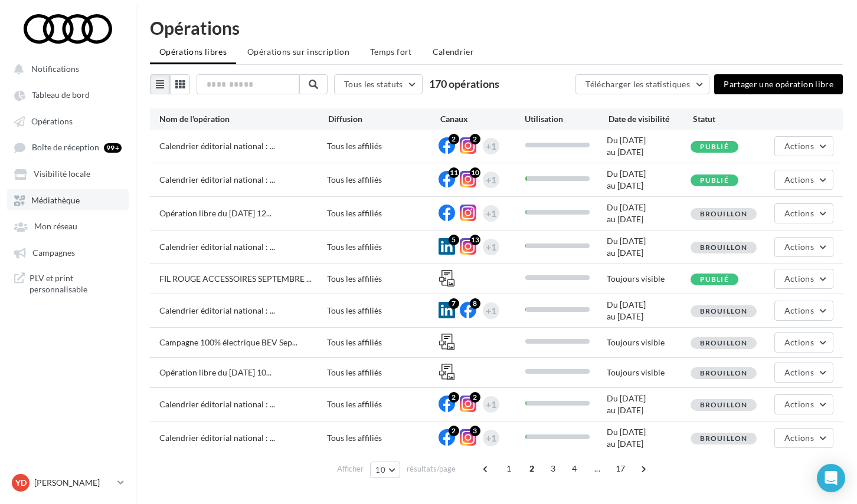
click at [60, 202] on span "Médiathèque" at bounding box center [55, 200] width 48 height 10
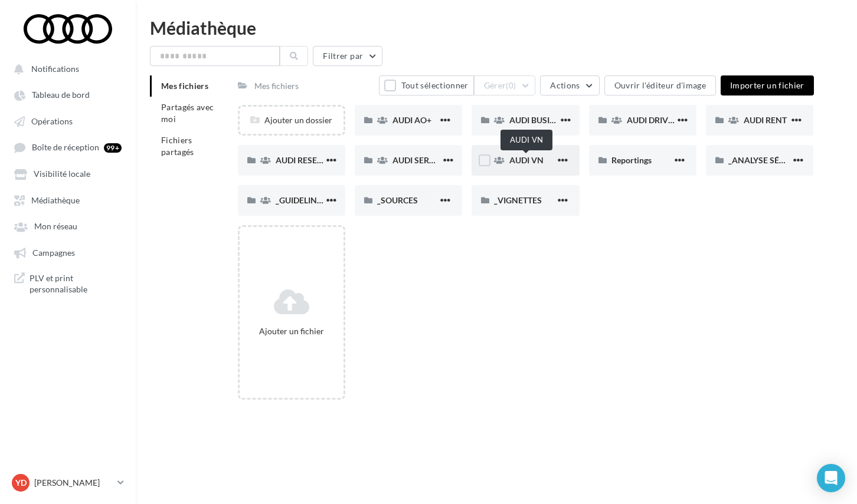
click at [524, 159] on span "AUDI VN" at bounding box center [526, 160] width 34 height 10
click at [565, 160] on span "button" at bounding box center [565, 160] width 10 height 10
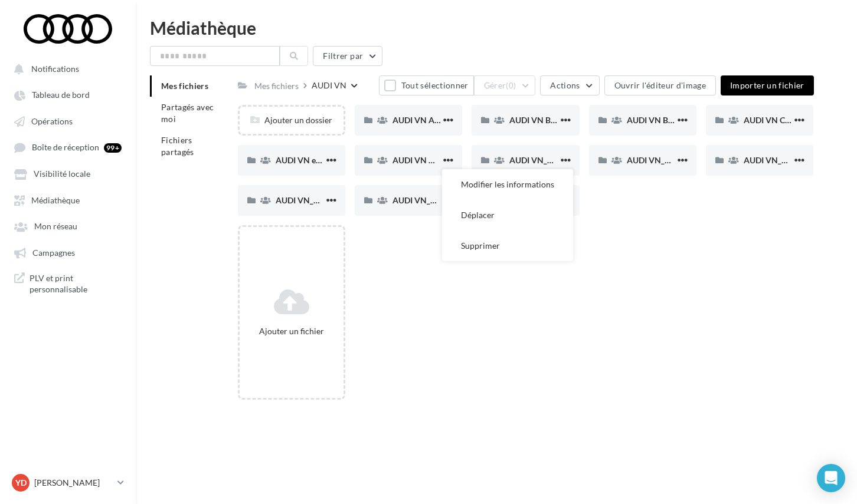
click at [655, 233] on div "Ajouter un fichier" at bounding box center [530, 317] width 585 height 184
click at [568, 158] on span "button" at bounding box center [565, 160] width 10 height 10
click at [513, 241] on button "Supprimer" at bounding box center [507, 246] width 131 height 31
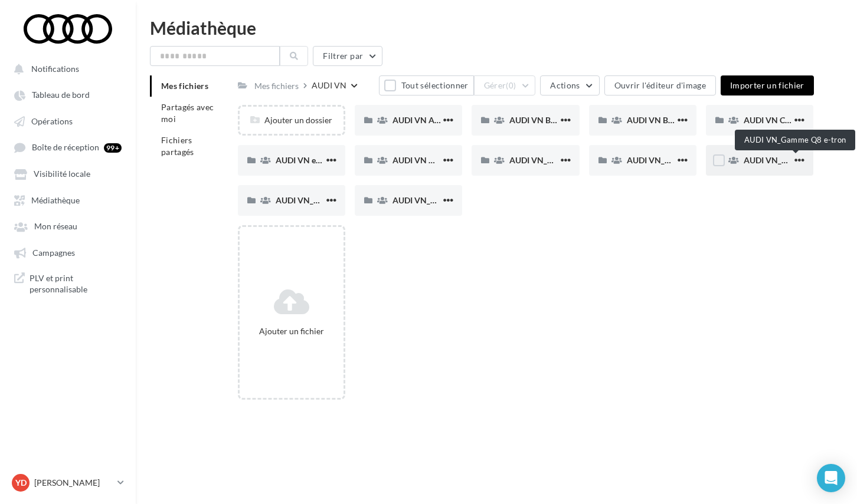
click at [764, 160] on span "AUDI VN_Gamme Q8 e-tron" at bounding box center [795, 160] width 104 height 10
click at [683, 117] on span "button" at bounding box center [682, 120] width 10 height 10
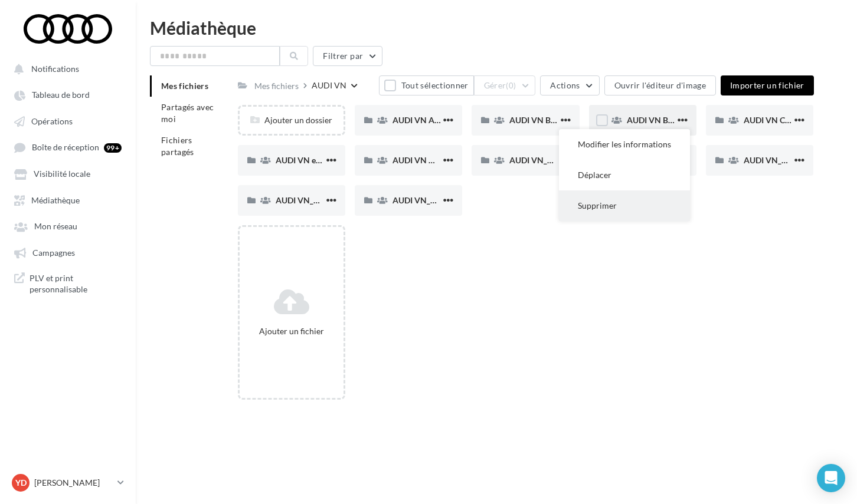
click at [630, 202] on button "Supprimer" at bounding box center [624, 206] width 131 height 31
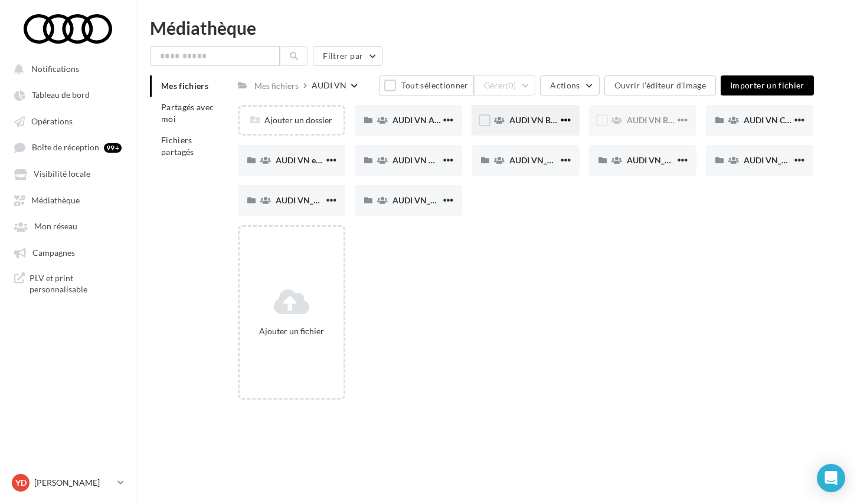
click at [563, 121] on span "button" at bounding box center [565, 120] width 10 height 10
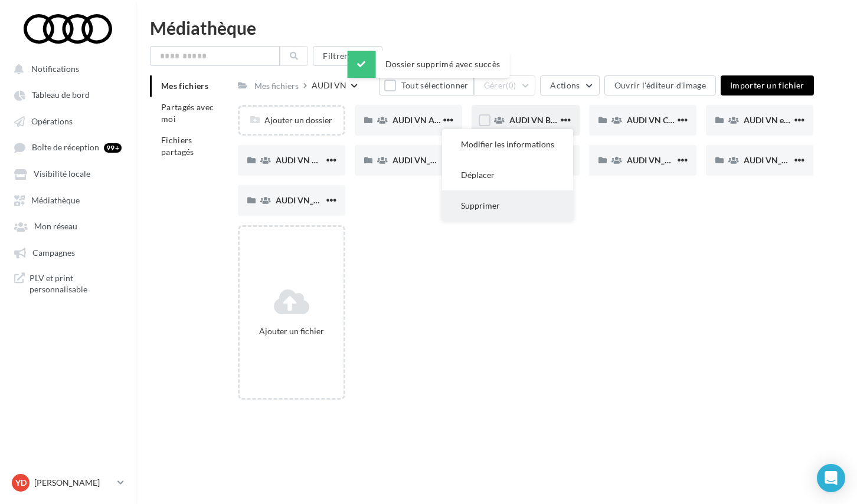
click at [494, 204] on button "Supprimer" at bounding box center [507, 206] width 131 height 31
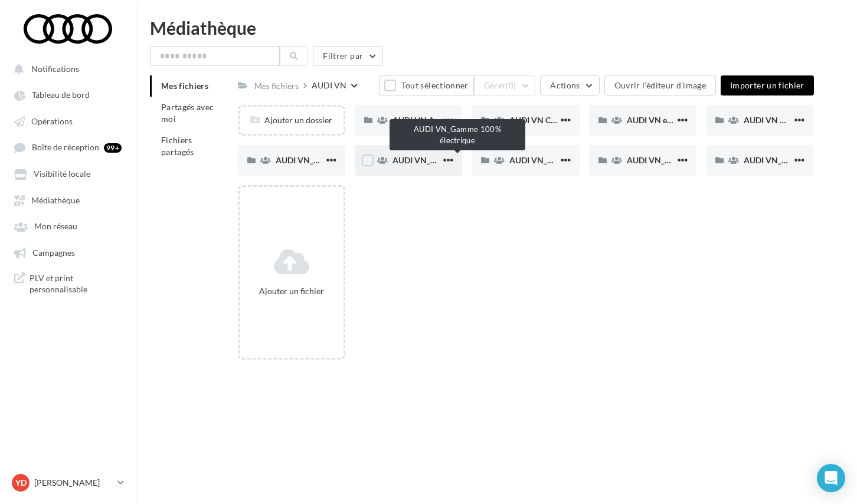
click at [402, 160] on span "AUDI VN_Gamme 100% électrique" at bounding box center [455, 160] width 127 height 10
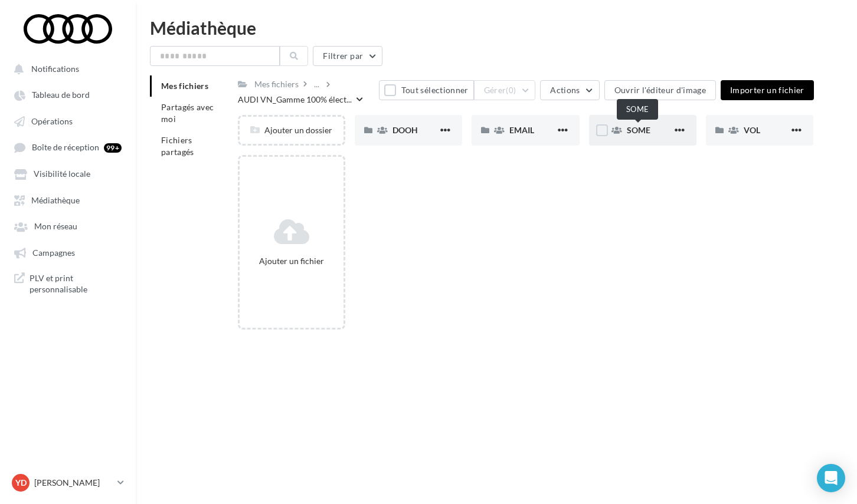
click at [640, 131] on span "SOME" at bounding box center [639, 130] width 24 height 10
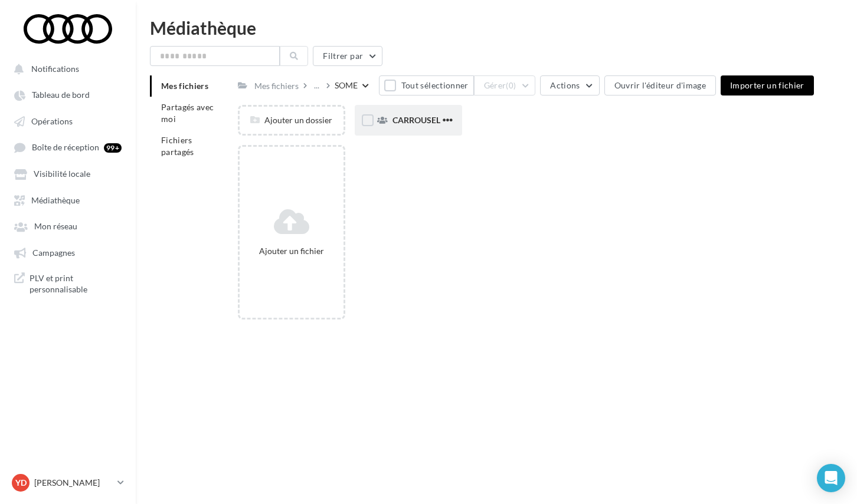
click at [409, 119] on span "CARROUSEL" at bounding box center [416, 120] width 48 height 10
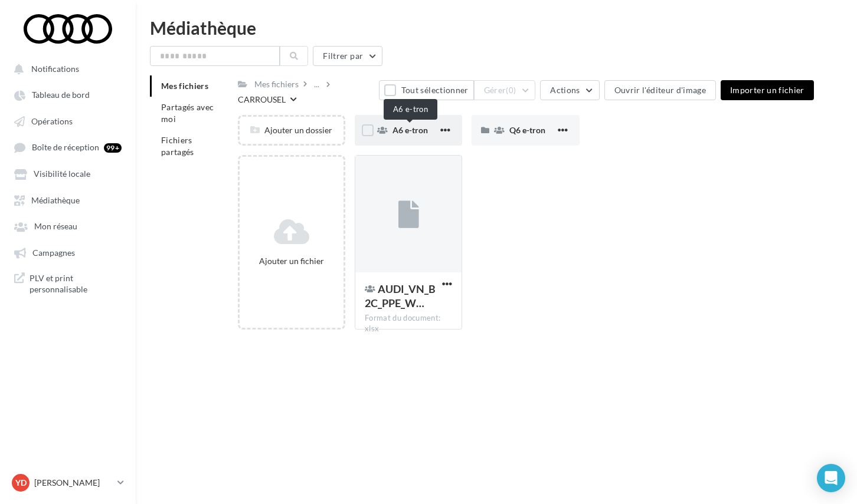
click at [418, 135] on span "A6 e-tron" at bounding box center [409, 130] width 35 height 10
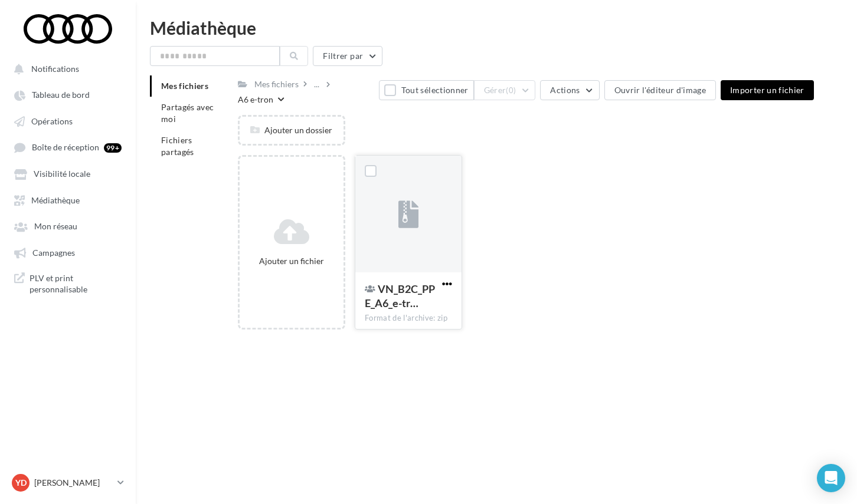
click at [448, 279] on span "button" at bounding box center [447, 284] width 10 height 10
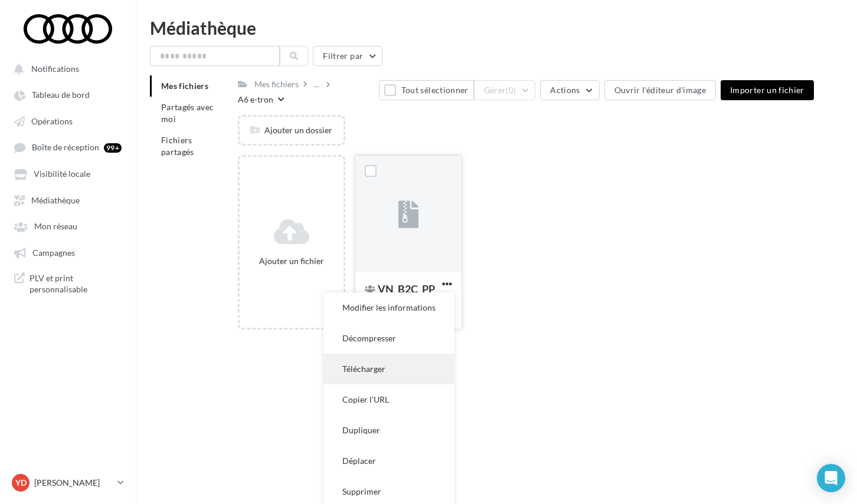
click at [373, 358] on button "Télécharger" at bounding box center [388, 369] width 131 height 31
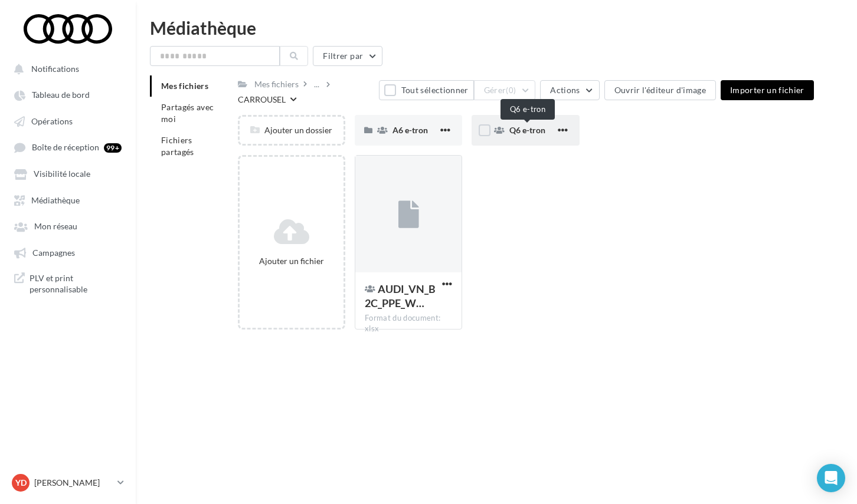
click at [525, 132] on span "Q6 e-tron" at bounding box center [527, 130] width 36 height 10
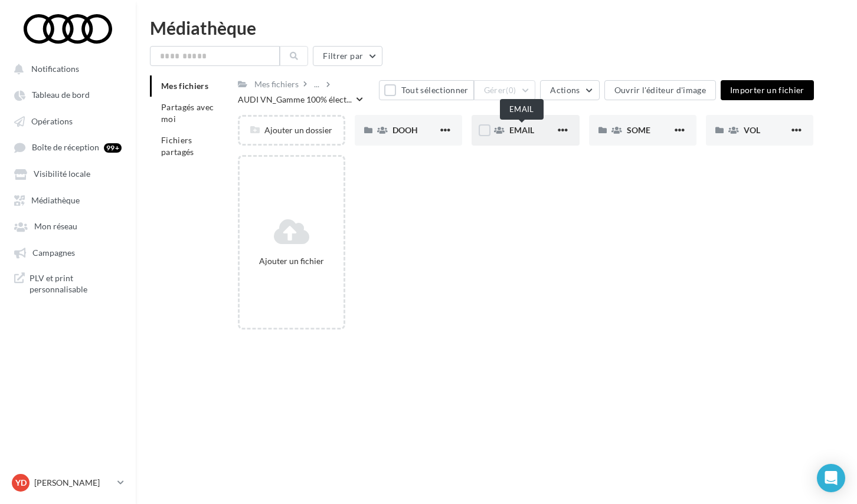
click at [533, 135] on span "EMAIL" at bounding box center [521, 130] width 25 height 10
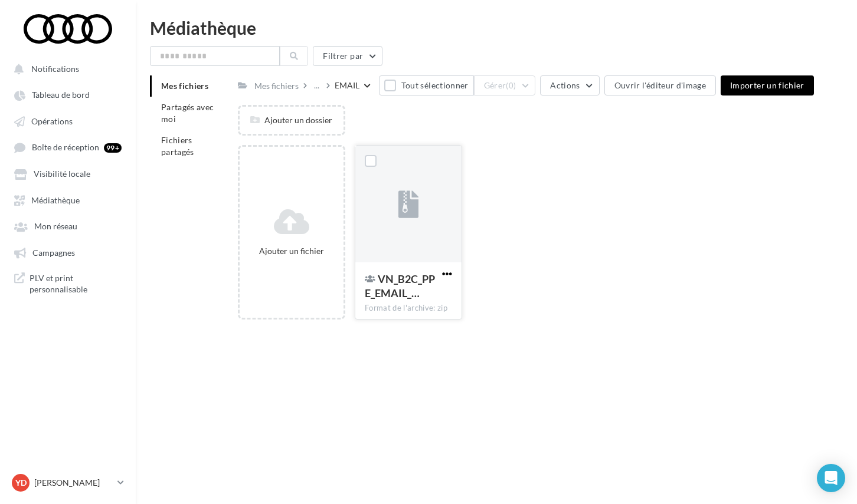
click at [448, 277] on span "button" at bounding box center [447, 274] width 10 height 10
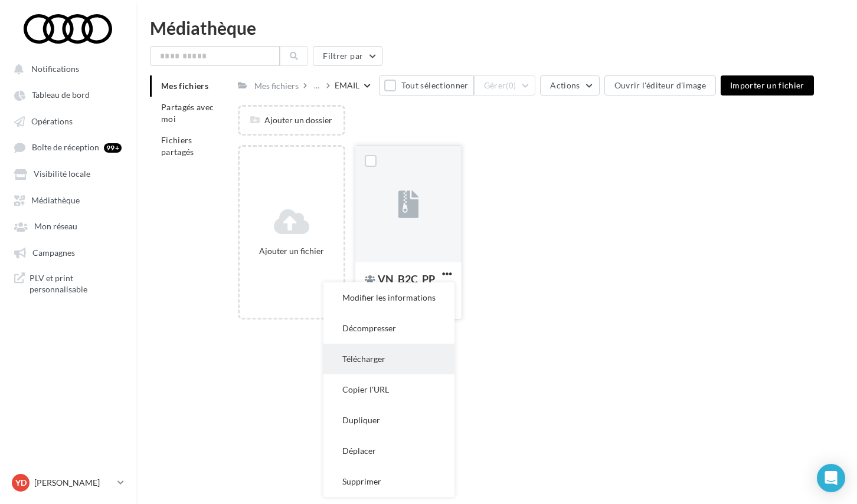
click at [409, 362] on button "Télécharger" at bounding box center [388, 359] width 131 height 31
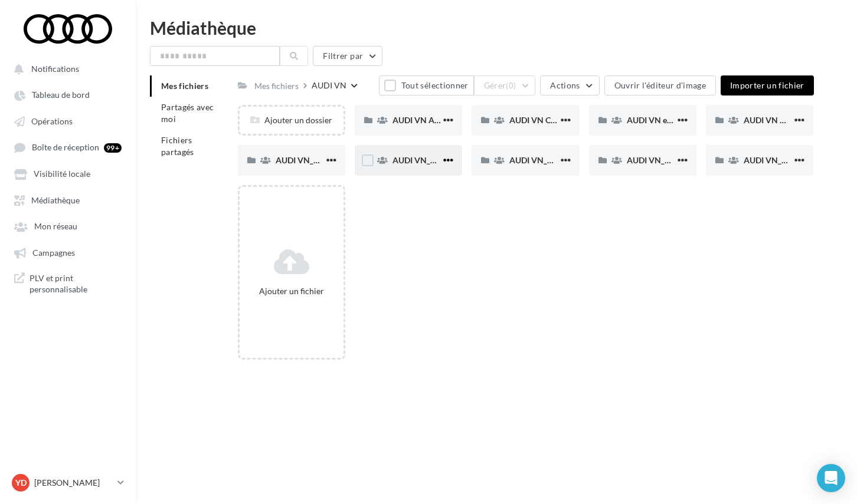
click at [444, 160] on span "button" at bounding box center [448, 160] width 10 height 10
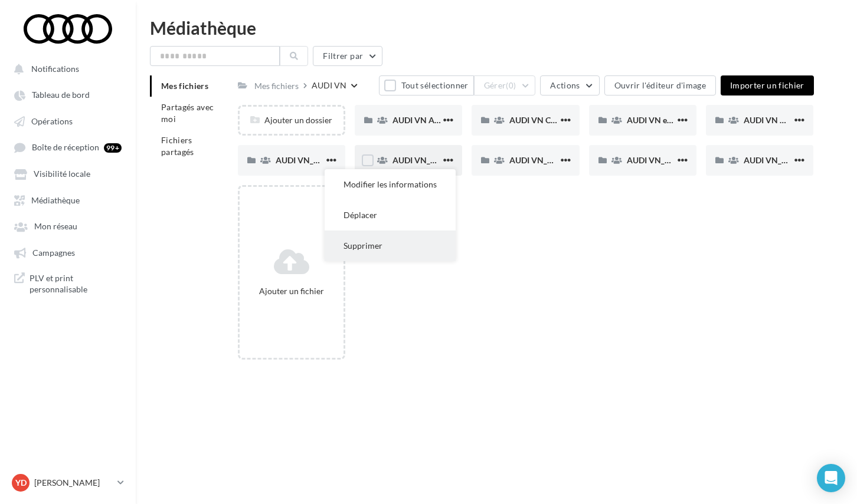
click at [397, 249] on button "Supprimer" at bounding box center [389, 246] width 131 height 31
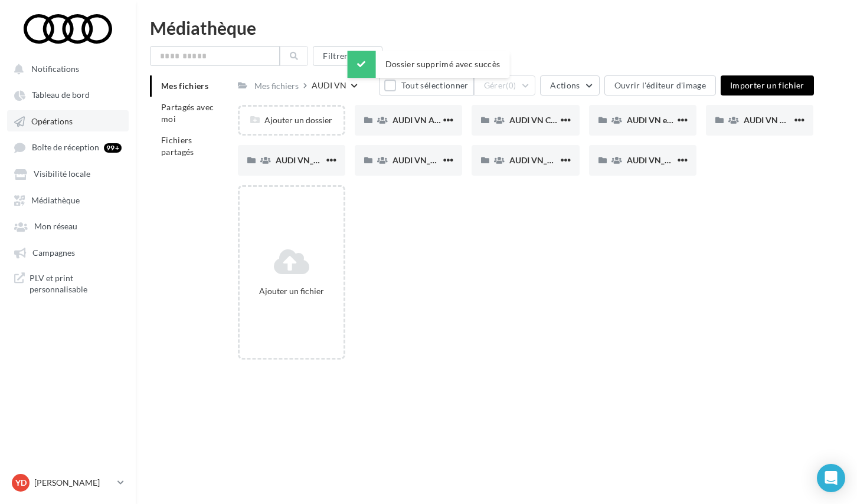
click at [67, 123] on span "Opérations" at bounding box center [51, 121] width 41 height 10
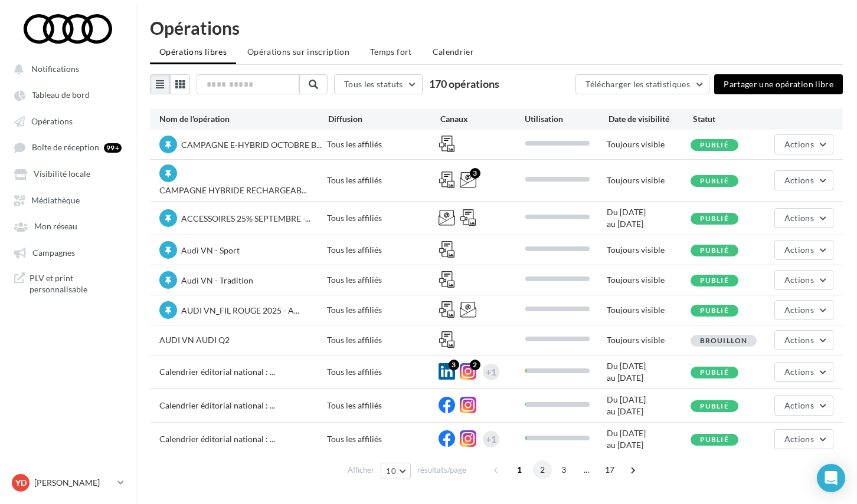
click at [541, 469] on span "2" at bounding box center [542, 470] width 19 height 19
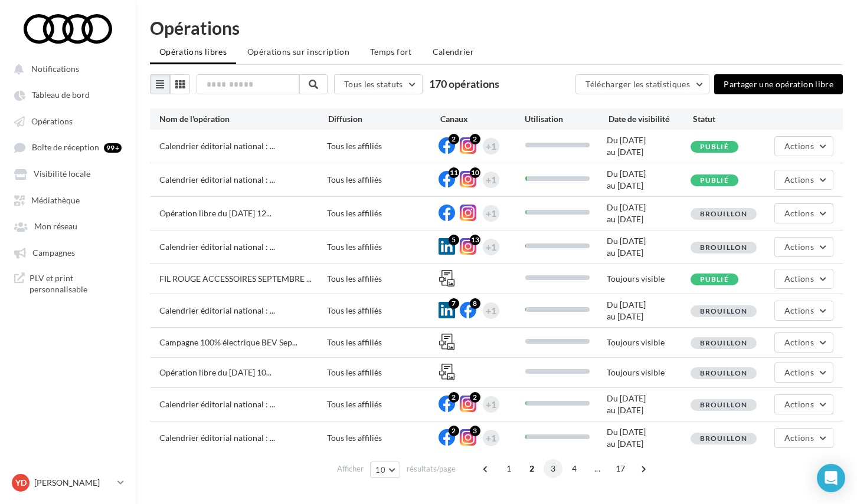
click at [546, 469] on span "3" at bounding box center [552, 469] width 19 height 19
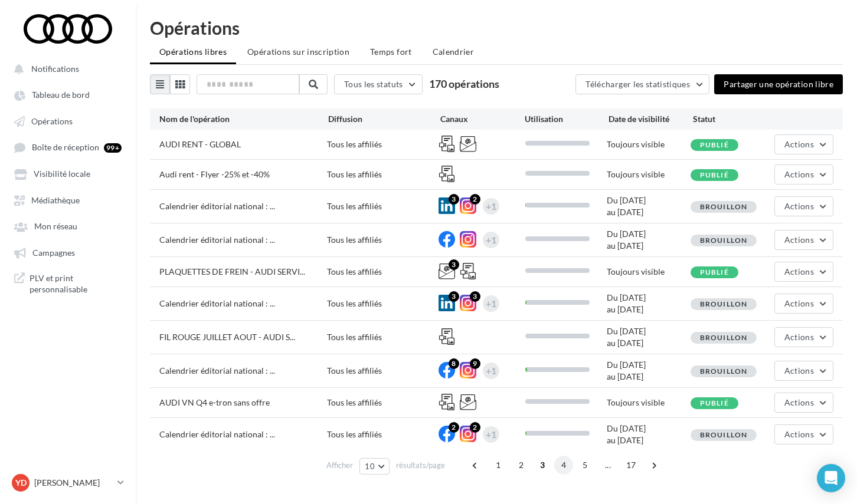
click at [563, 465] on span "4" at bounding box center [563, 465] width 19 height 19
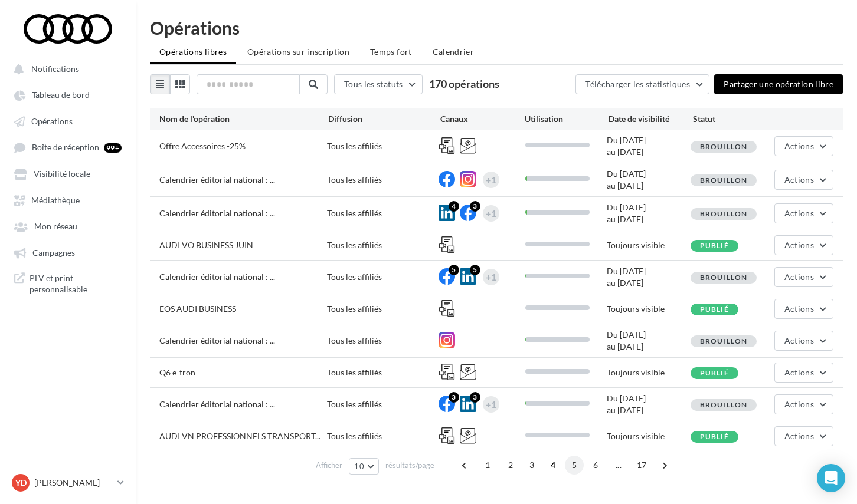
click at [575, 470] on span "5" at bounding box center [574, 465] width 19 height 19
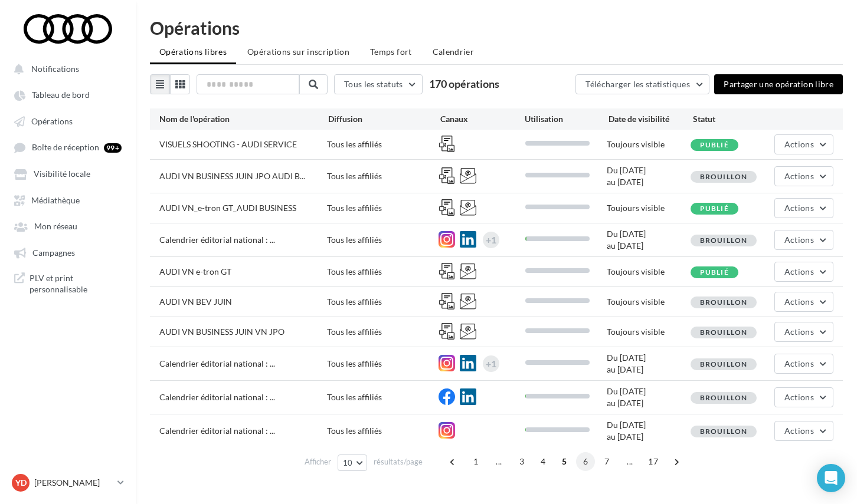
click at [591, 463] on span "6" at bounding box center [585, 461] width 19 height 19
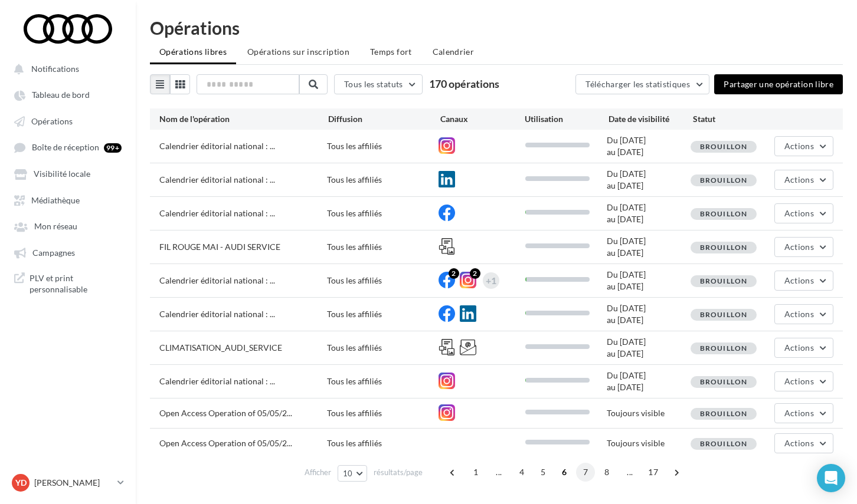
click at [583, 476] on span "7" at bounding box center [585, 472] width 19 height 19
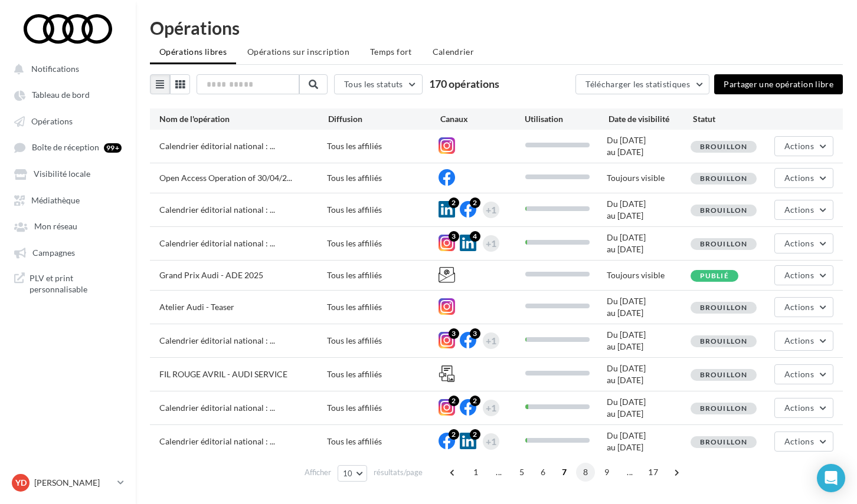
click at [588, 476] on span "8" at bounding box center [585, 472] width 19 height 19
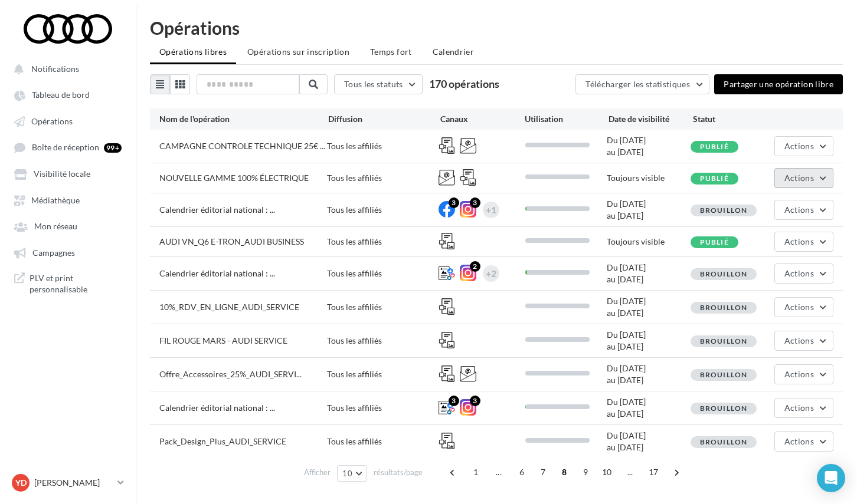
click at [800, 175] on span "Actions" at bounding box center [798, 178] width 29 height 10
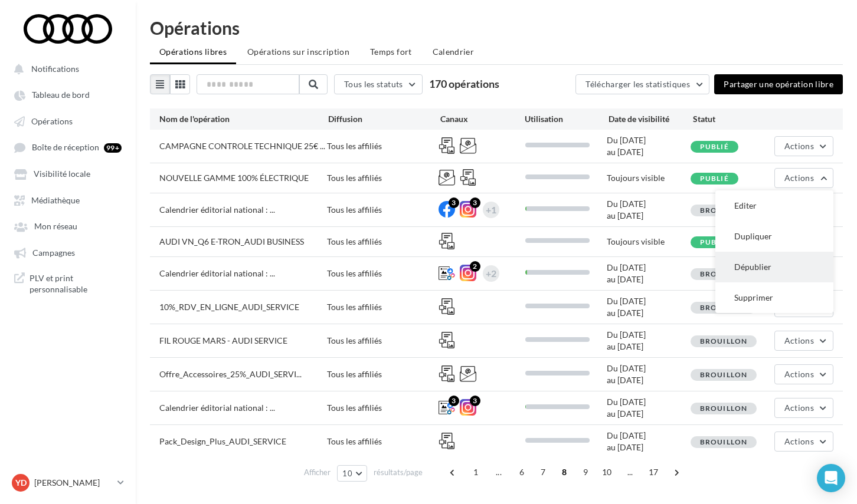
click at [764, 269] on button "Dépublier" at bounding box center [774, 267] width 118 height 31
